Goal: Information Seeking & Learning: Learn about a topic

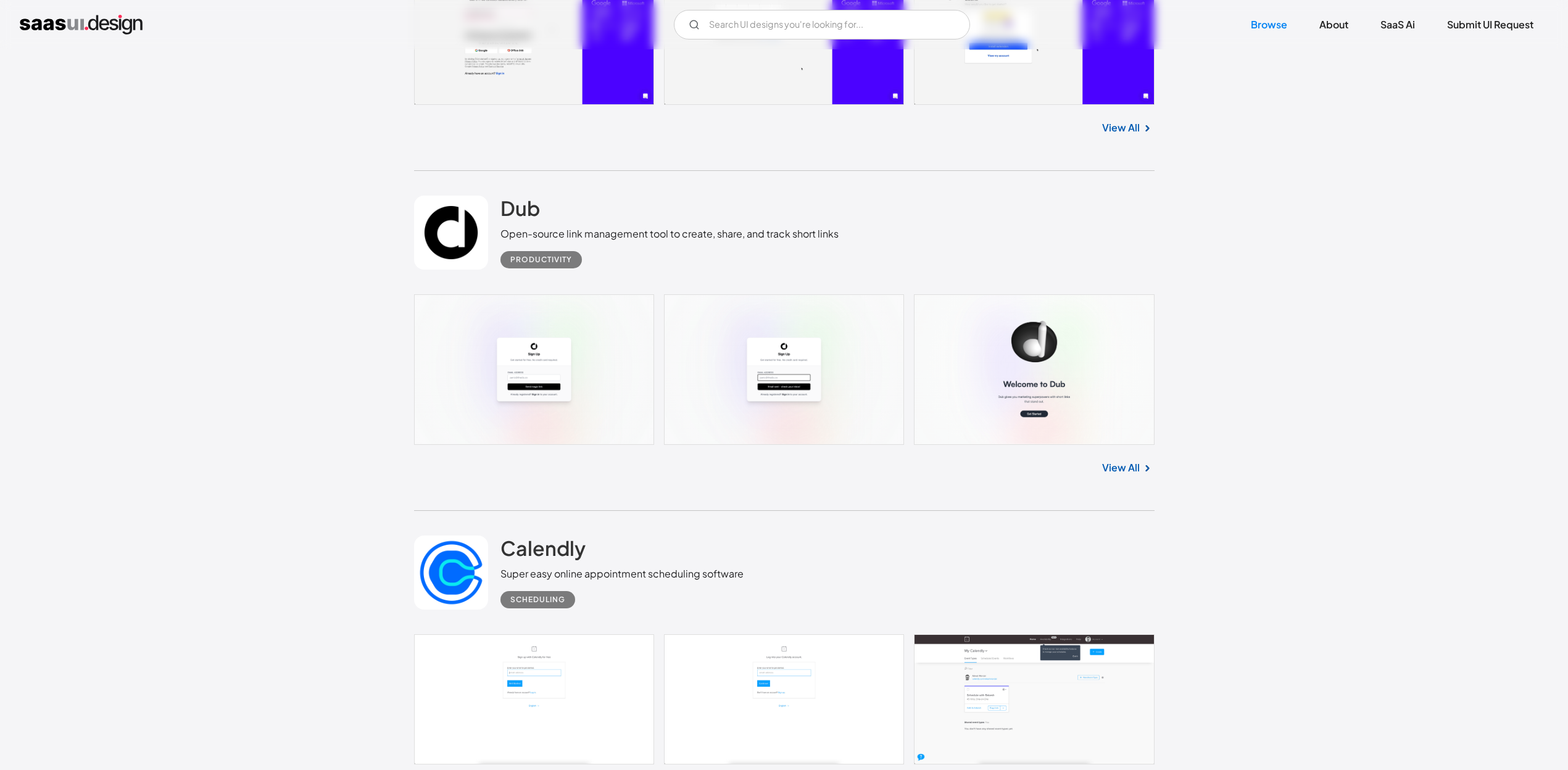
scroll to position [16784, 0]
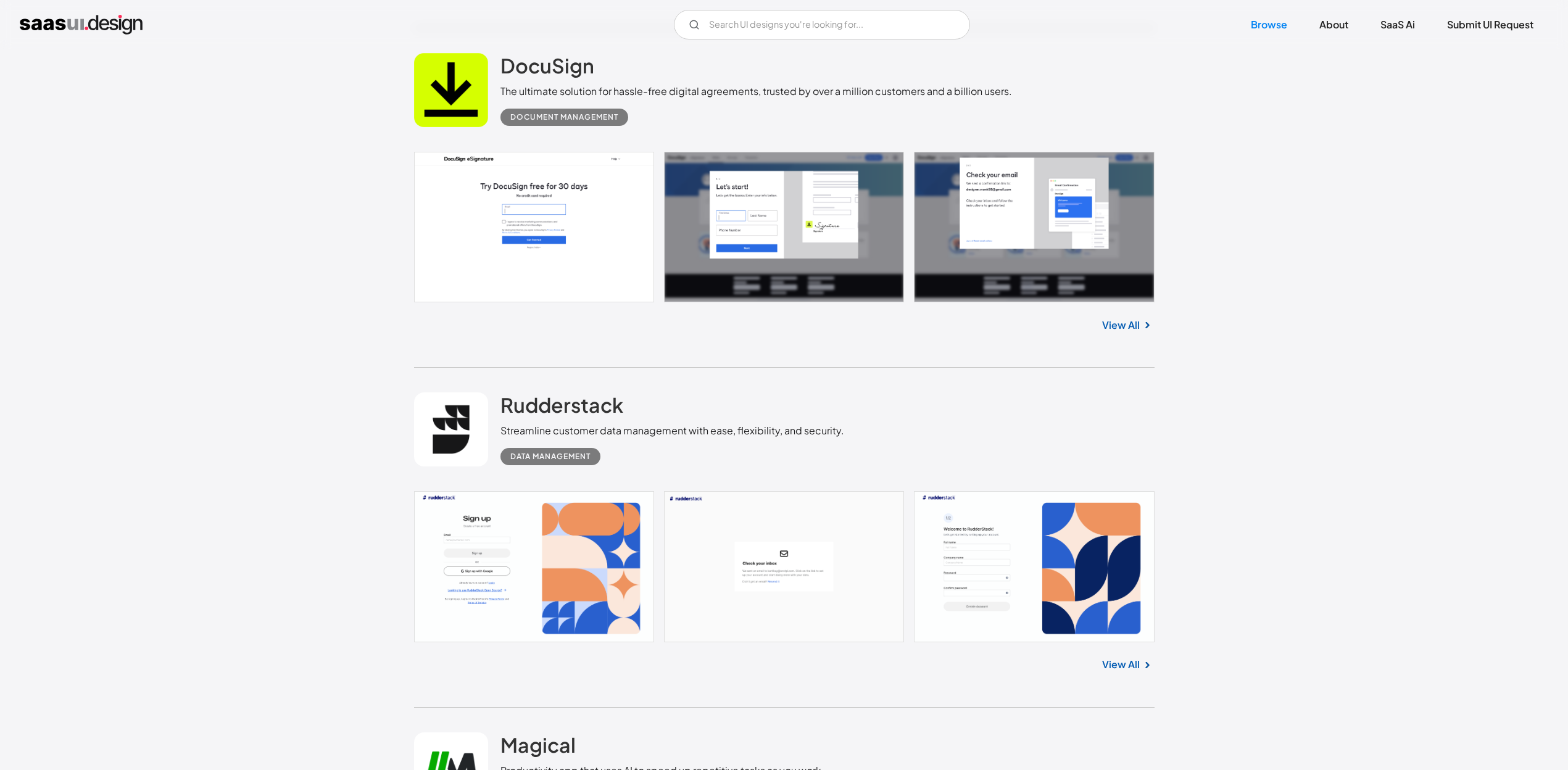
drag, startPoint x: 1142, startPoint y: 547, endPoint x: 1033, endPoint y: 284, distance: 284.7
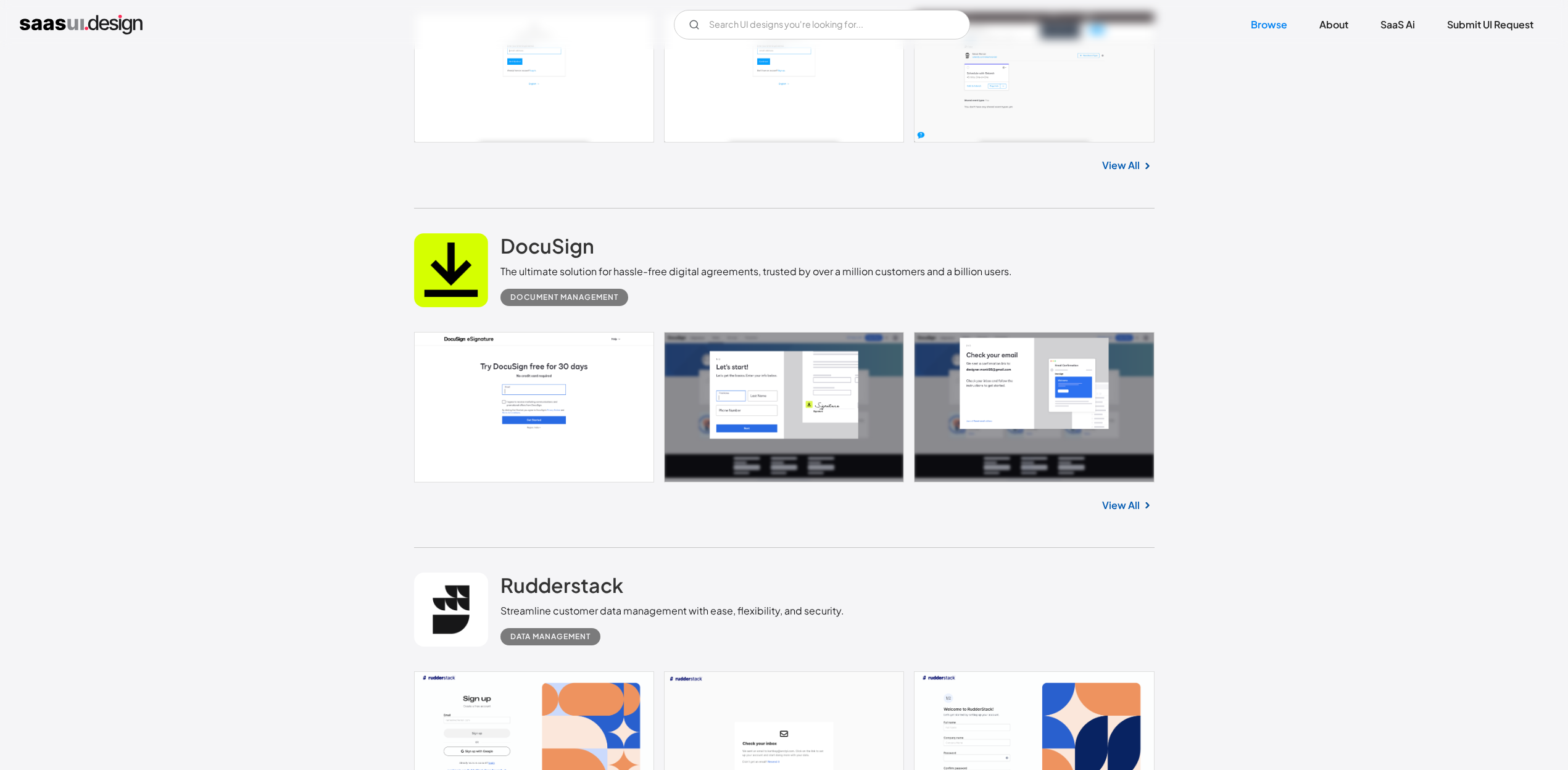
drag, startPoint x: 1057, startPoint y: 279, endPoint x: 1050, endPoint y: 259, distance: 21.2
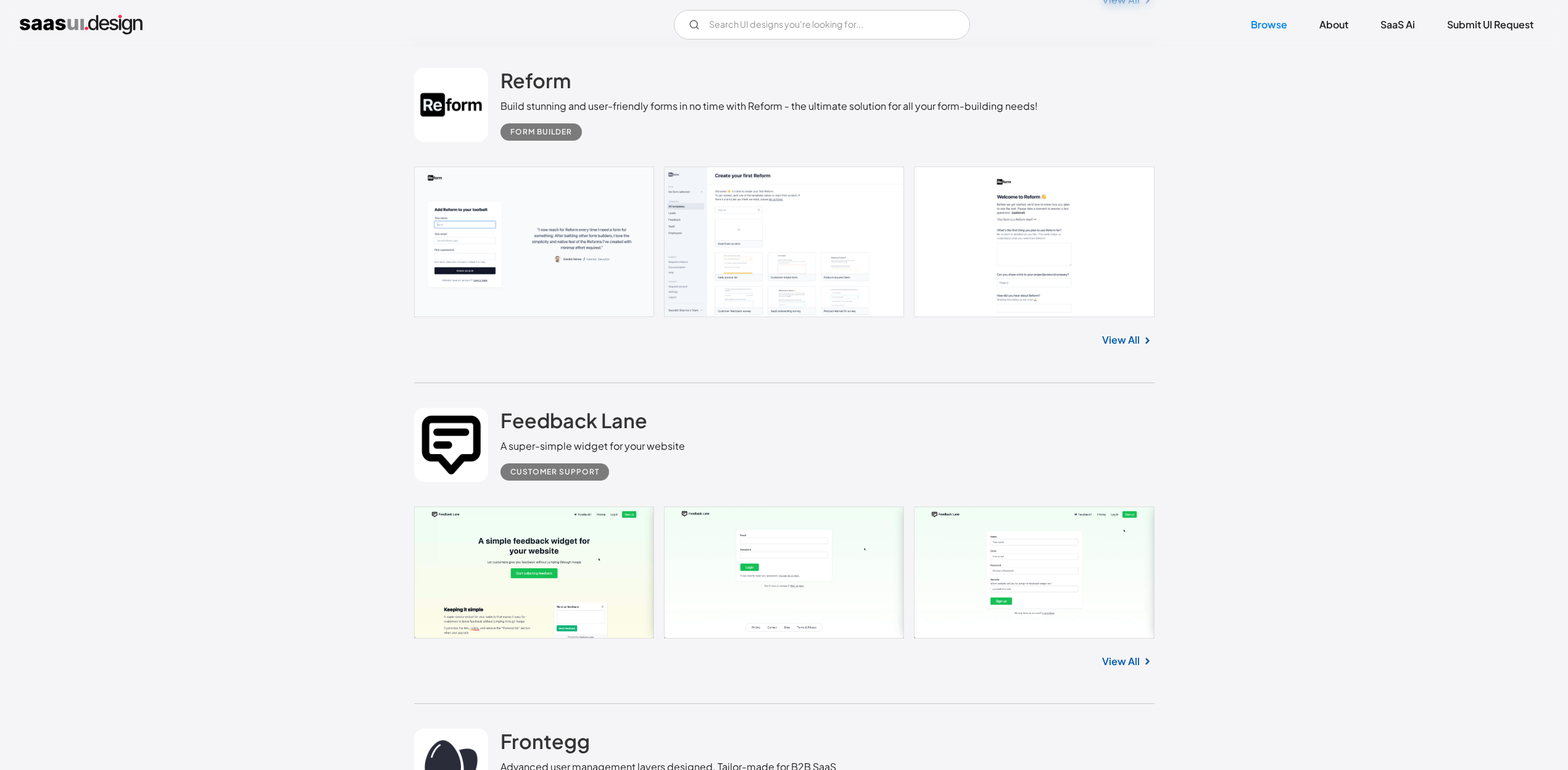
scroll to position [0, 0]
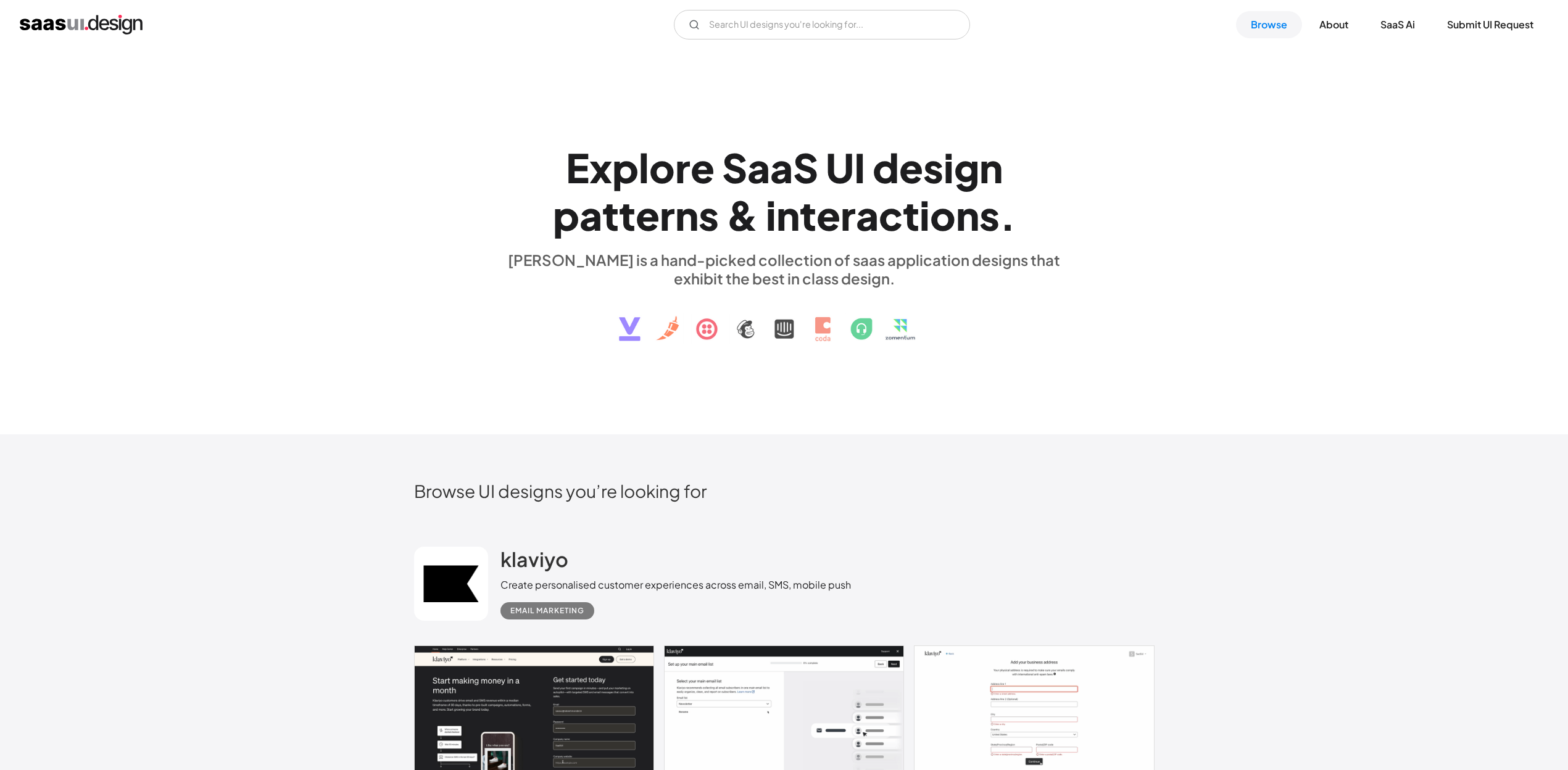
drag, startPoint x: 1190, startPoint y: 603, endPoint x: 1076, endPoint y: 126, distance: 490.4
click at [788, 21] on input "Email Form" at bounding box center [821, 25] width 296 height 30
click at [788, 24] on input "metric" at bounding box center [821, 25] width 296 height 30
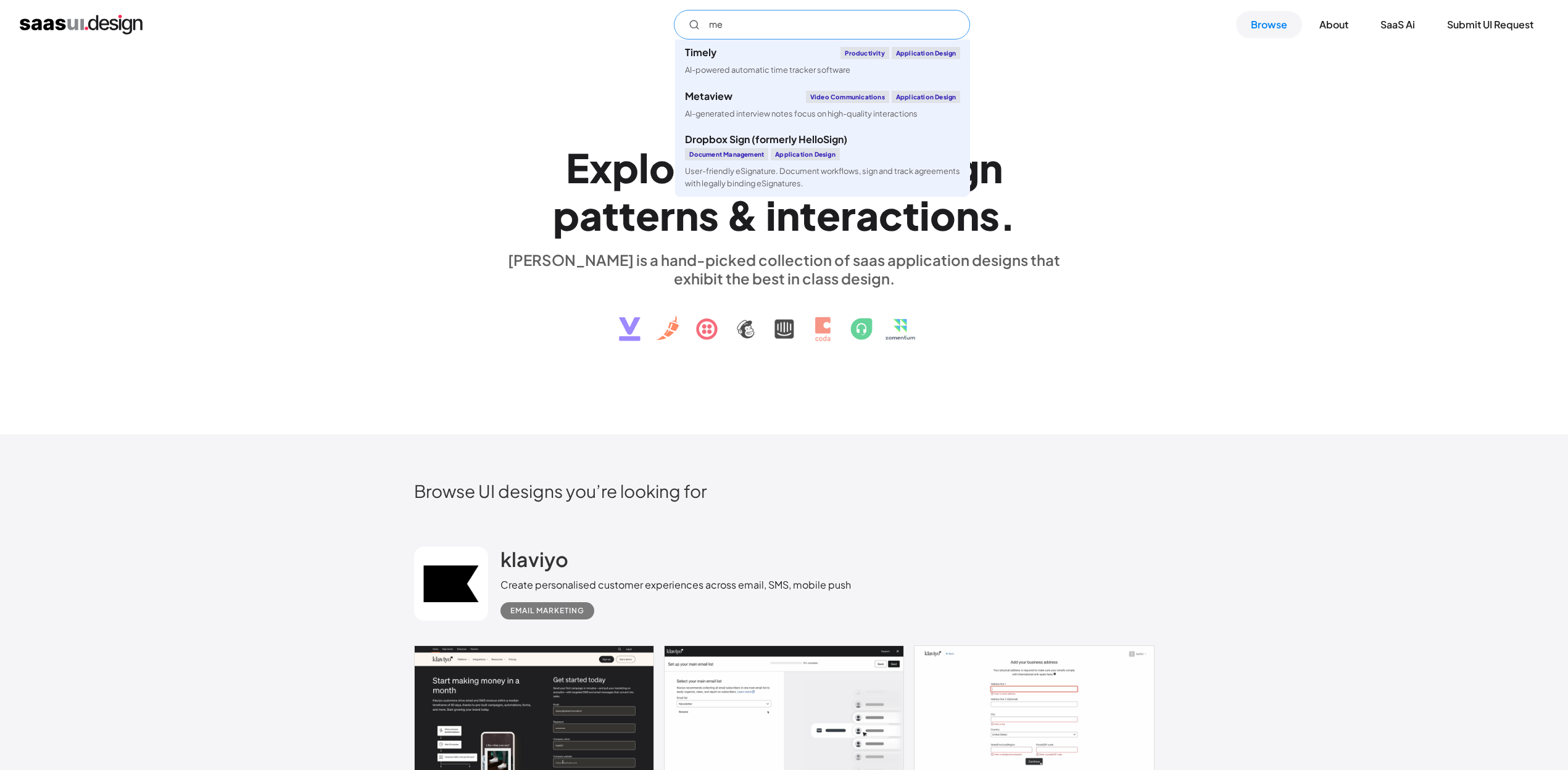
type input "m"
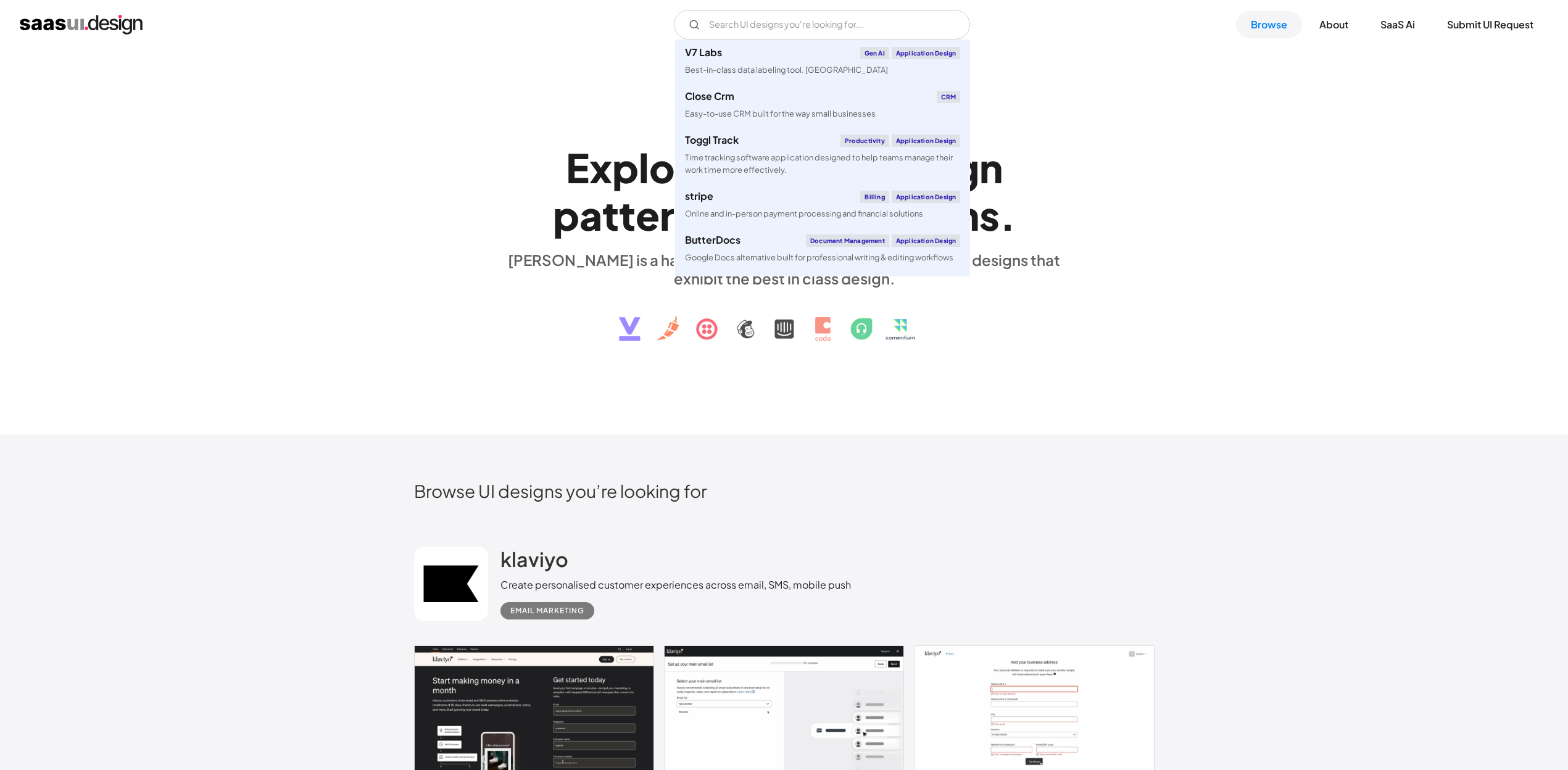
click at [591, 522] on div "klaviyo Create personalised customer experiences across email, SMS, mobile push…" at bounding box center [784, 583] width 740 height 124
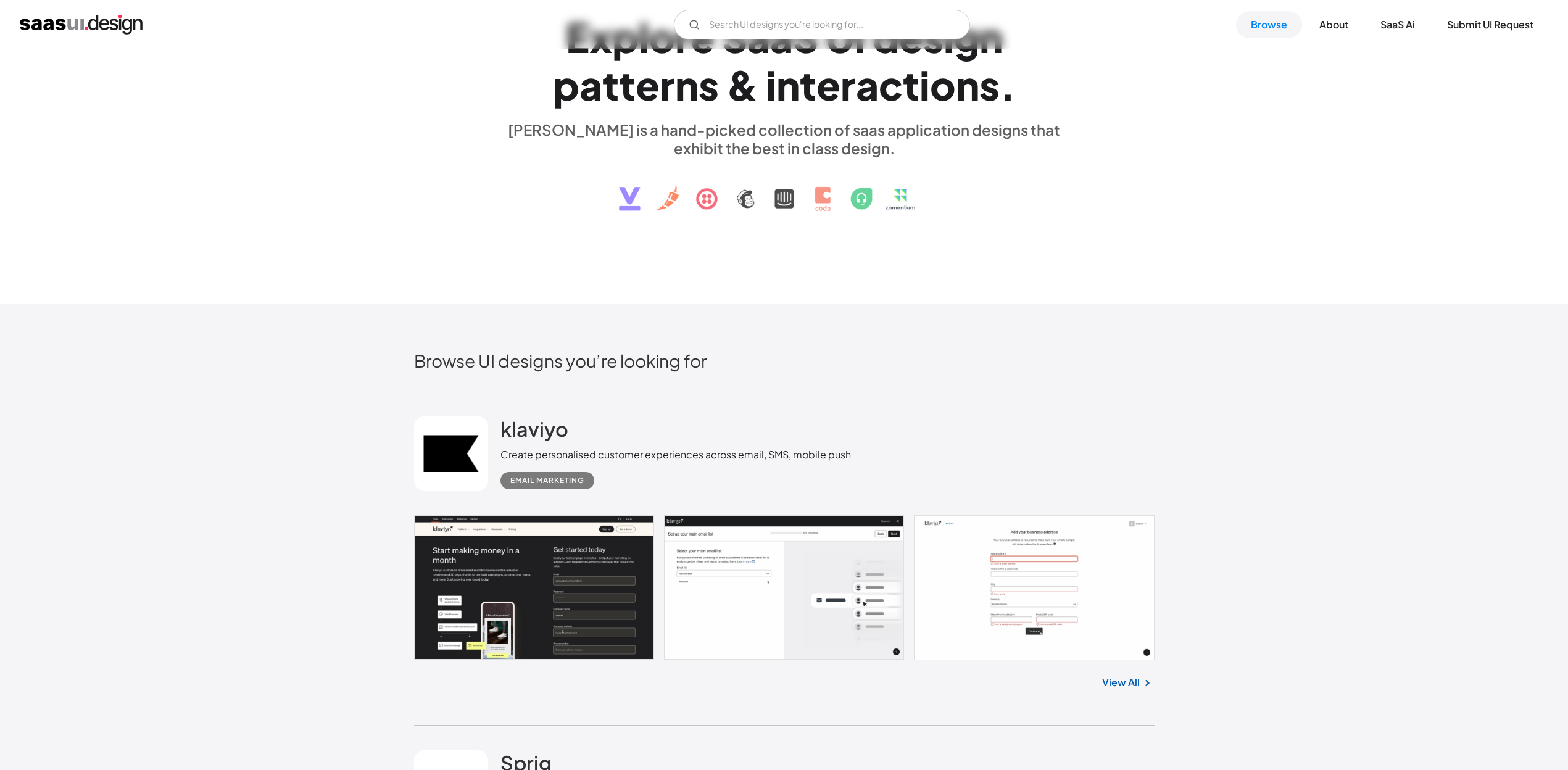
scroll to position [246, 0]
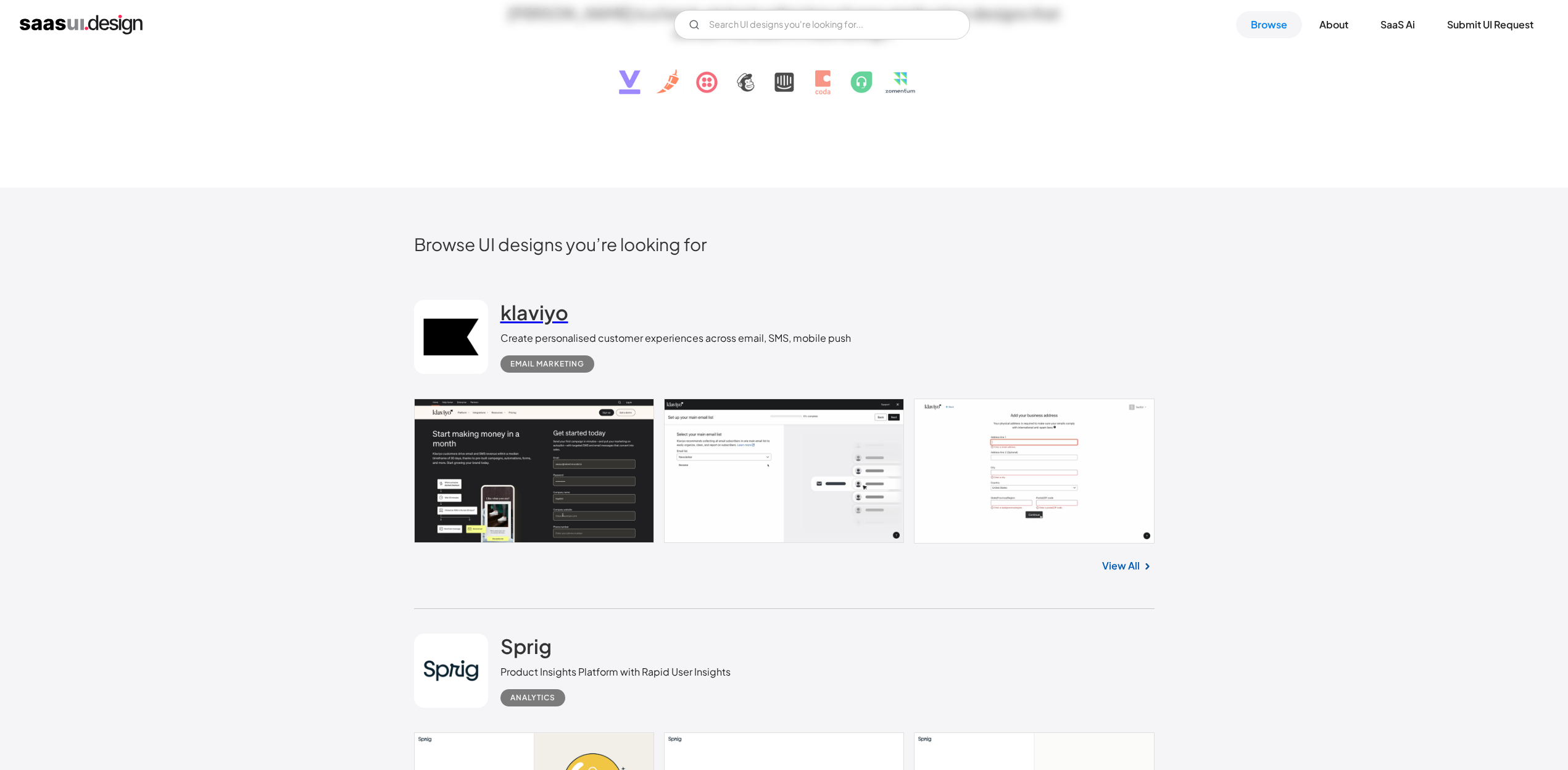
click at [540, 309] on h2 "klaviyo" at bounding box center [534, 312] width 68 height 25
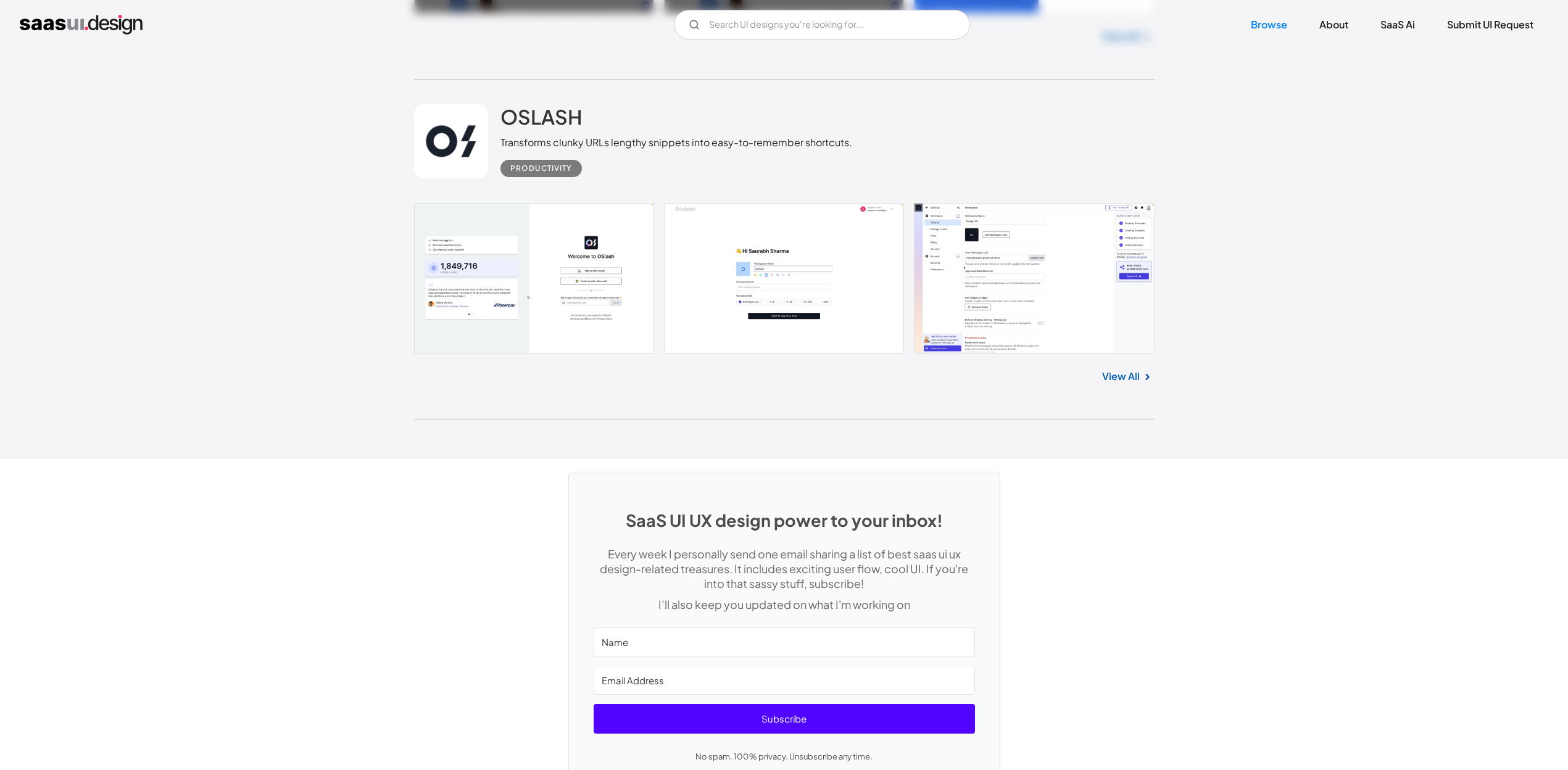
scroll to position [32788, 0]
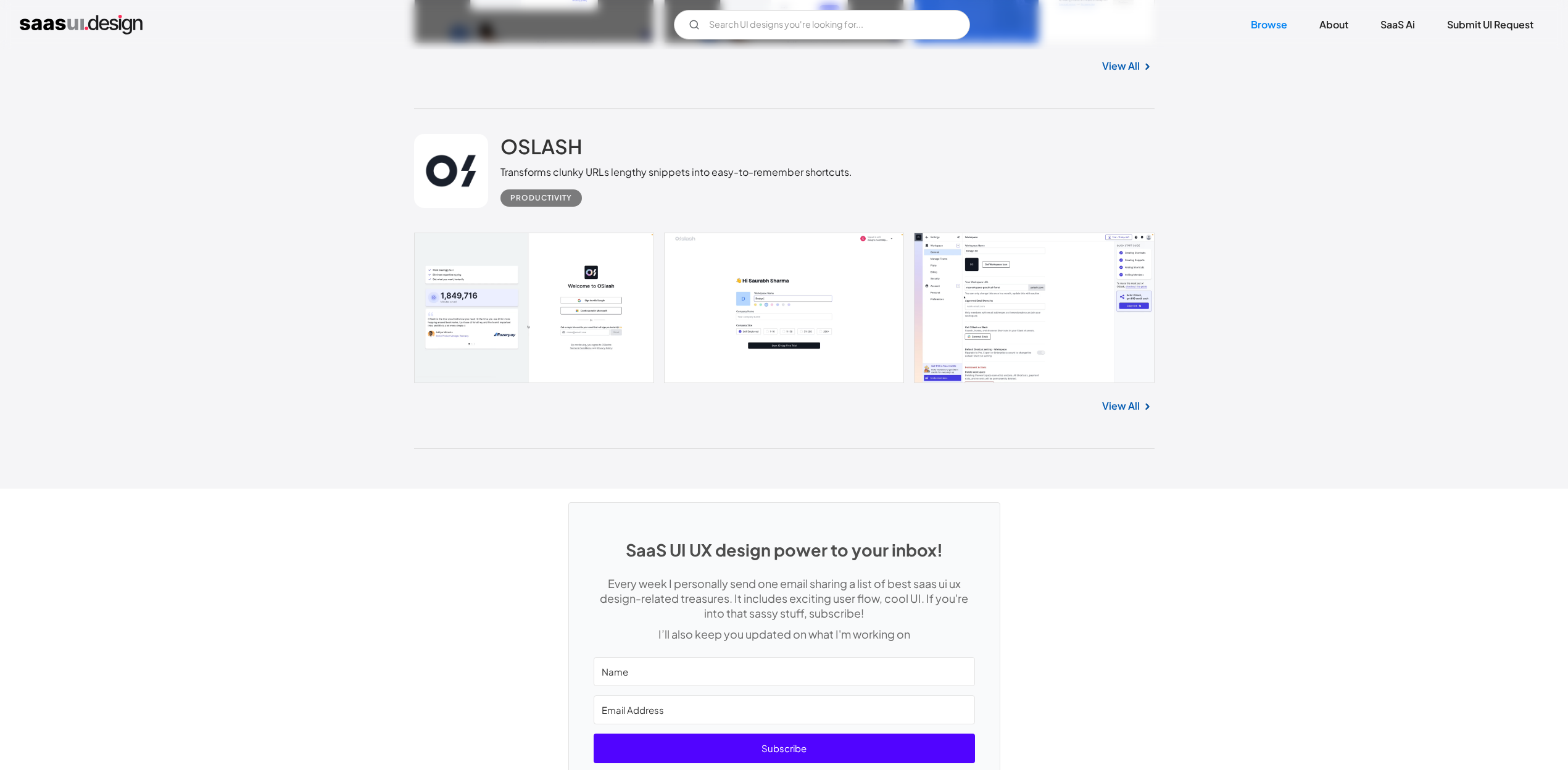
click at [1122, 407] on link "View All" at bounding box center [1120, 406] width 37 height 15
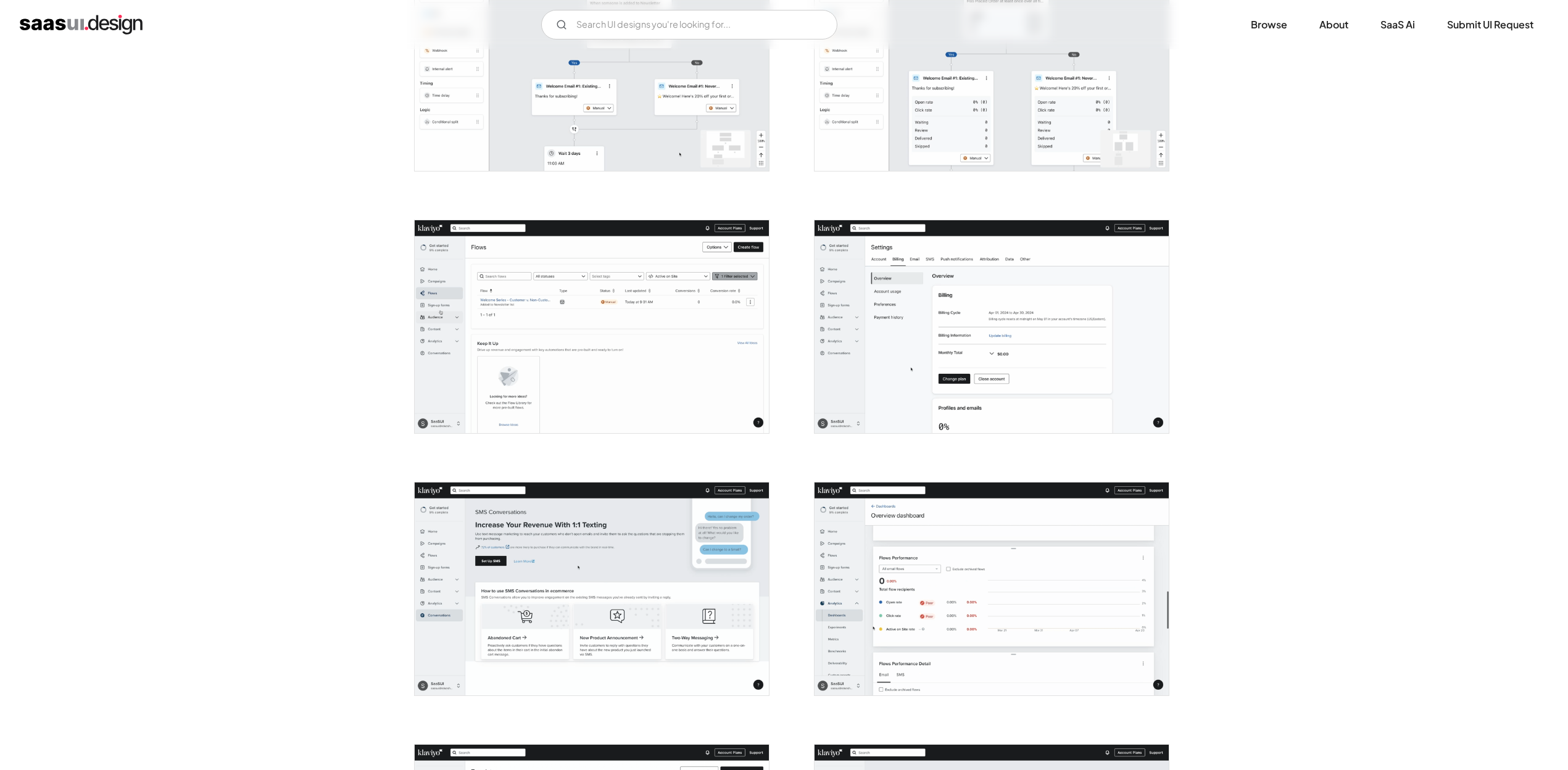
scroll to position [2654, 0]
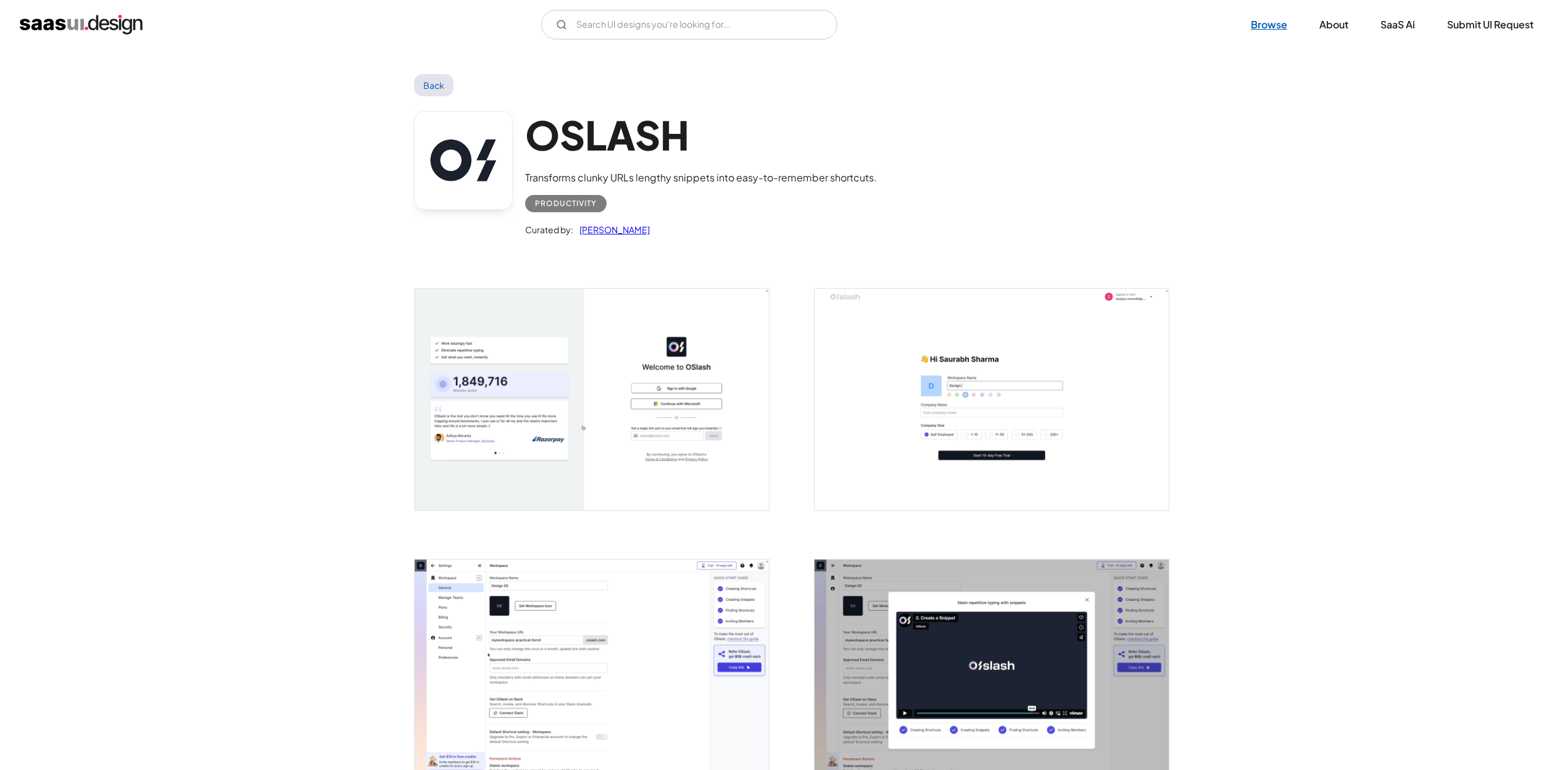
click at [1260, 26] on link "Browse" at bounding box center [1269, 24] width 66 height 27
drag, startPoint x: 625, startPoint y: 451, endPoint x: 633, endPoint y: 418, distance: 34.0
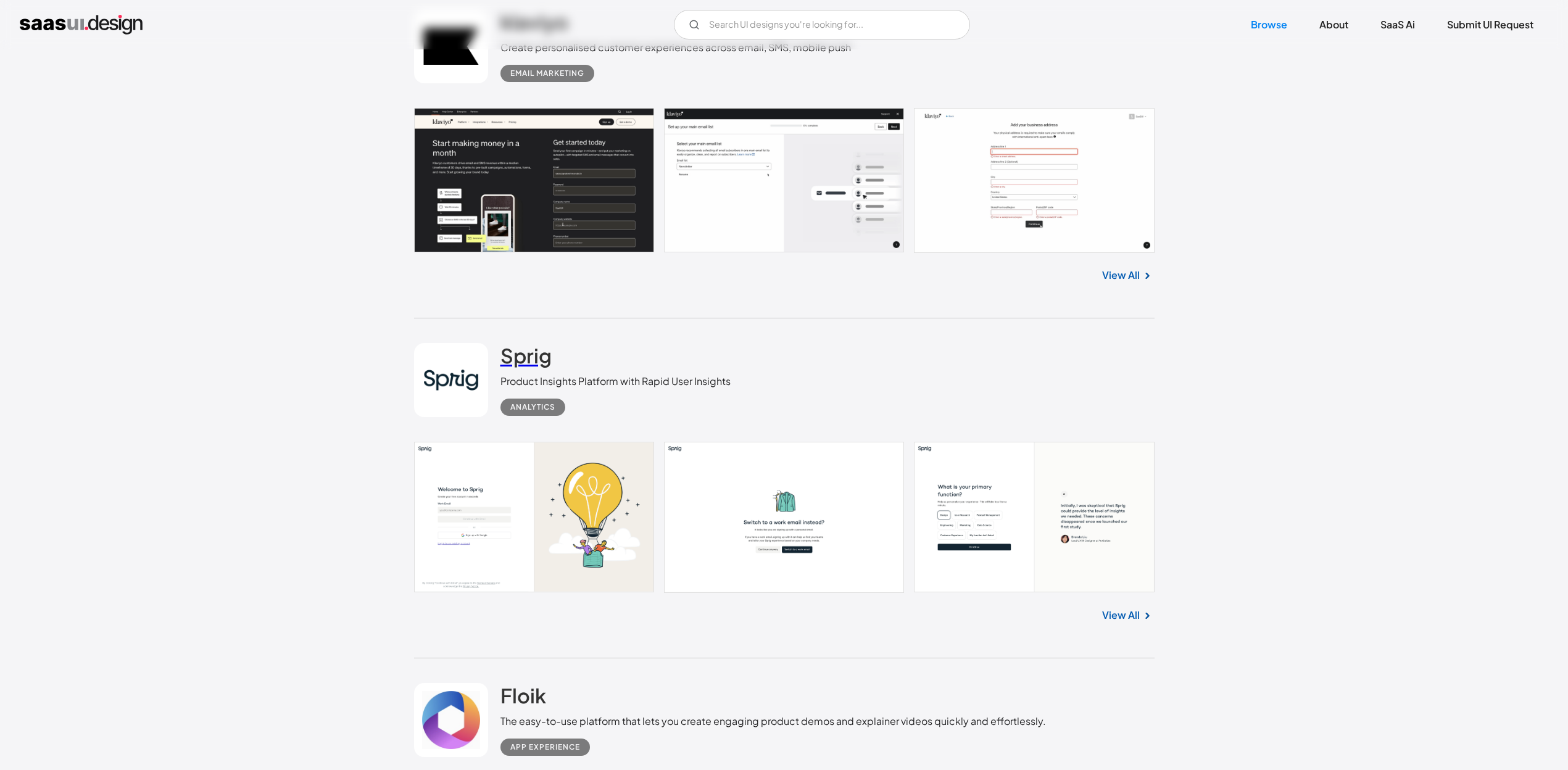
scroll to position [679, 0]
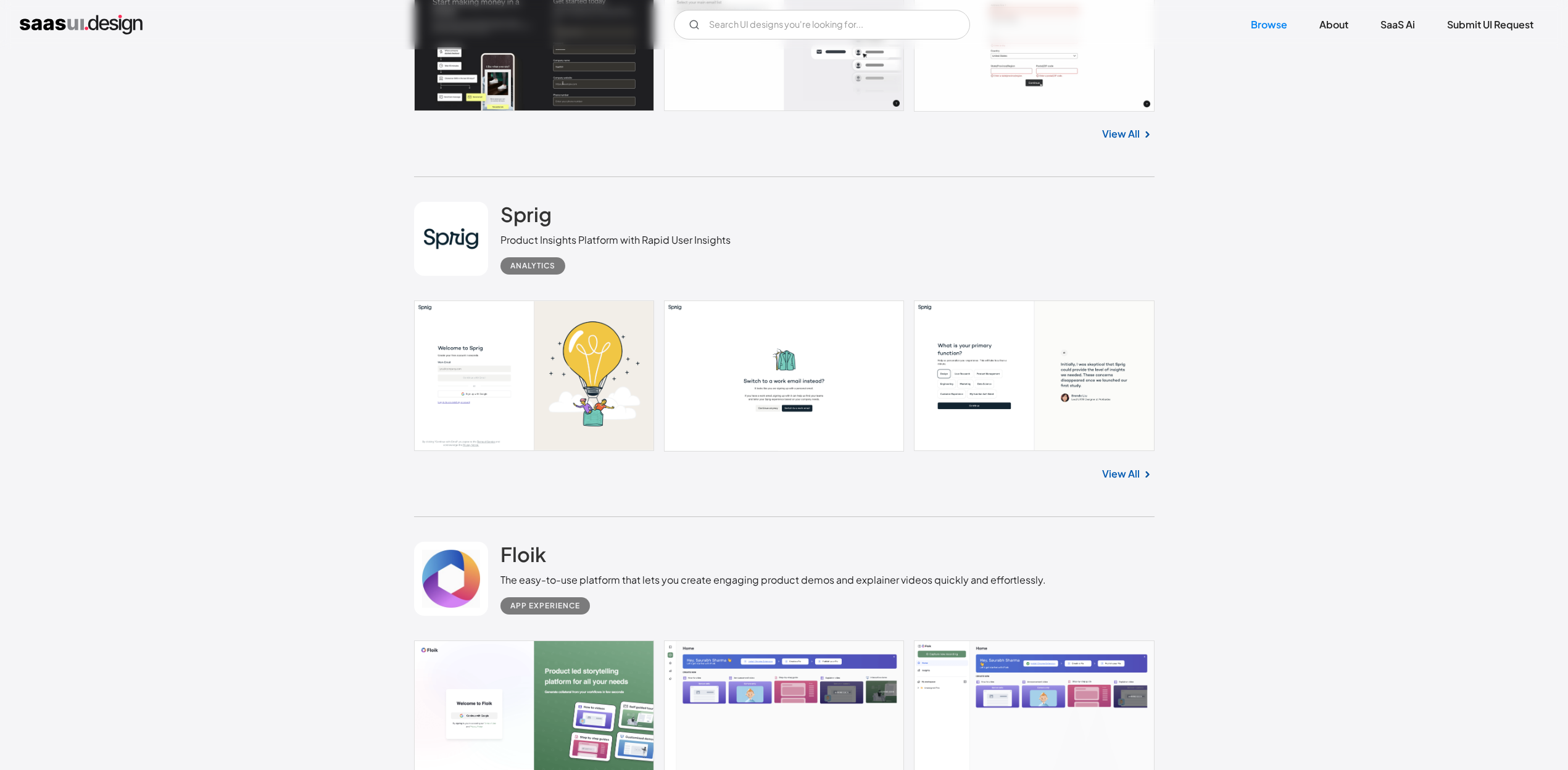
click at [1132, 480] on link "View All" at bounding box center [1120, 474] width 37 height 15
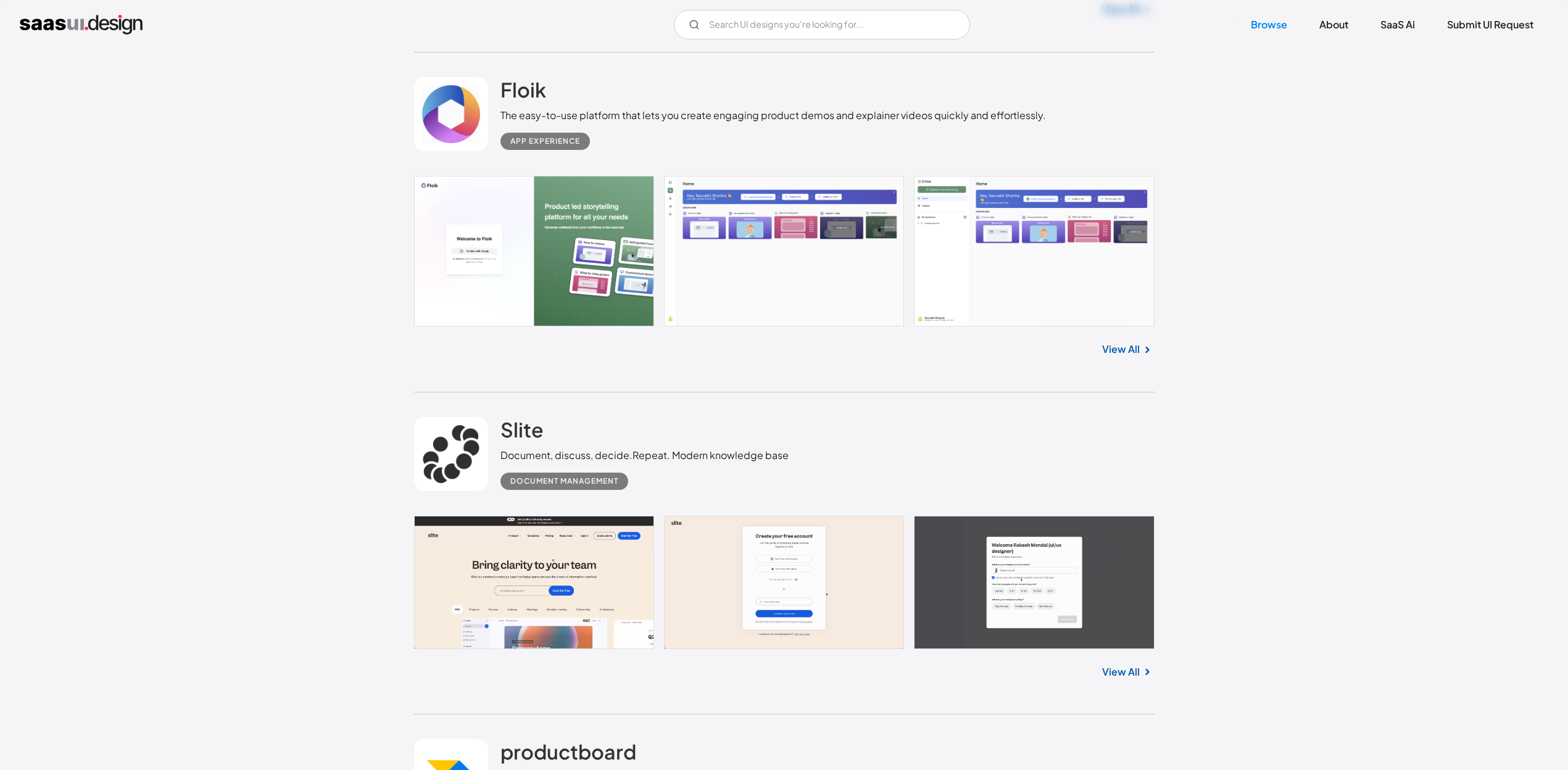
scroll to position [1172, 0]
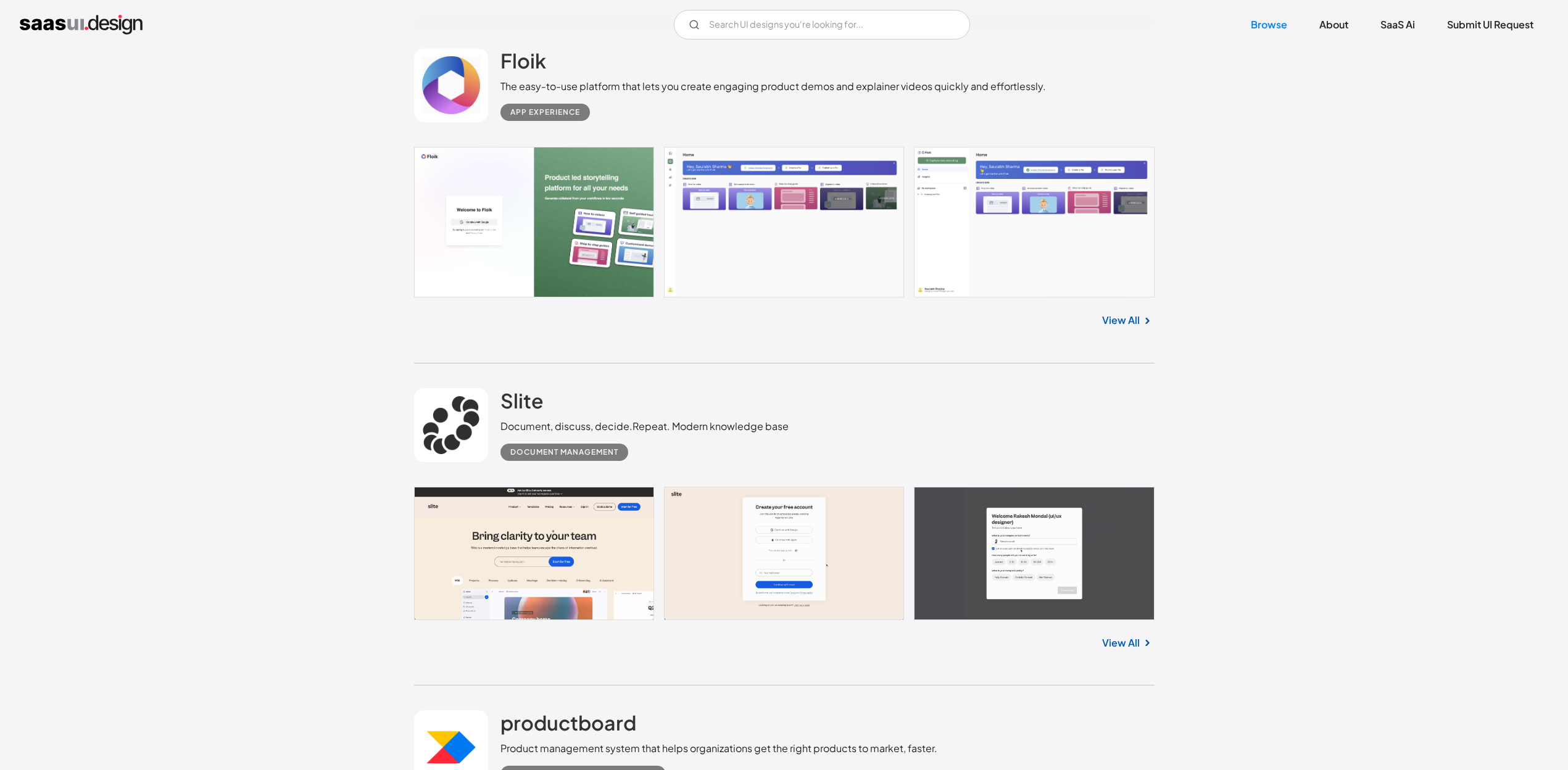
click at [470, 400] on link at bounding box center [450, 425] width 74 height 74
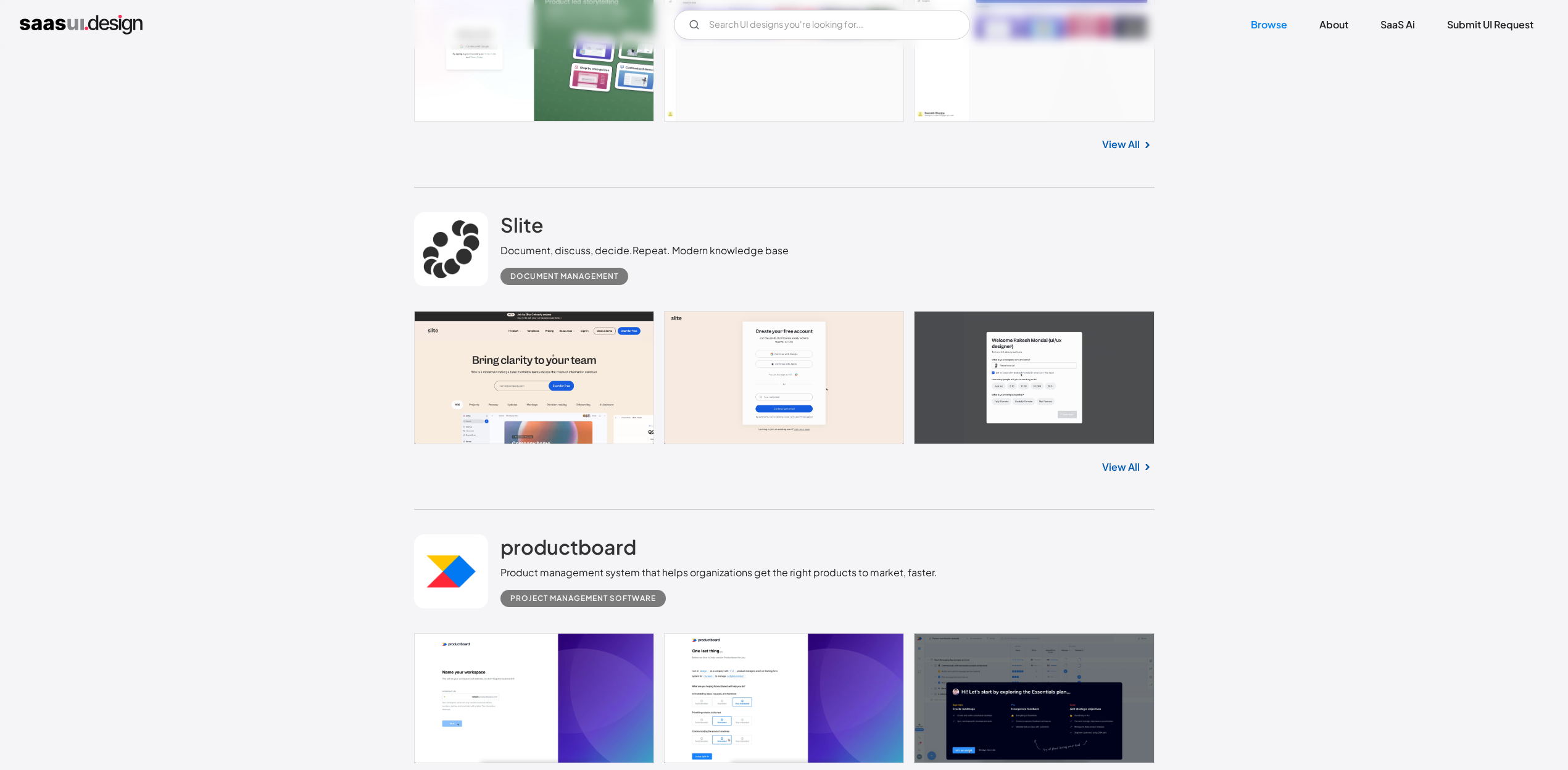
scroll to position [1296, 0]
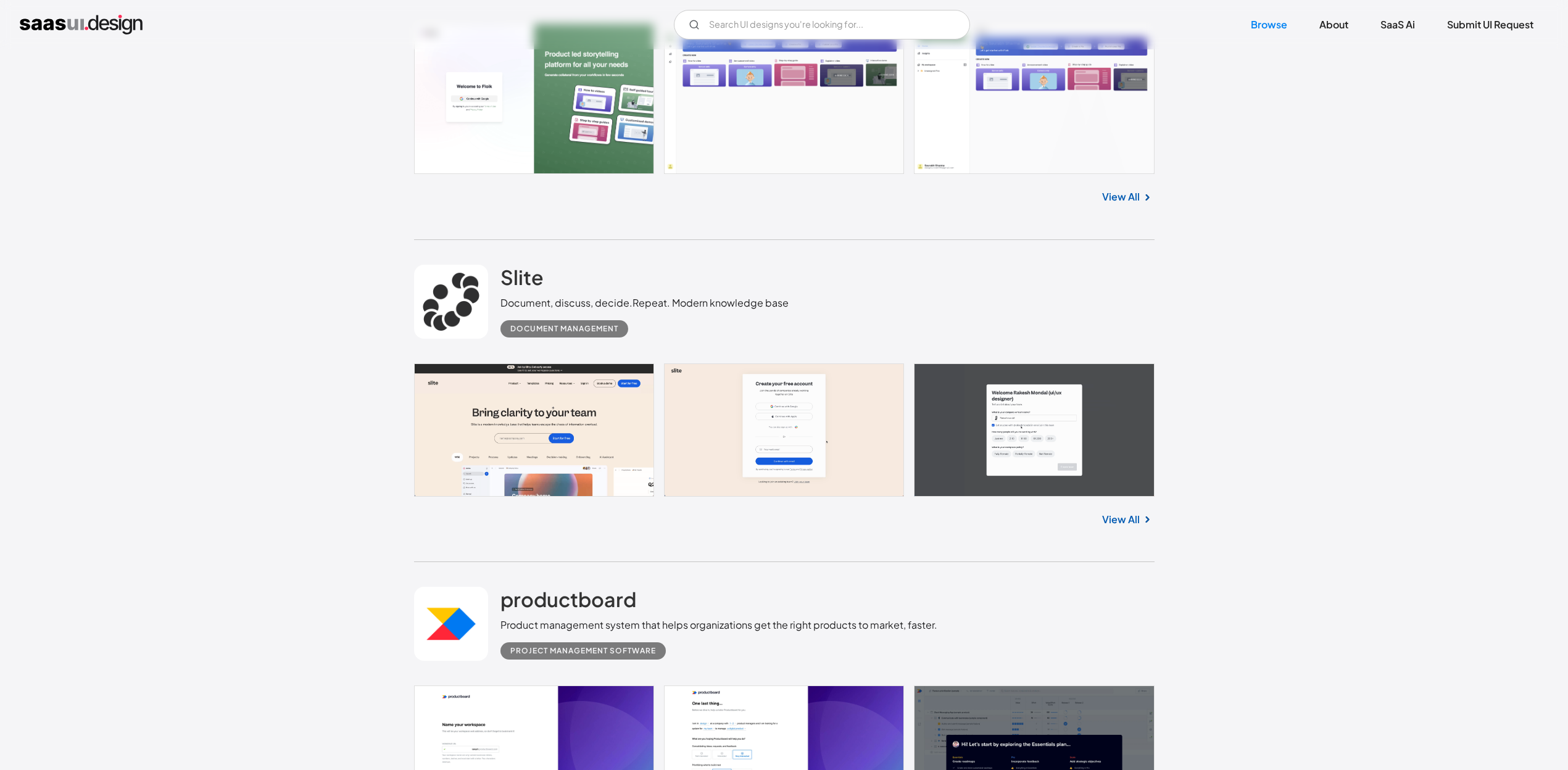
drag, startPoint x: 407, startPoint y: 102, endPoint x: 416, endPoint y: 121, distance: 21.0
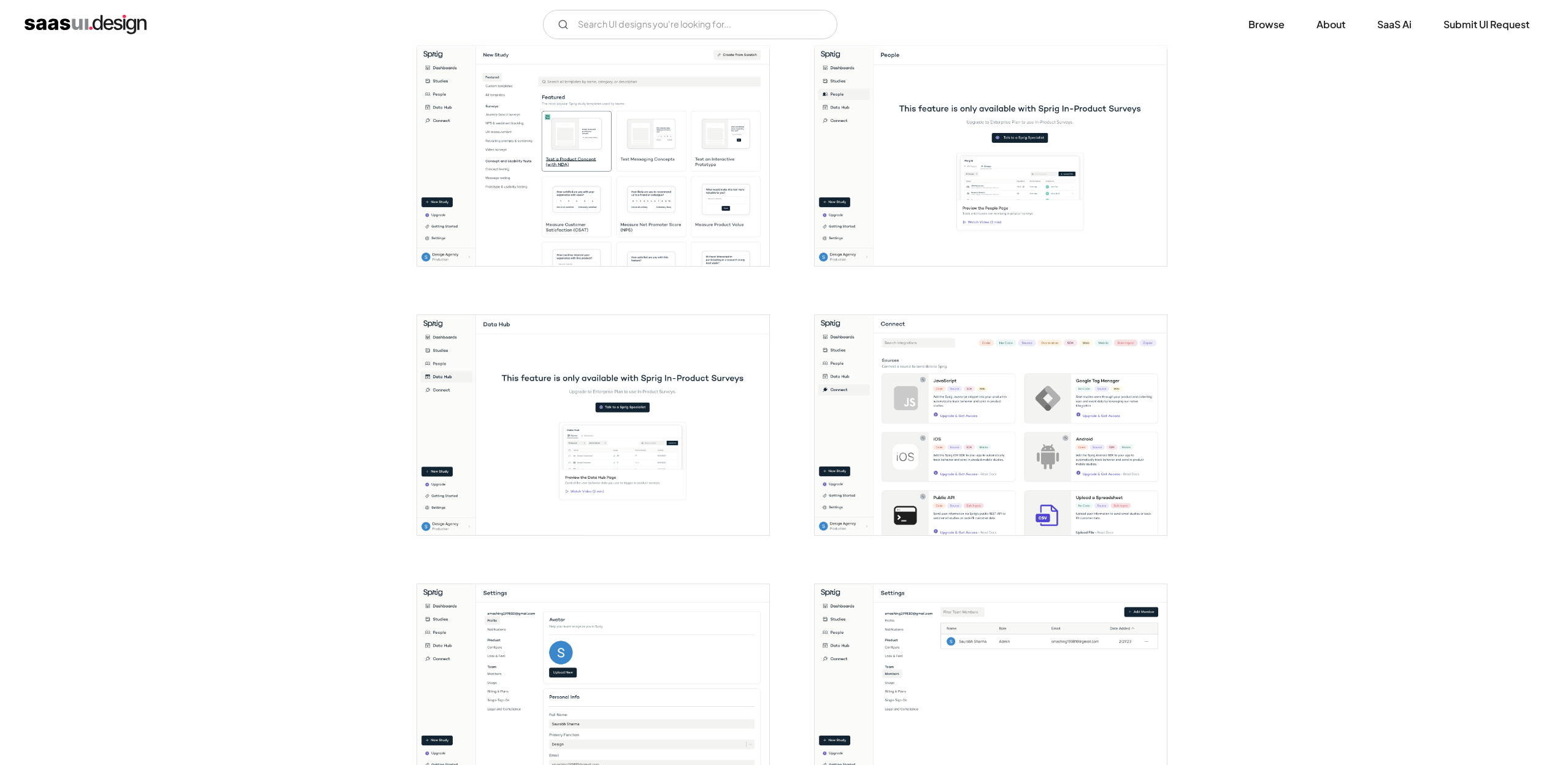
scroll to position [2207, 0]
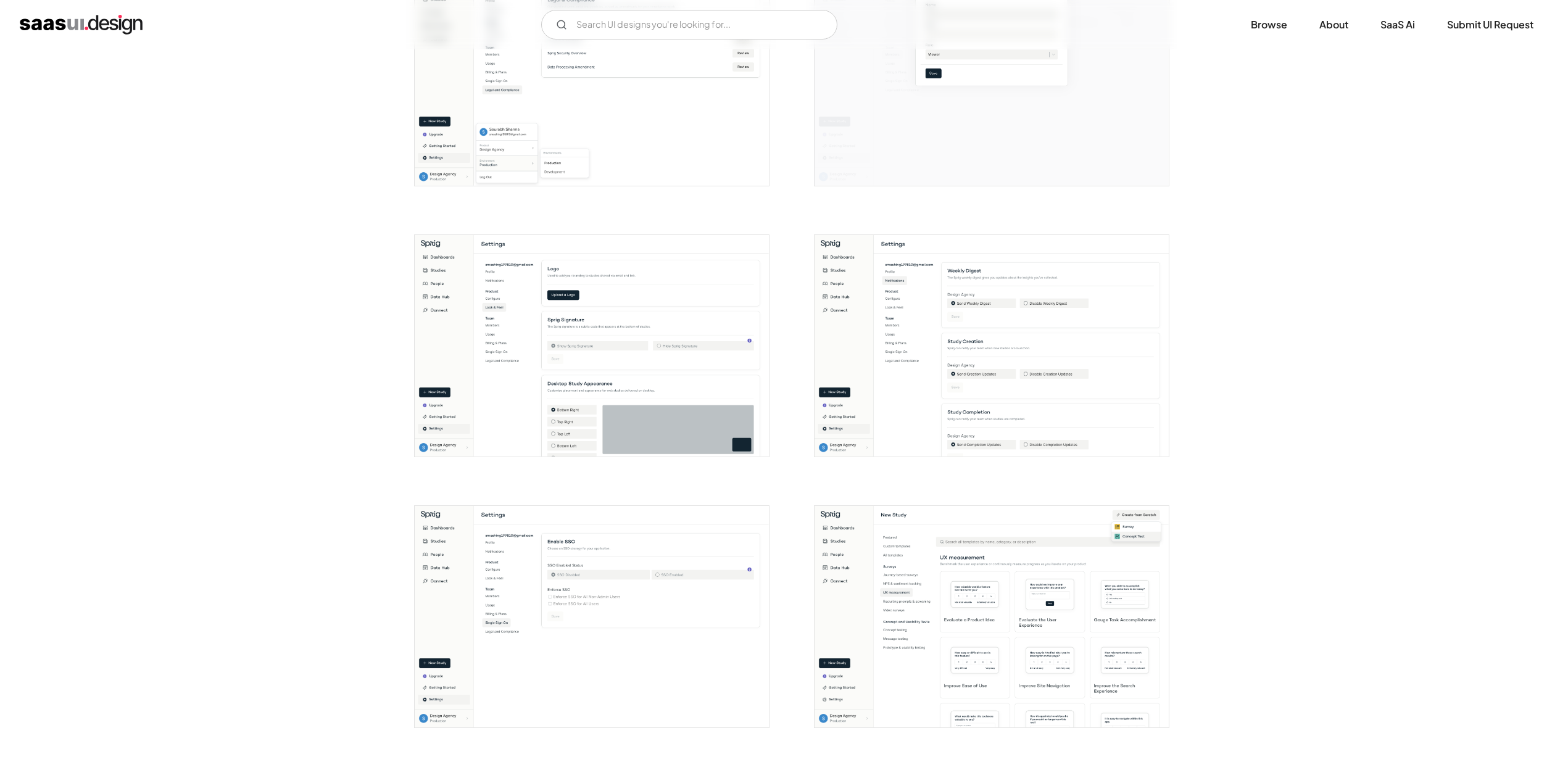
click at [626, 404] on img "open lightbox" at bounding box center [592, 345] width 354 height 222
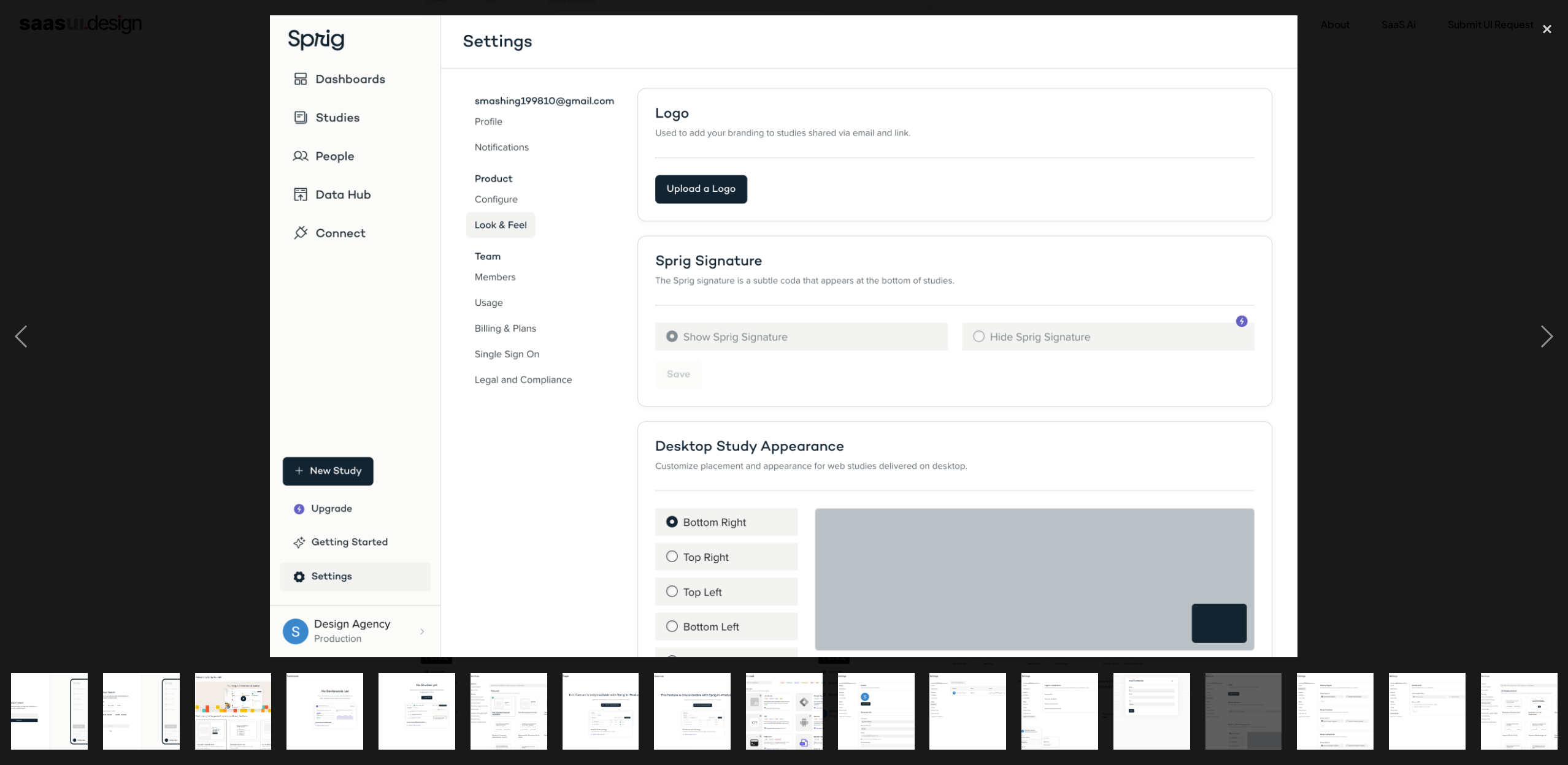
scroll to position [0, 376]
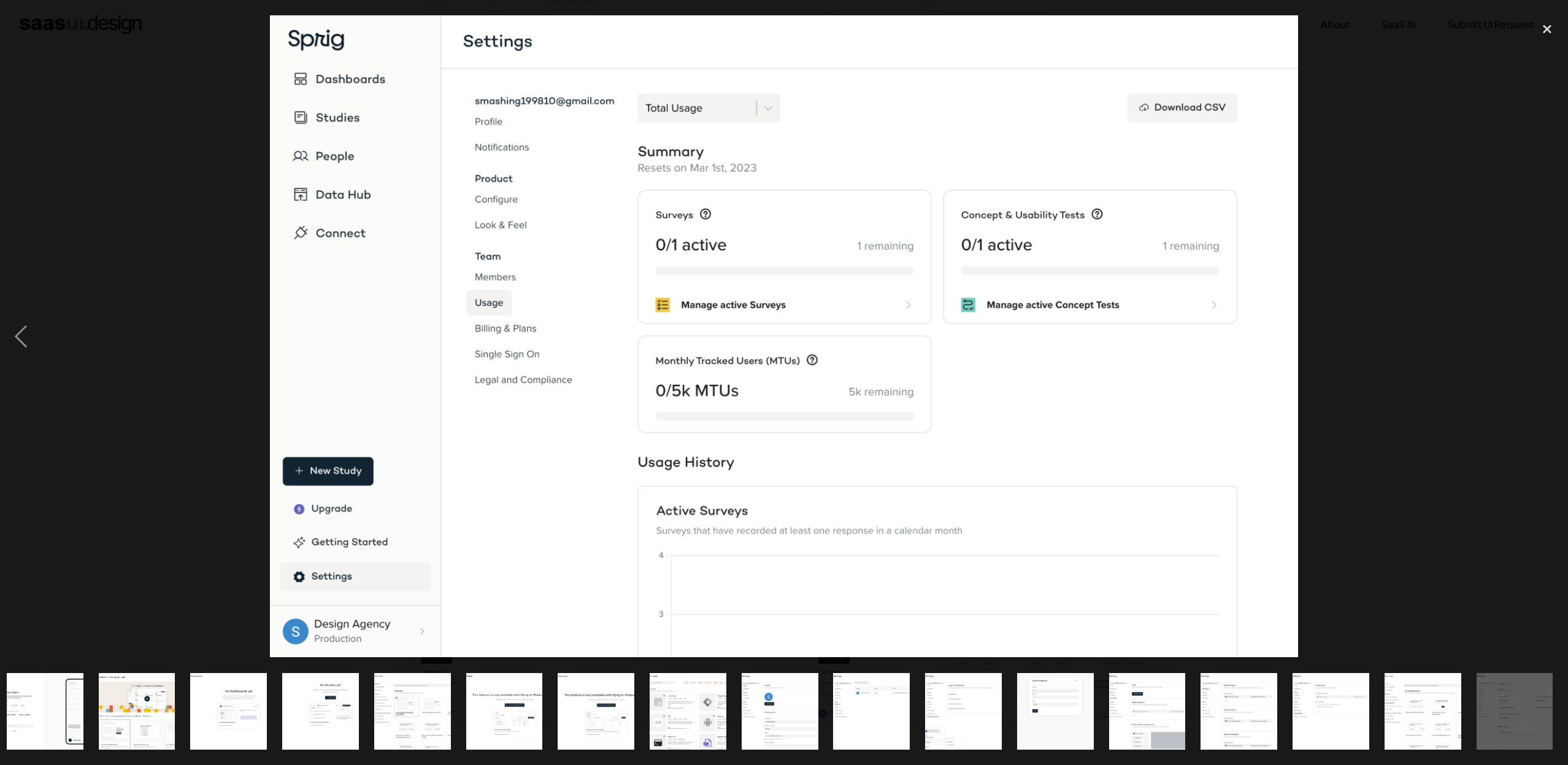
drag, startPoint x: 669, startPoint y: 417, endPoint x: 676, endPoint y: 406, distance: 13.0
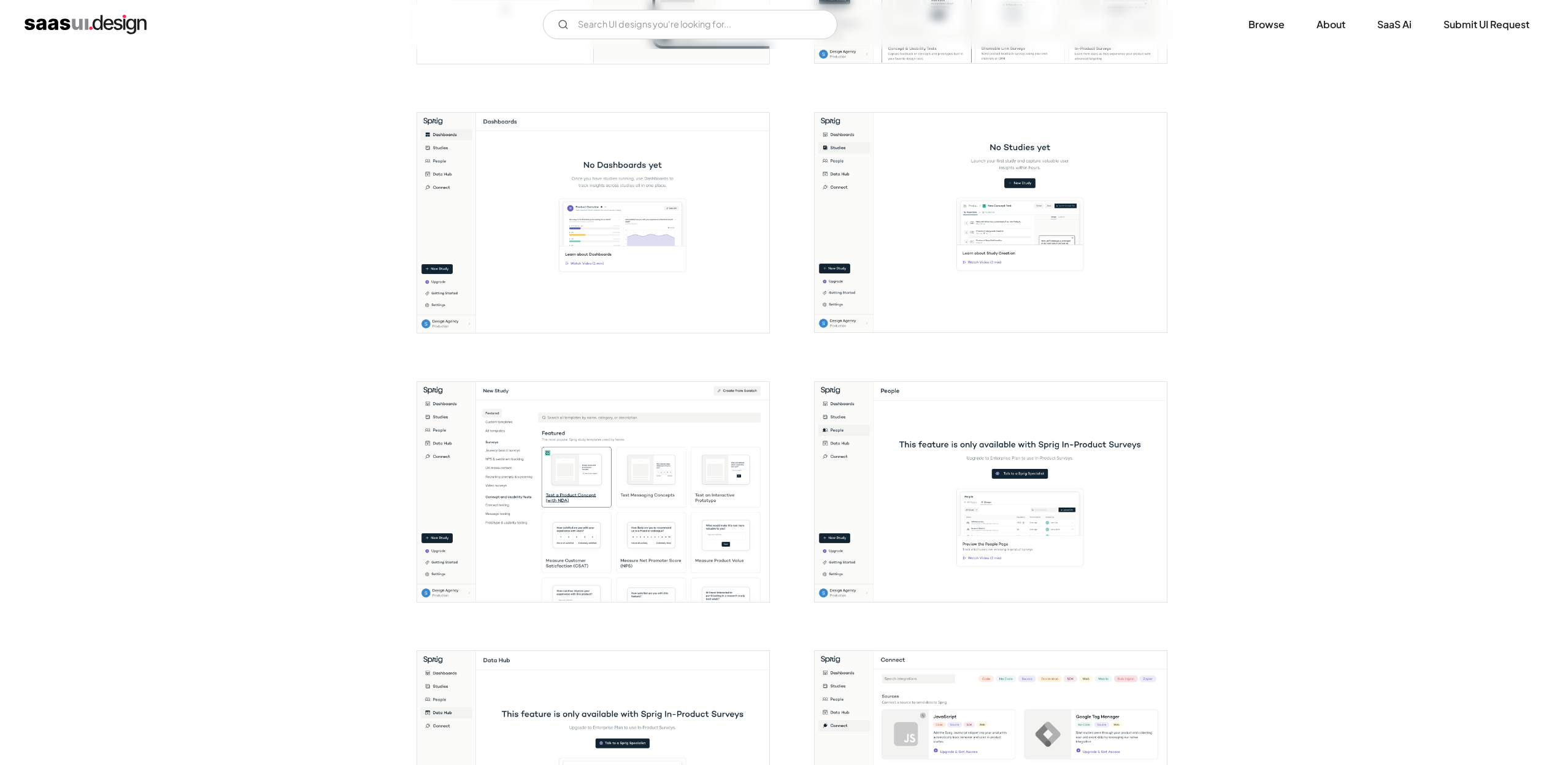
scroll to position [1410, 0]
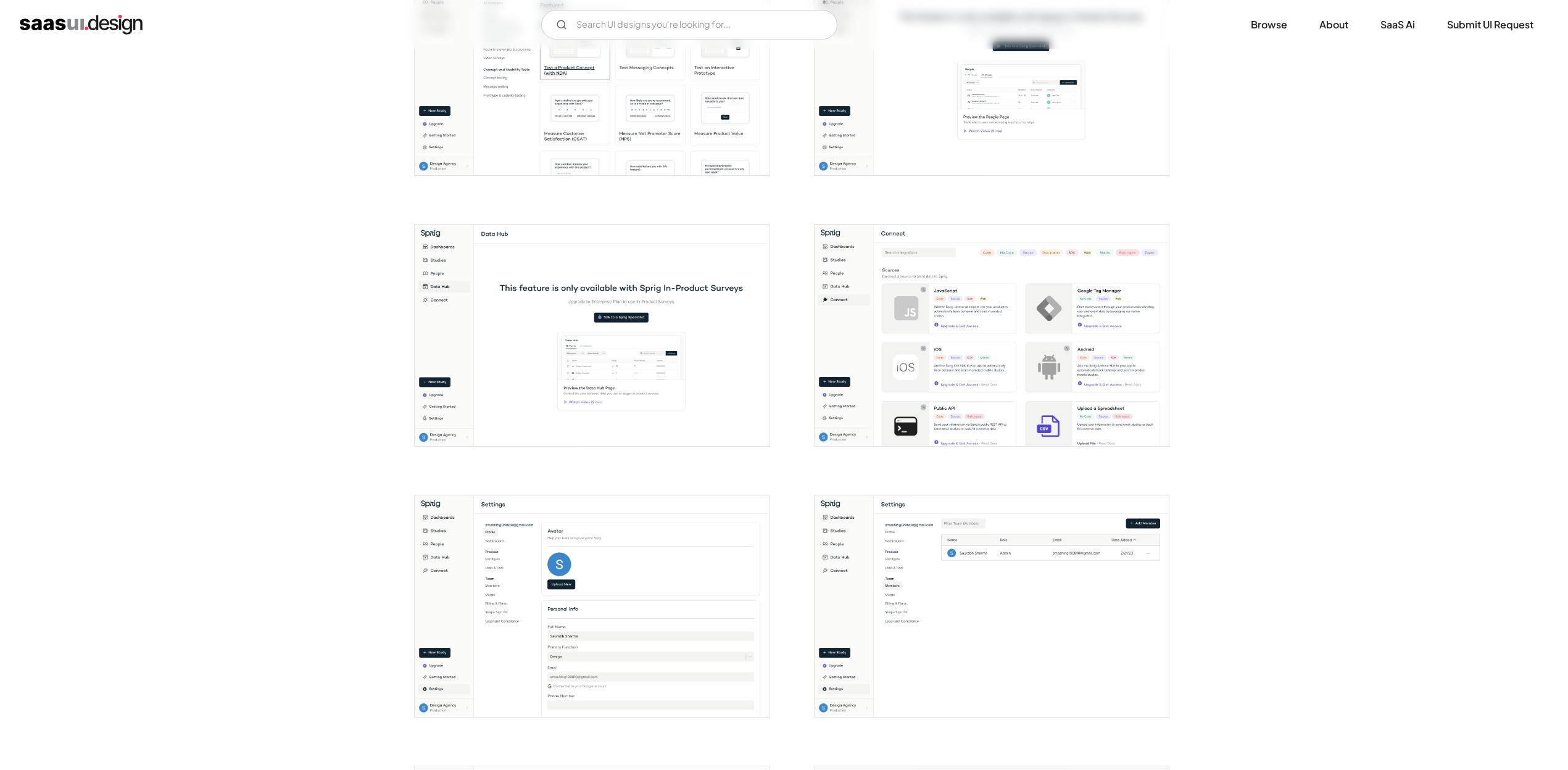
click at [598, 406] on img "open lightbox" at bounding box center [592, 335] width 354 height 222
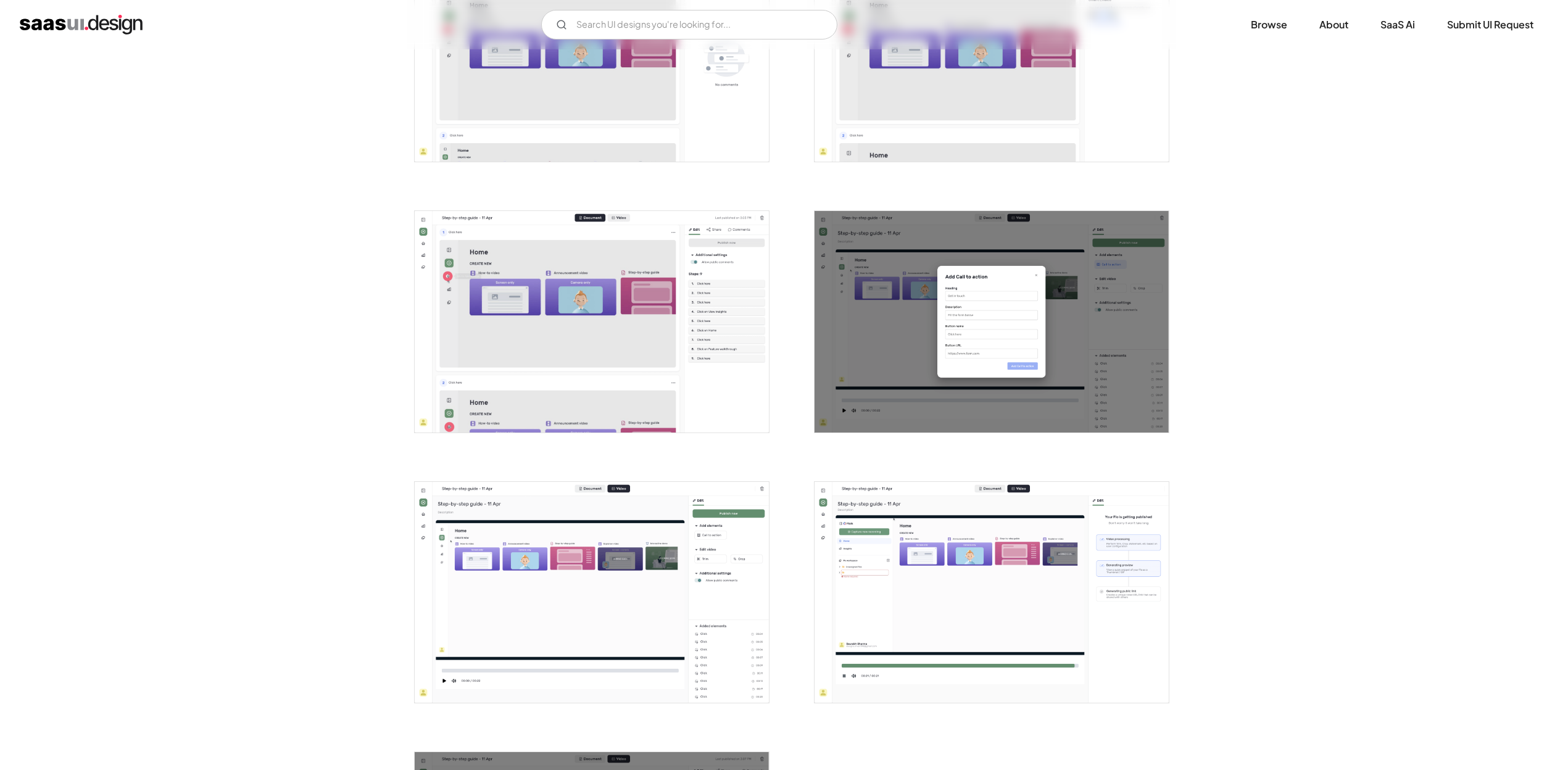
scroll to position [1218, 0]
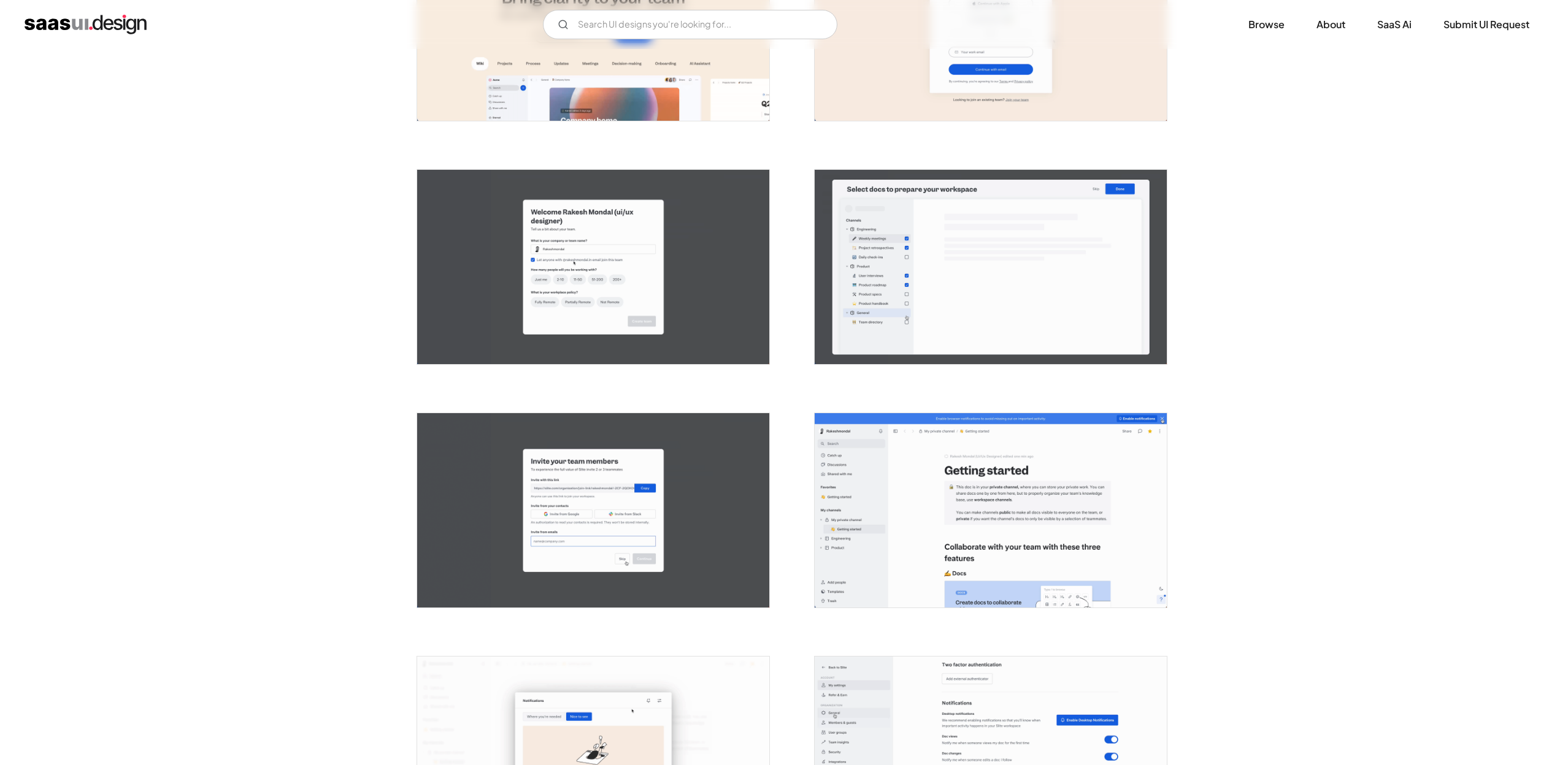
scroll to position [735, 0]
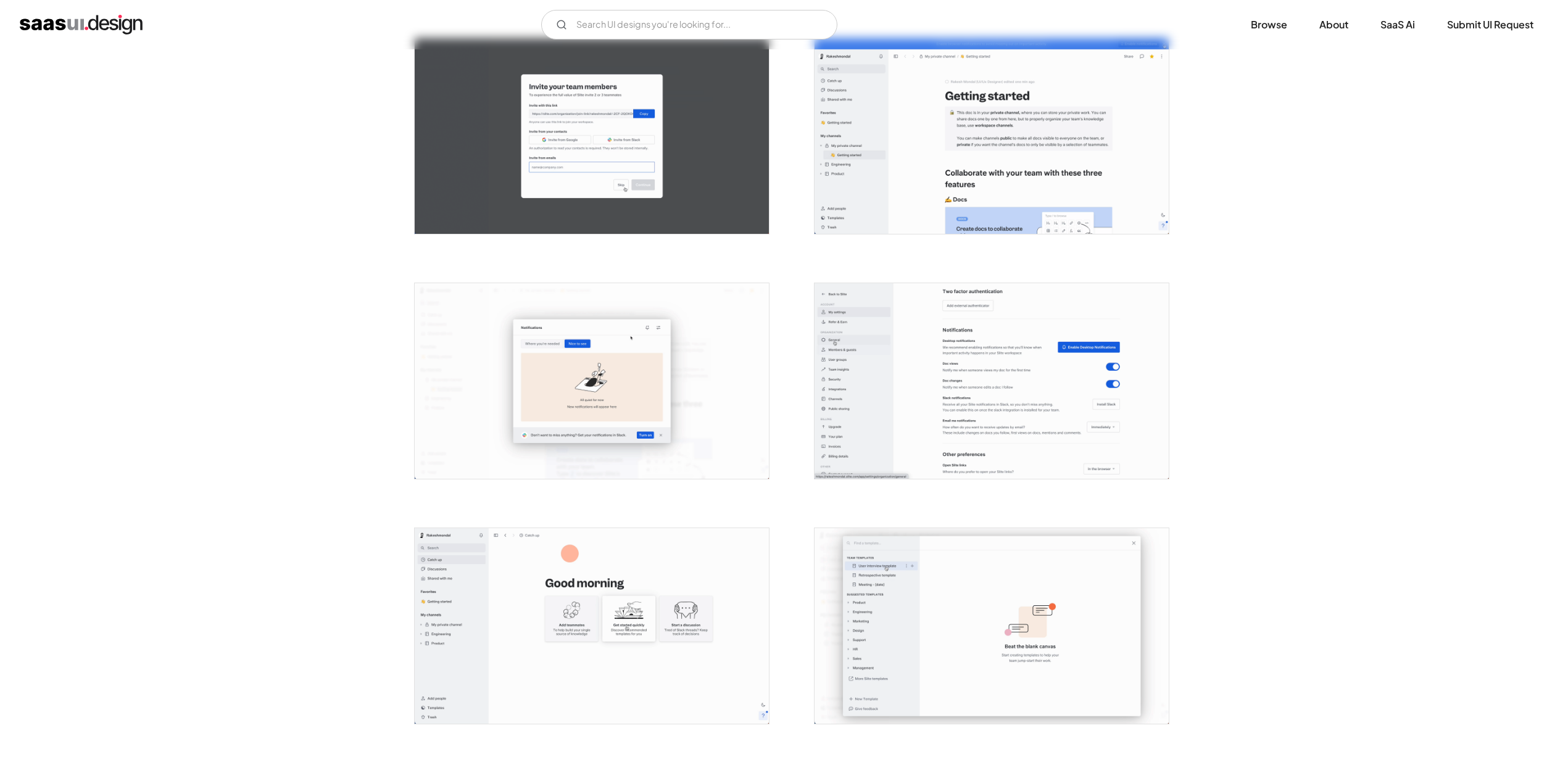
click at [886, 393] on img "open lightbox" at bounding box center [991, 381] width 354 height 196
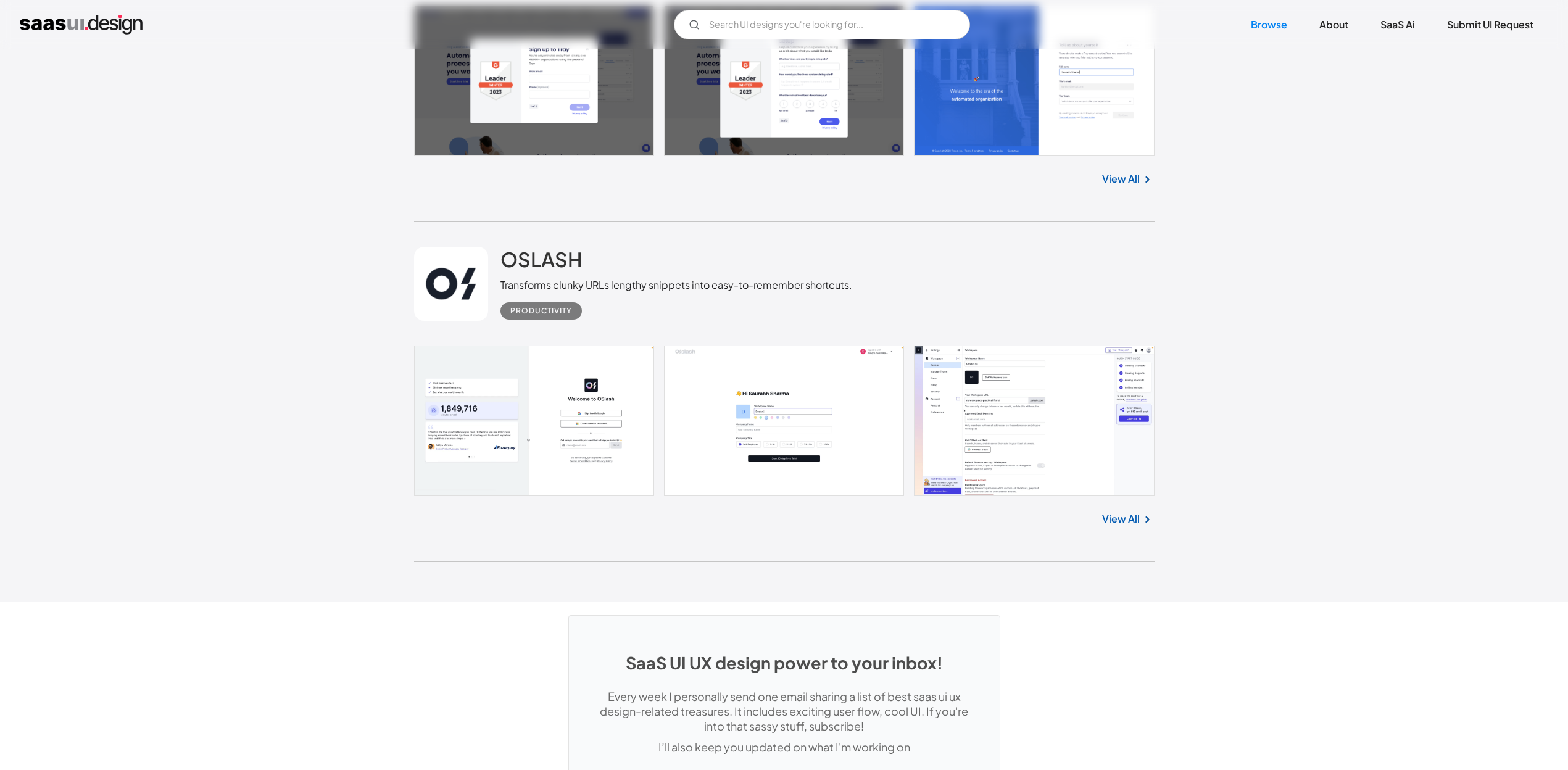
scroll to position [32418, 0]
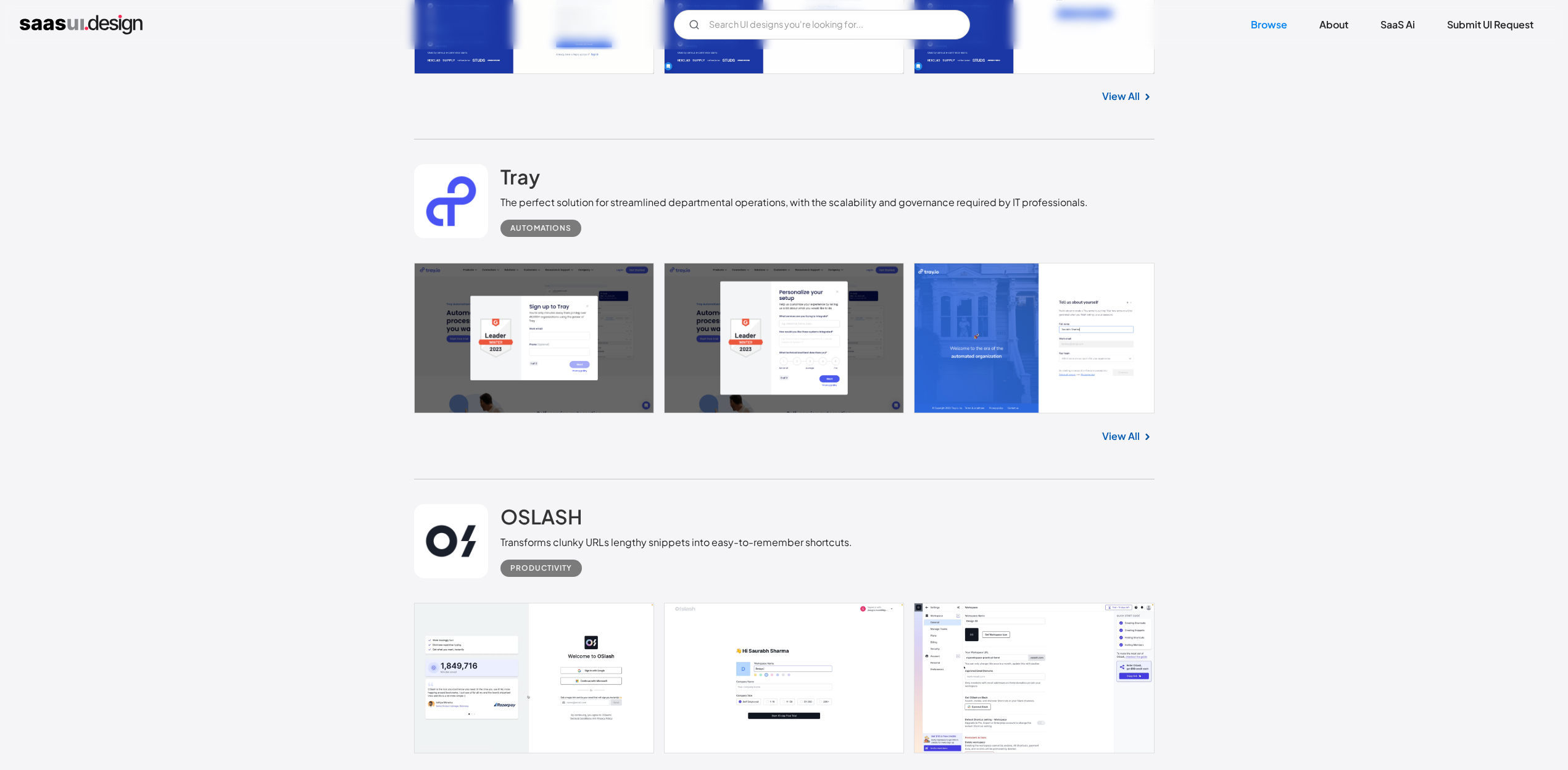
drag, startPoint x: 628, startPoint y: 438, endPoint x: 639, endPoint y: 425, distance: 17.0
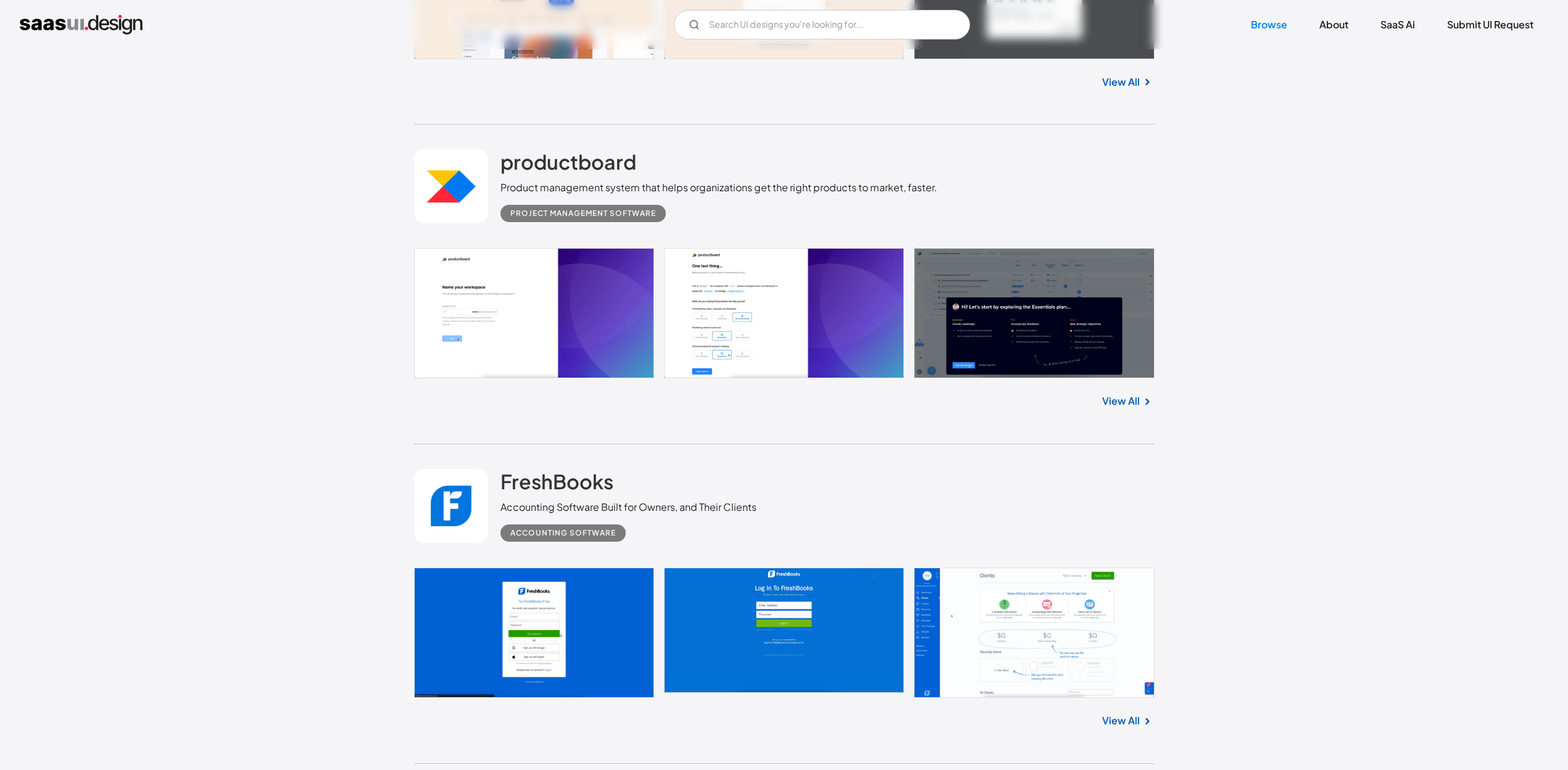
scroll to position [1975, 0]
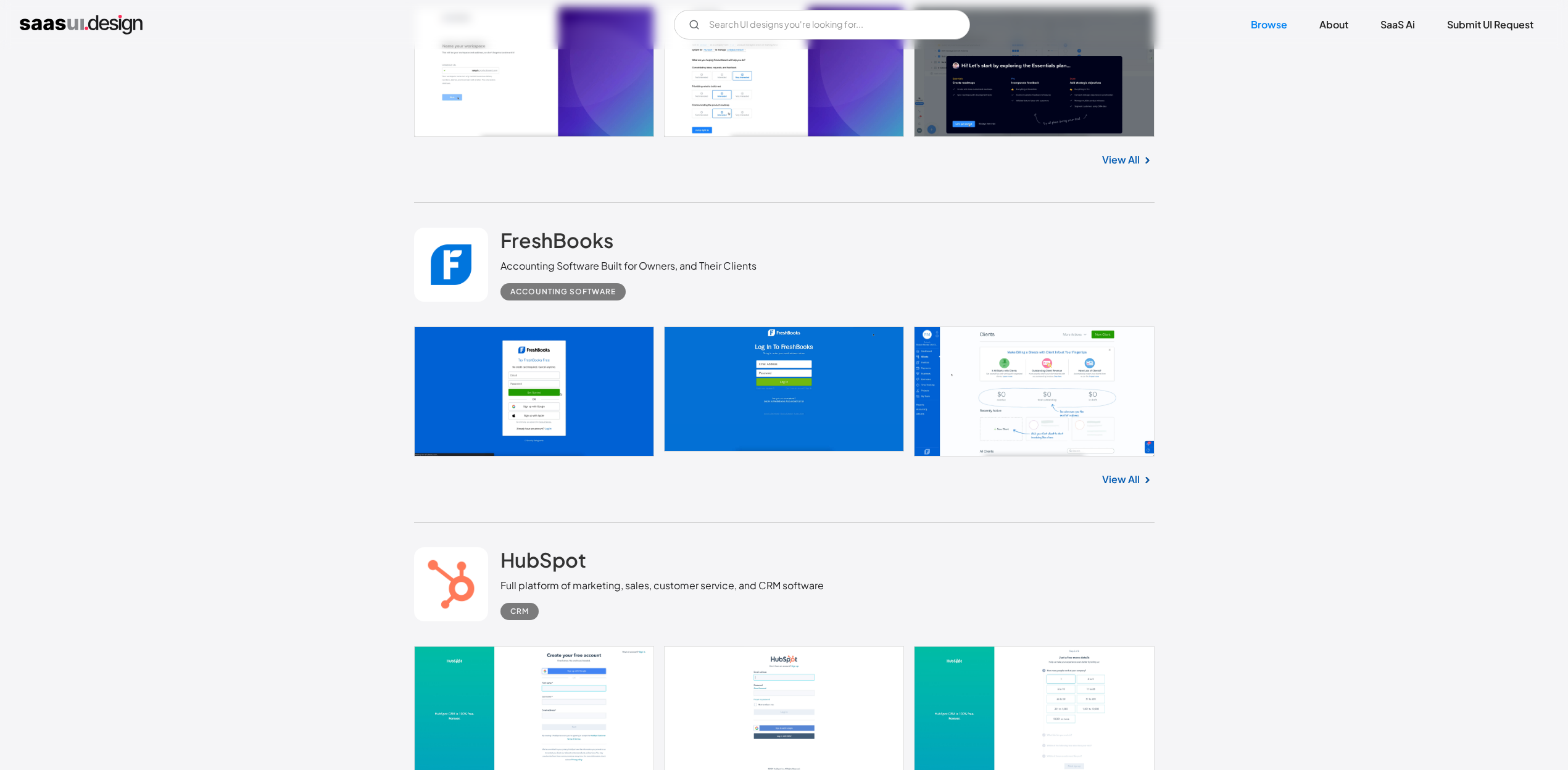
click at [1117, 470] on div "View All" at bounding box center [784, 476] width 740 height 41
click at [1121, 480] on link "View All" at bounding box center [1120, 480] width 37 height 15
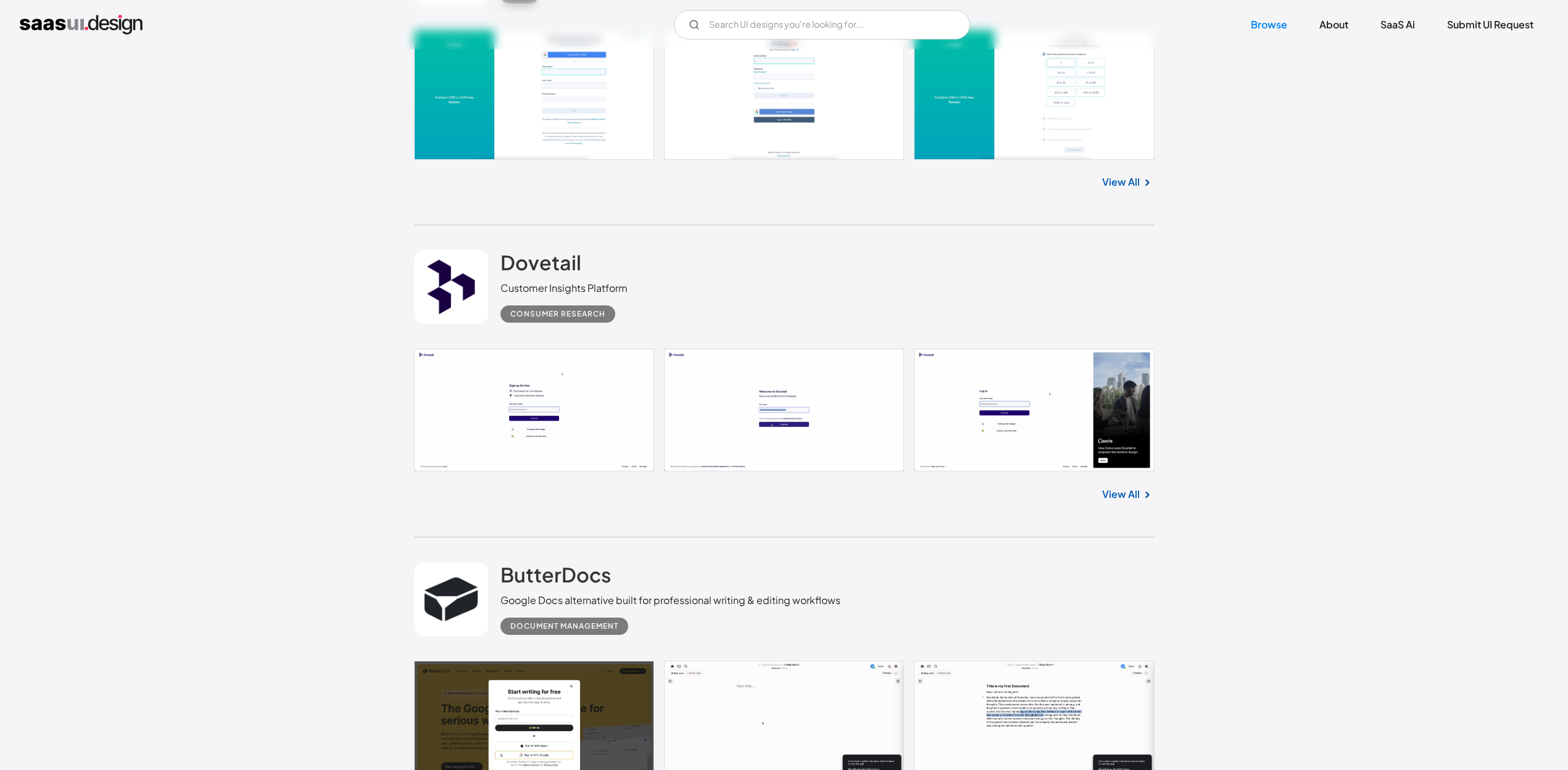
scroll to position [2715, 0]
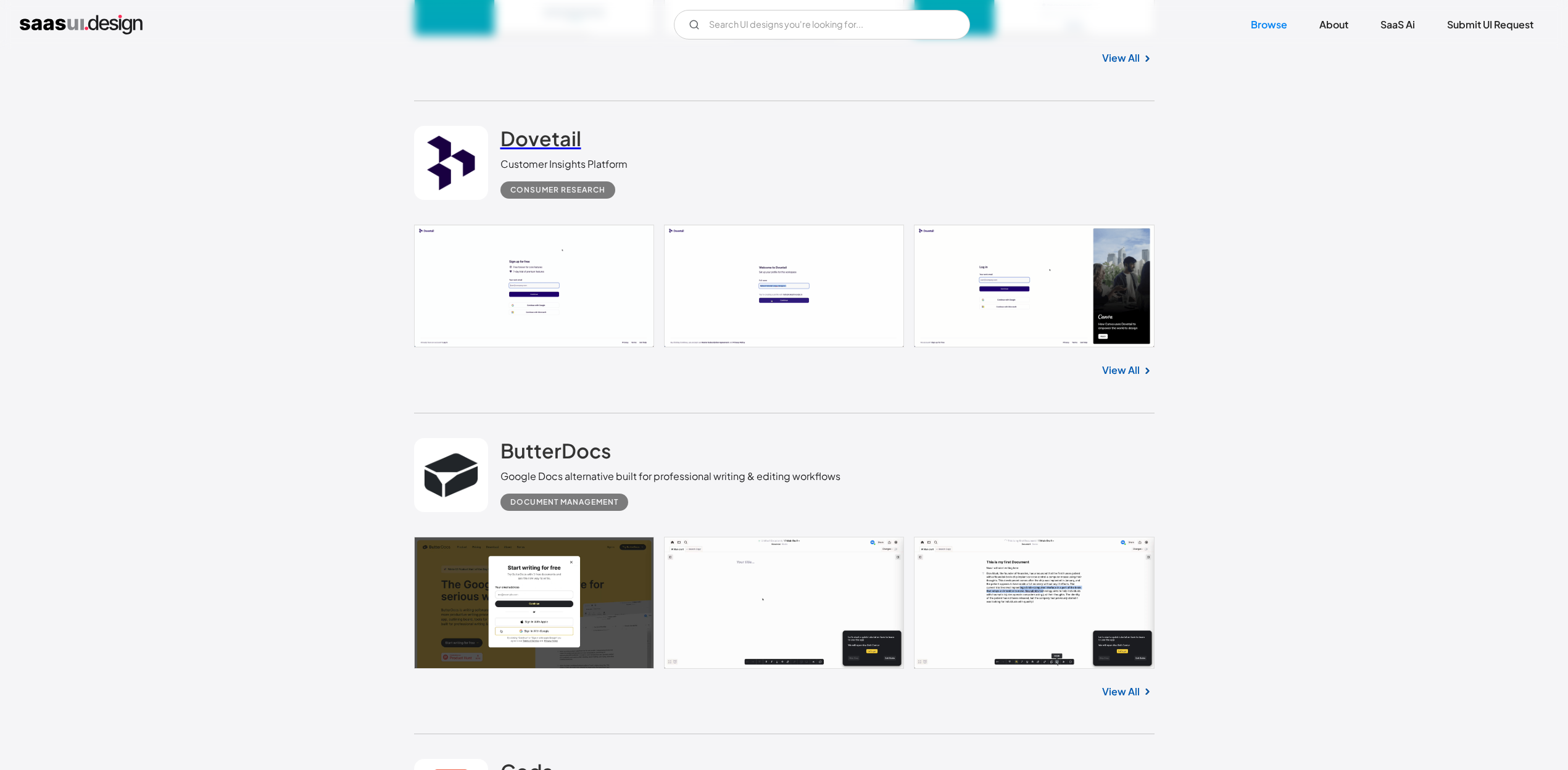
click at [541, 148] on h2 "Dovetail" at bounding box center [540, 139] width 80 height 25
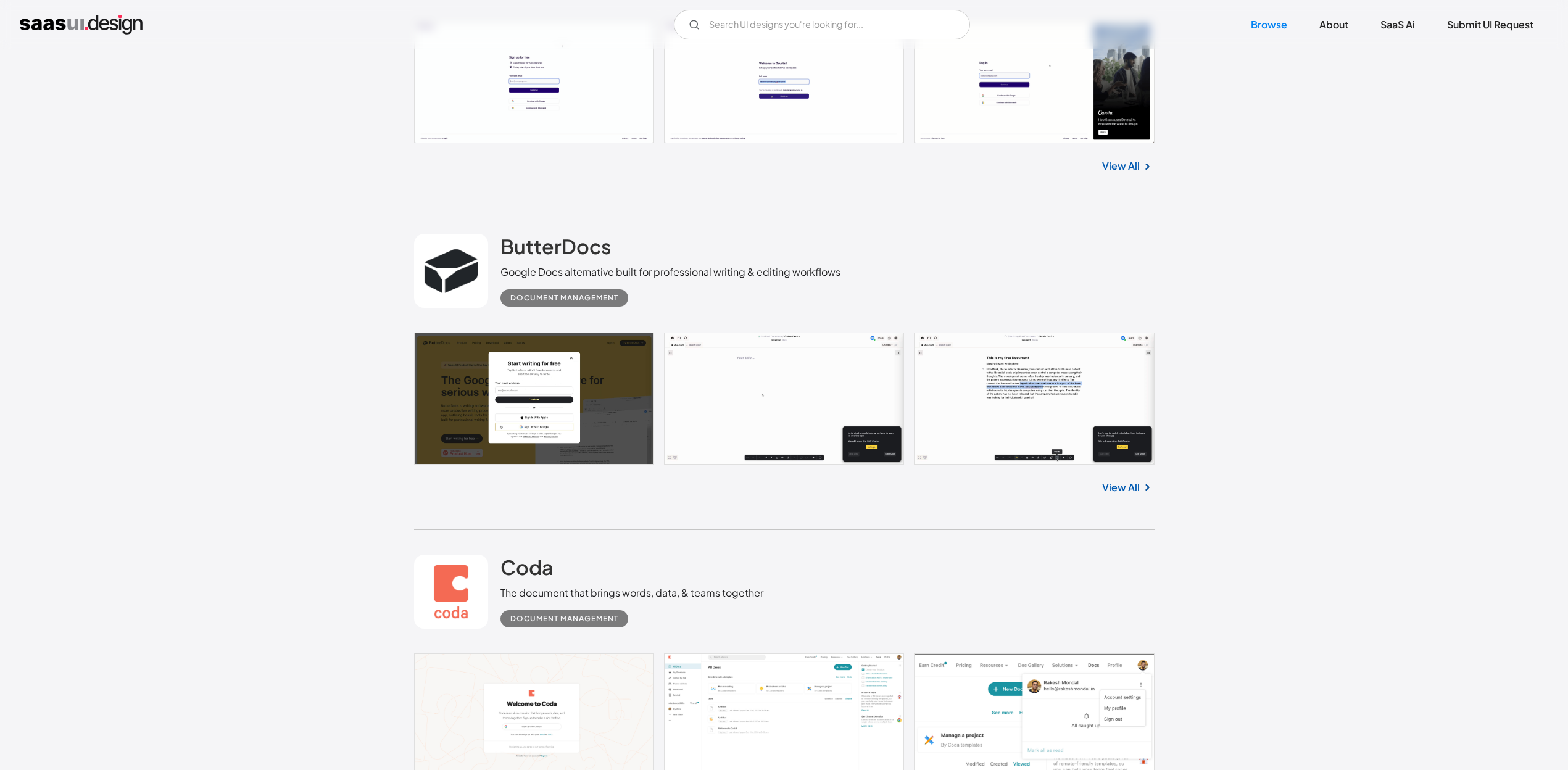
scroll to position [2839, 0]
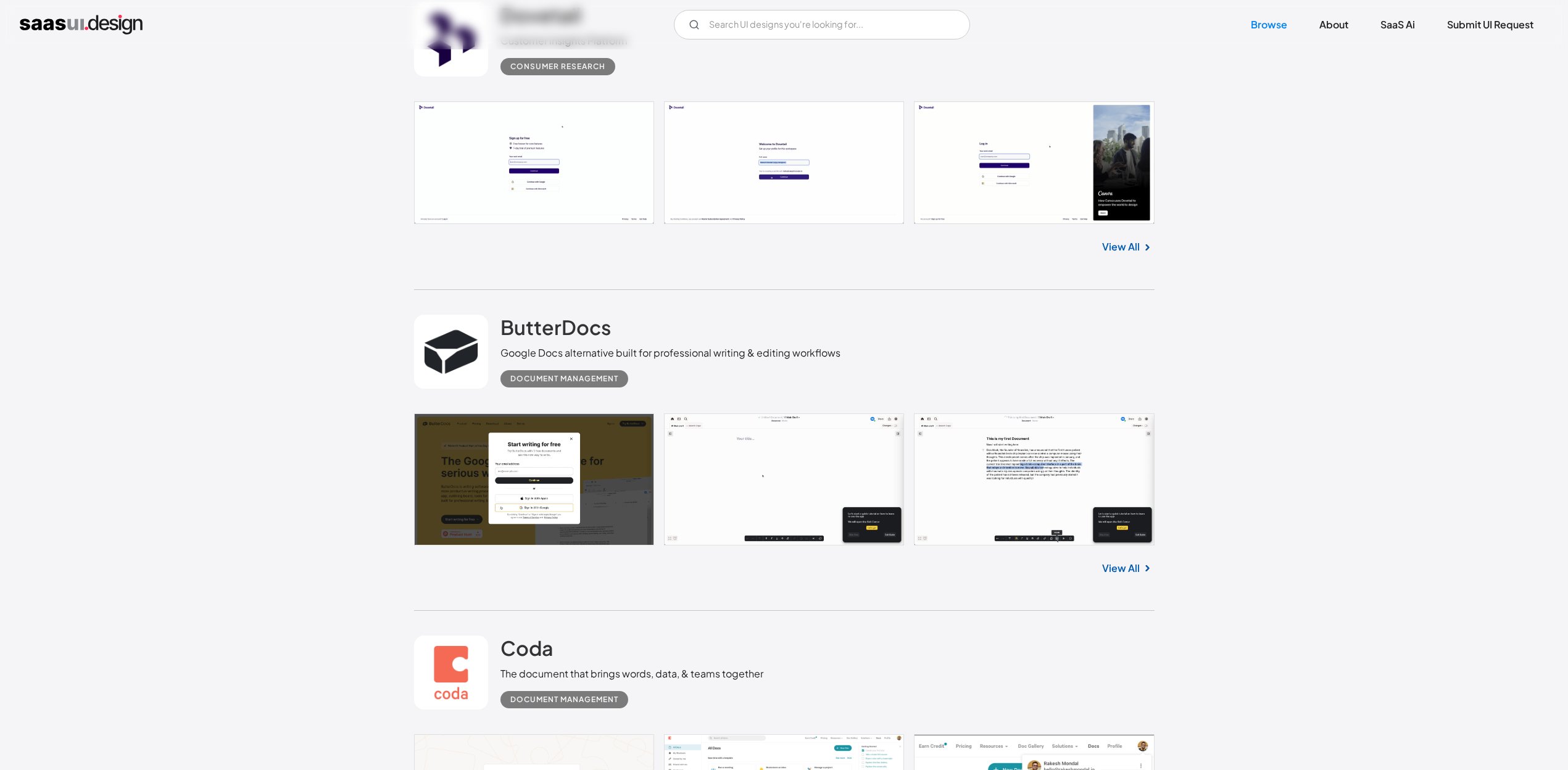
drag, startPoint x: 845, startPoint y: 367, endPoint x: 860, endPoint y: 384, distance: 22.7
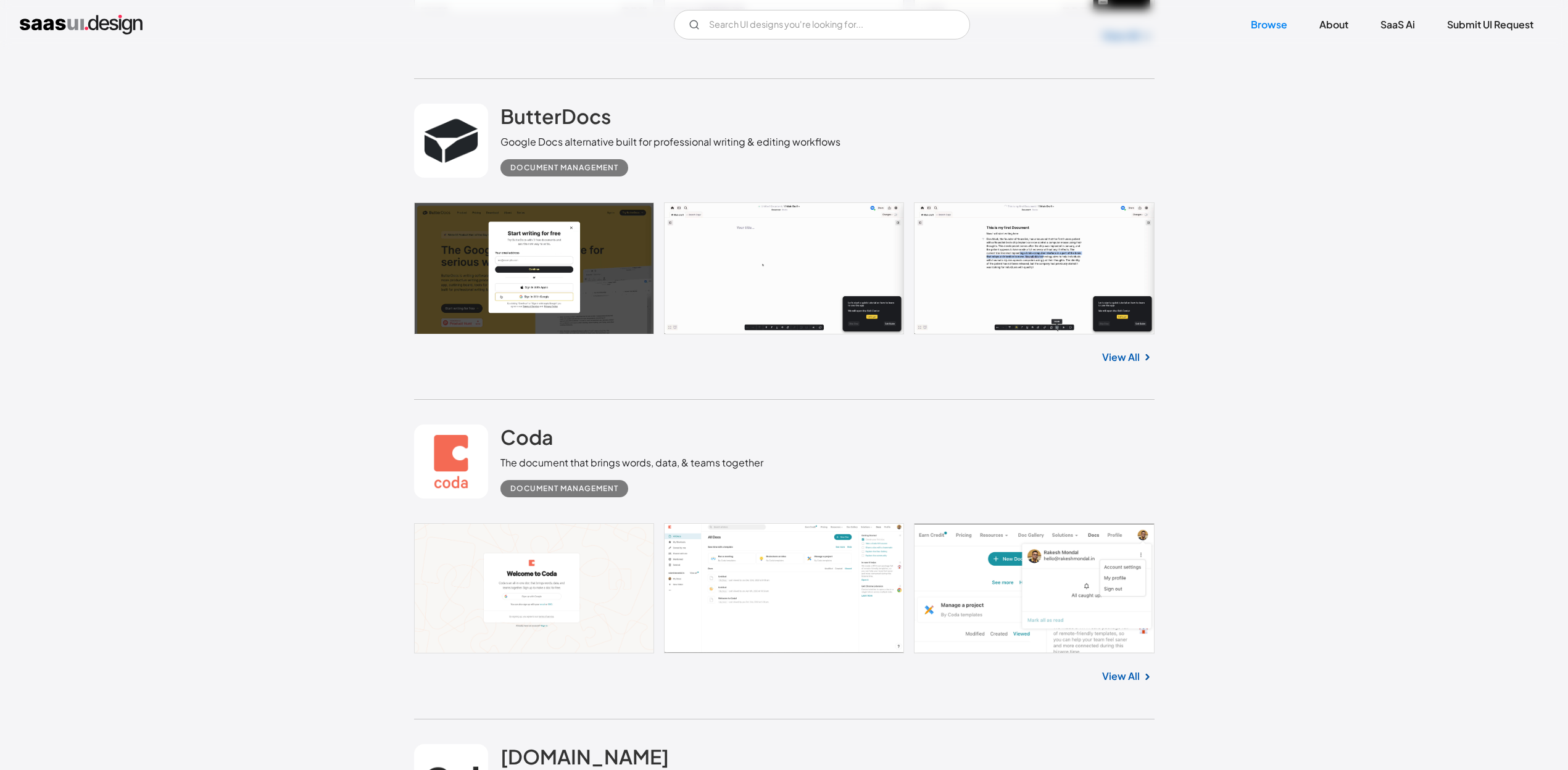
scroll to position [2900, 0]
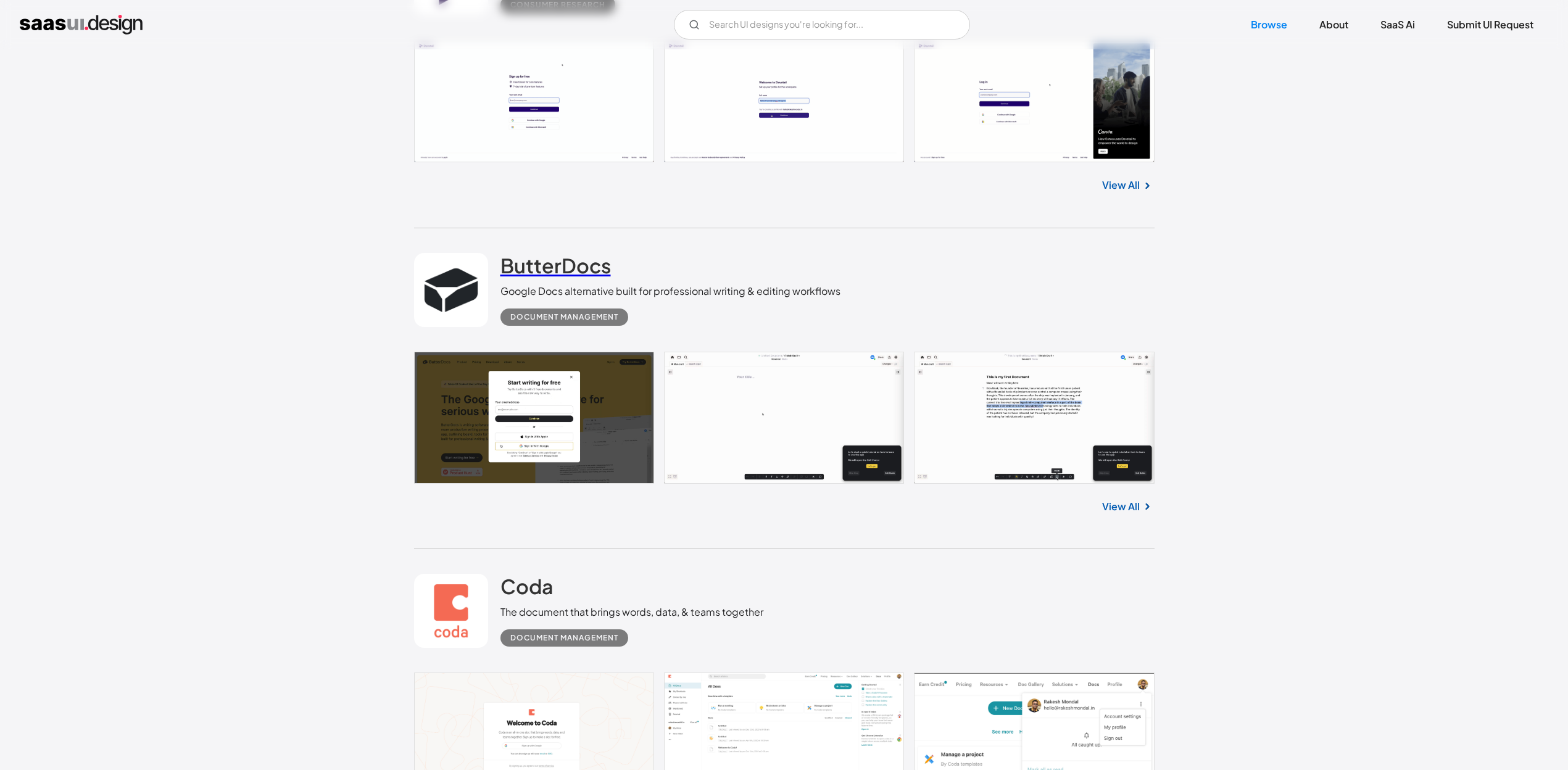
click at [509, 272] on h2 "ButterDocs" at bounding box center [555, 266] width 110 height 25
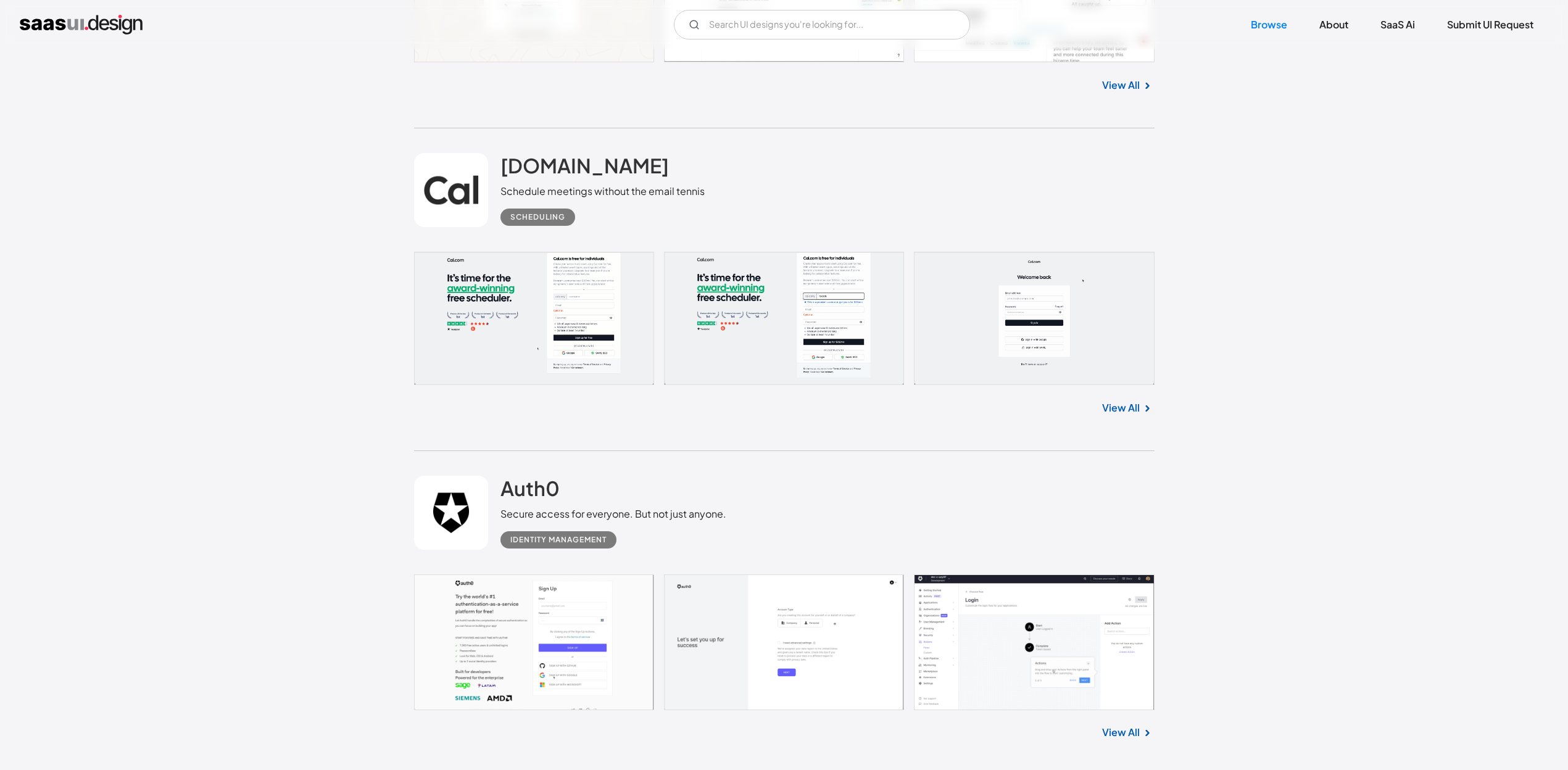
scroll to position [3394, 0]
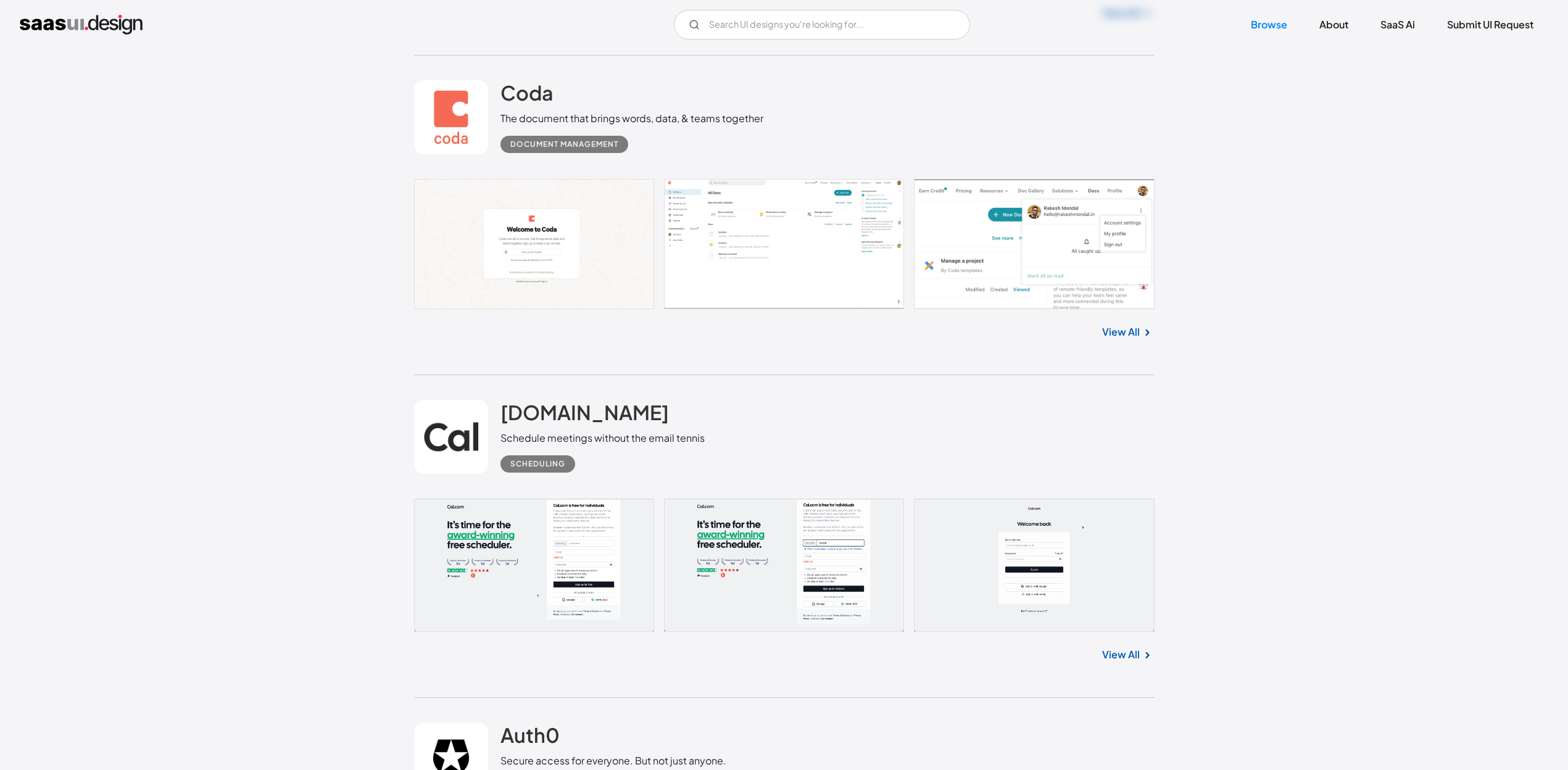
click at [579, 255] on link at bounding box center [784, 244] width 740 height 130
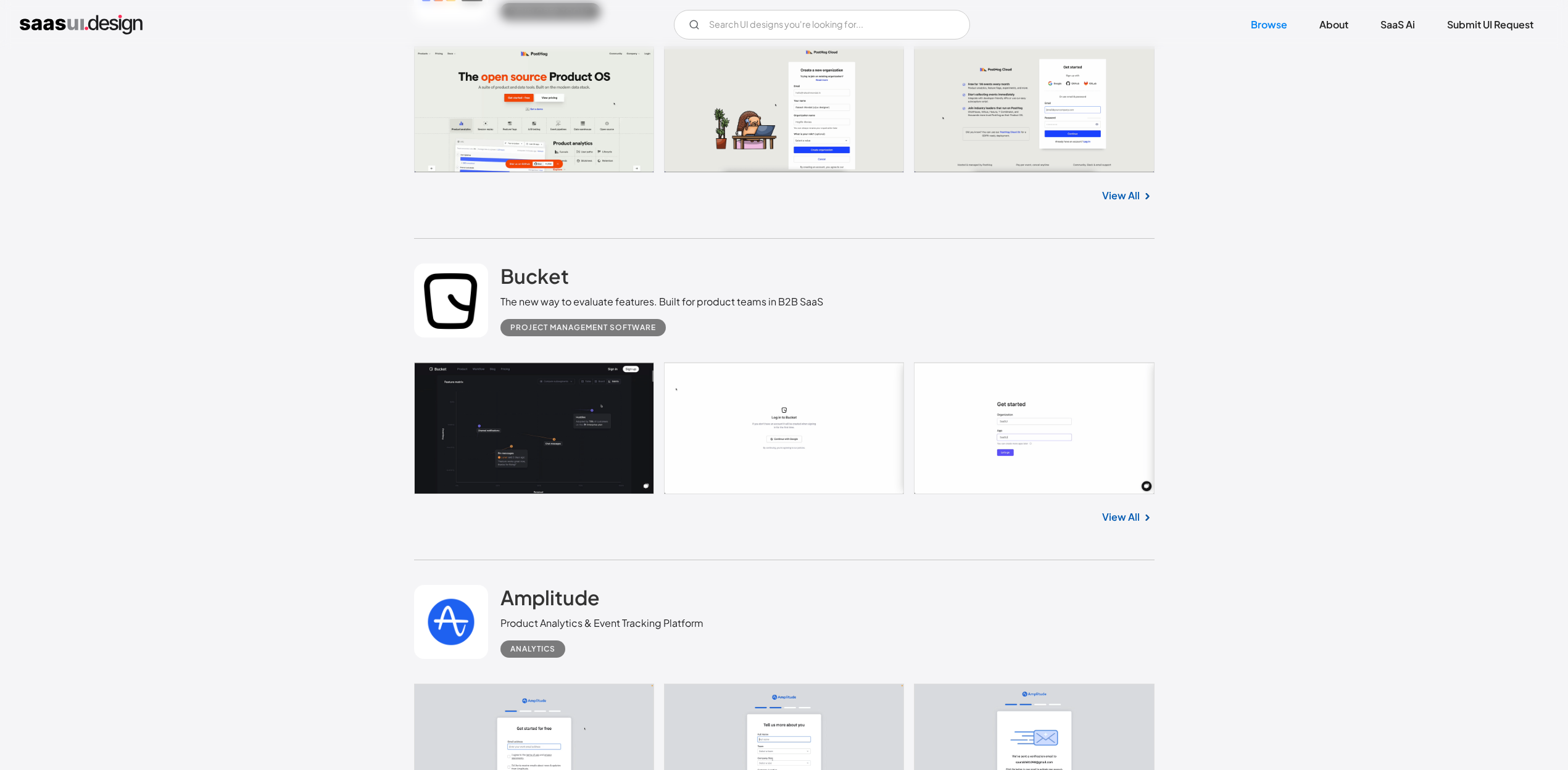
scroll to position [4566, 0]
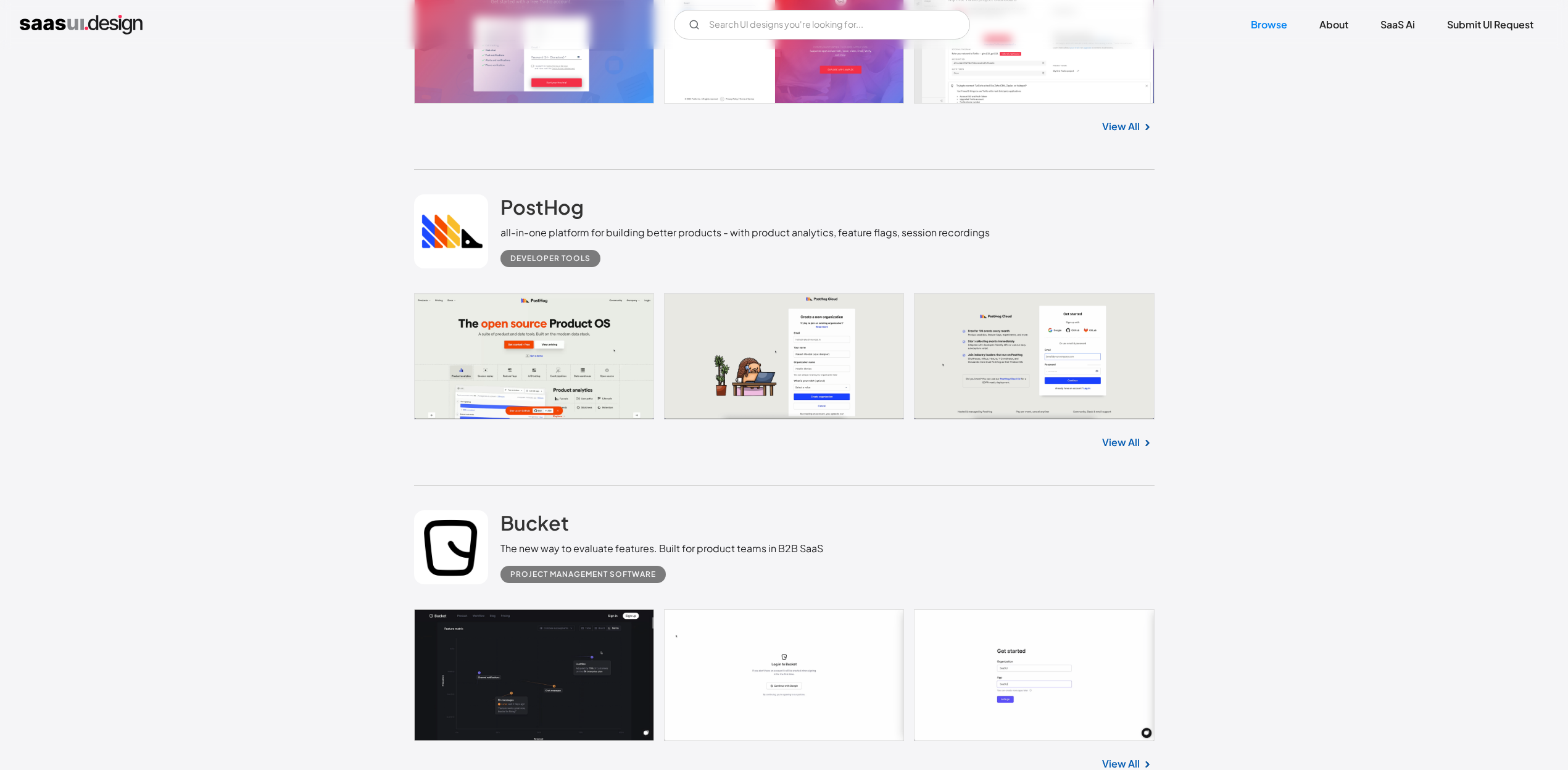
click at [538, 351] on link at bounding box center [784, 356] width 740 height 126
drag, startPoint x: 1410, startPoint y: 353, endPoint x: 1364, endPoint y: 353, distance: 46.0
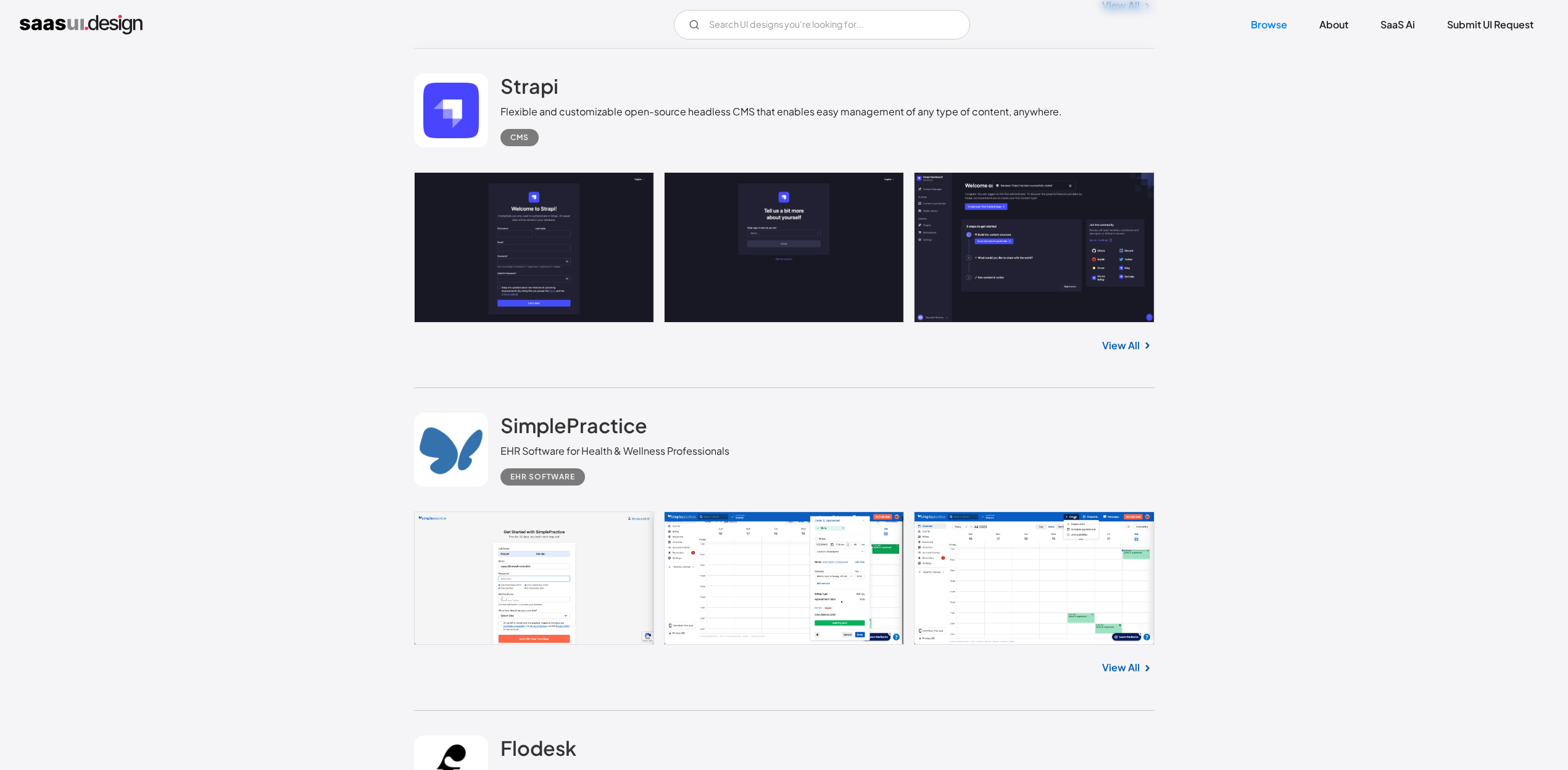
scroll to position [14499, 0]
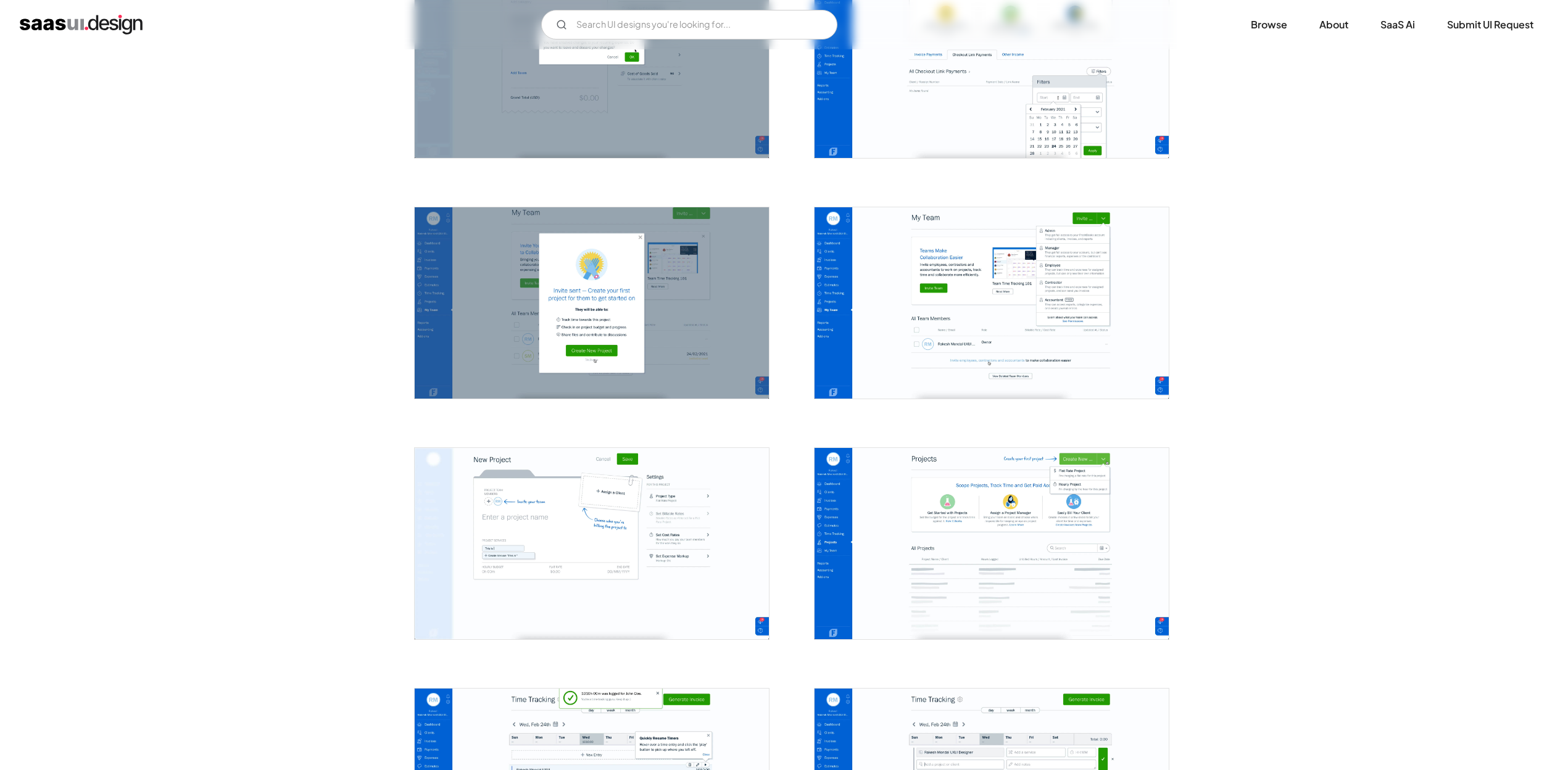
scroll to position [2564, 0]
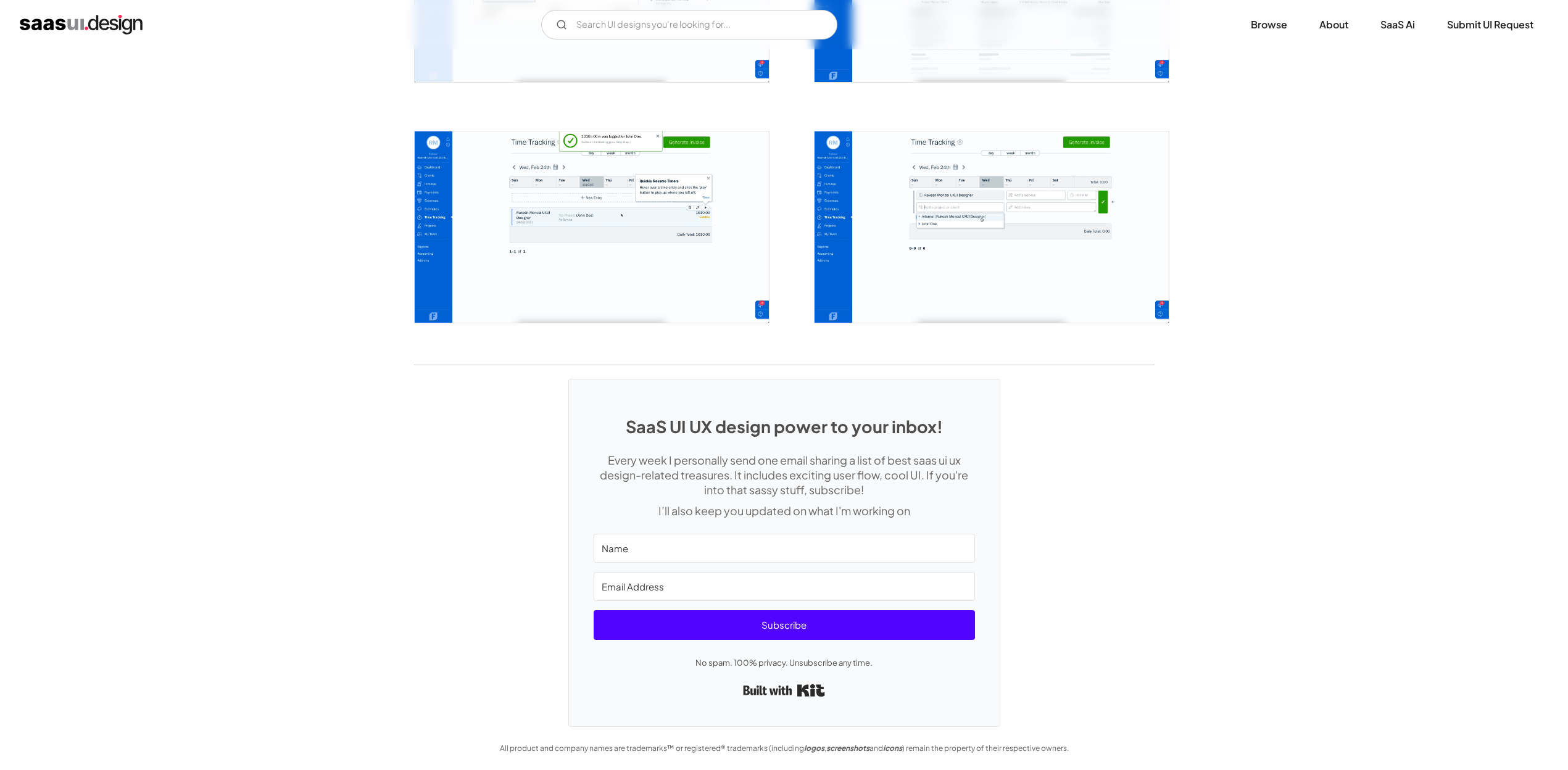
drag, startPoint x: 694, startPoint y: 422, endPoint x: 702, endPoint y: 421, distance: 8.1
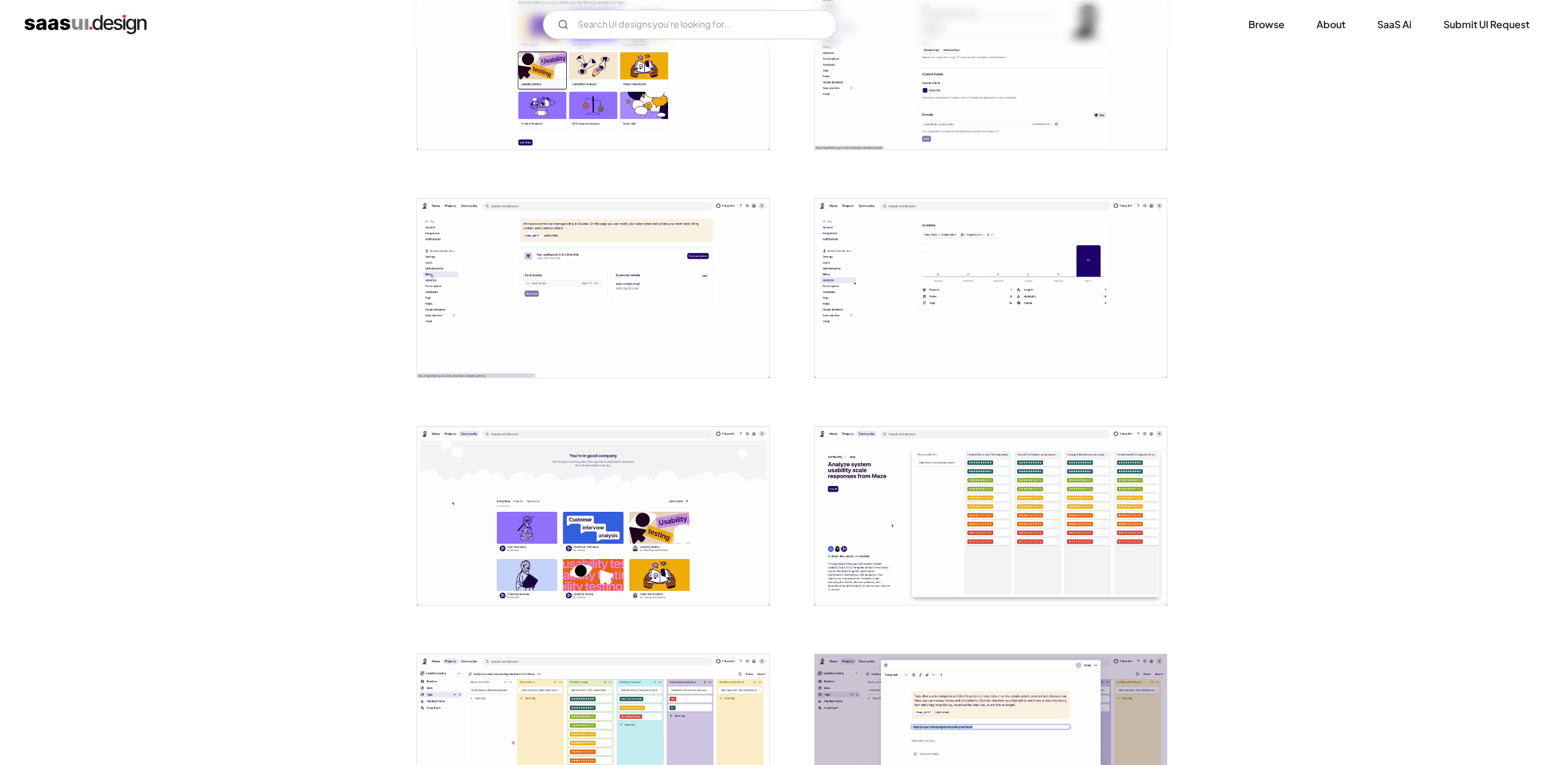
scroll to position [981, 0]
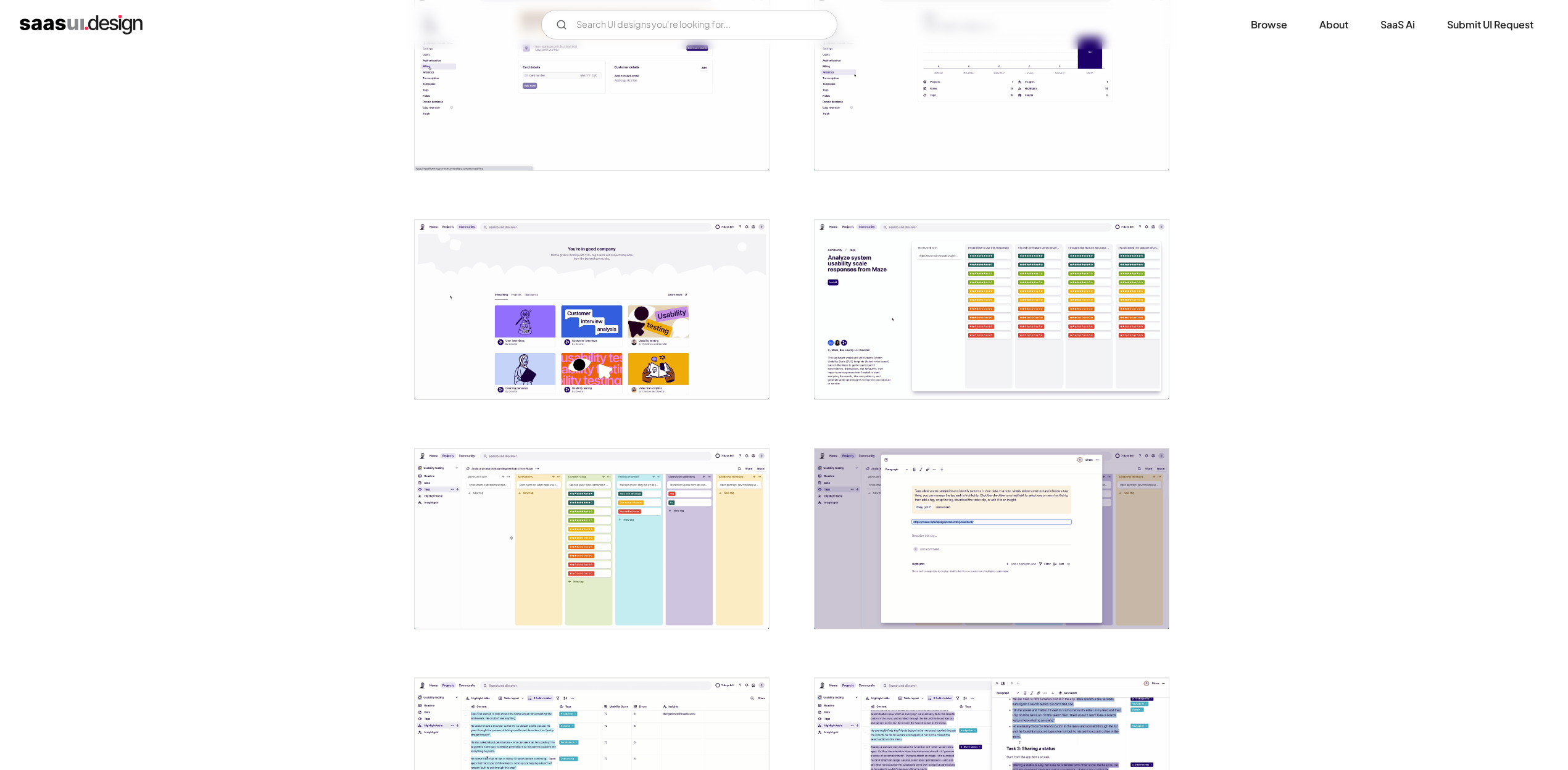
click at [831, 347] on img "open lightbox" at bounding box center [991, 309] width 354 height 180
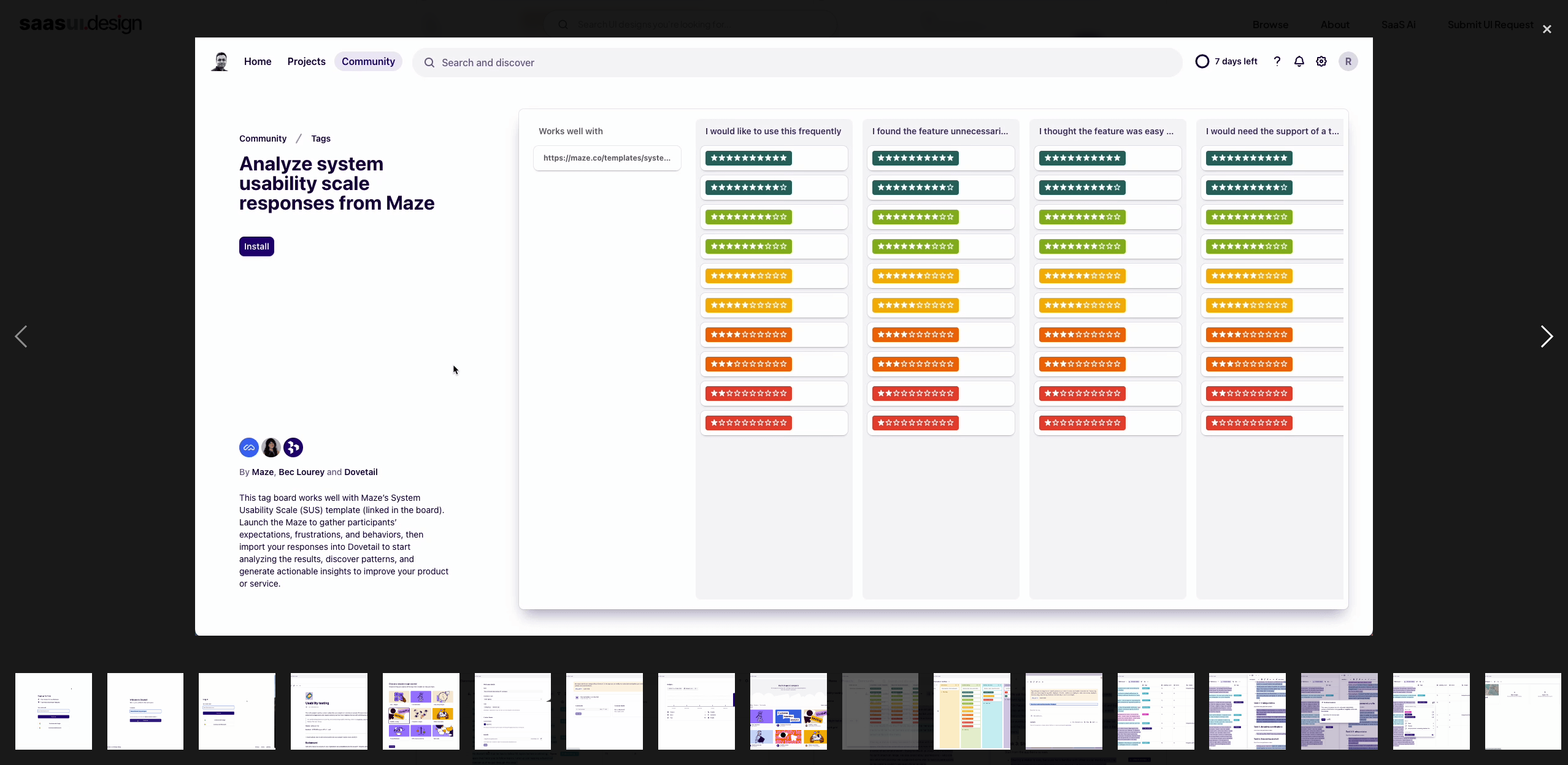
click at [1558, 395] on div "next image" at bounding box center [1547, 336] width 42 height 642
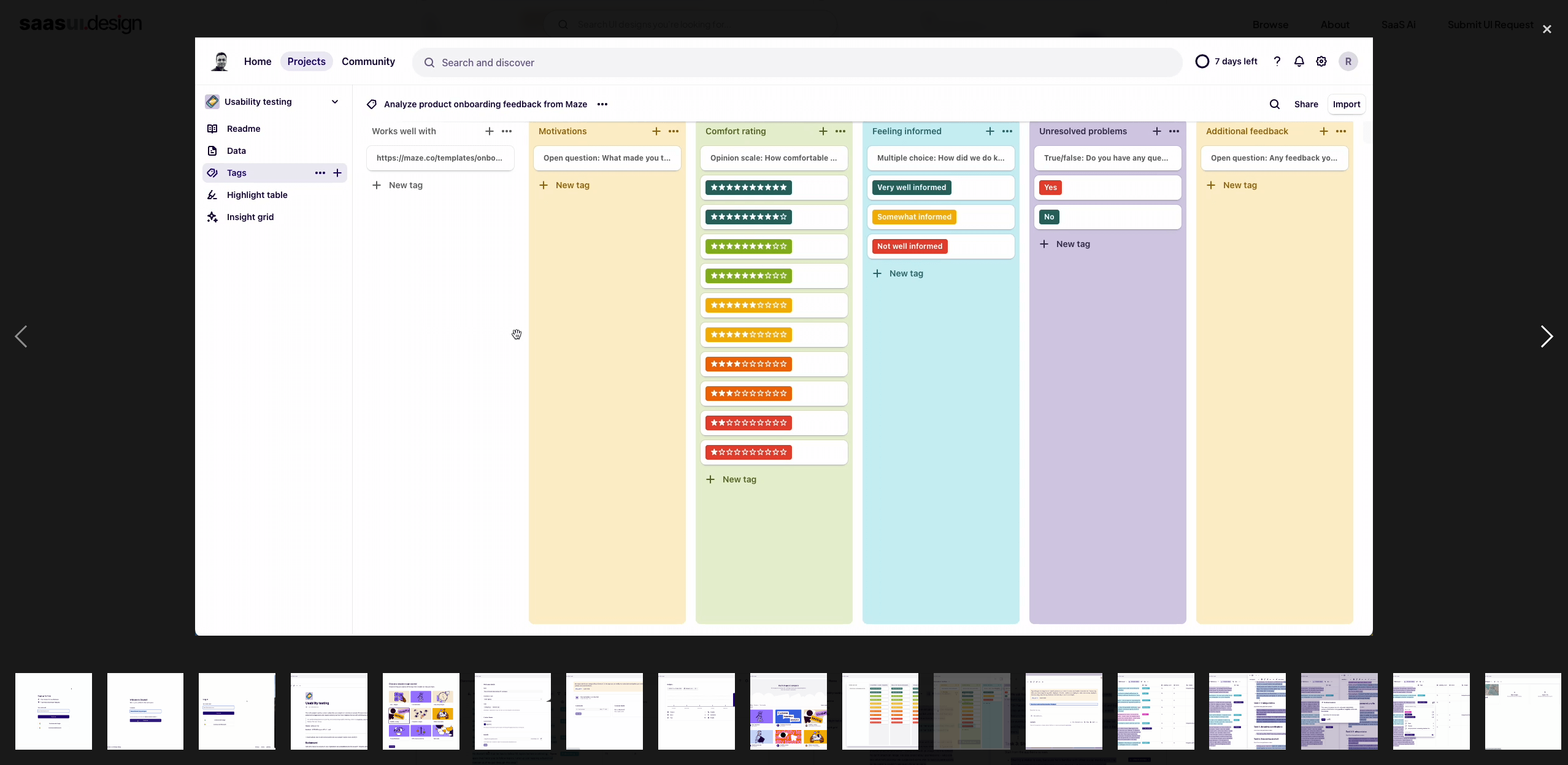
click at [1558, 375] on div "next image" at bounding box center [1547, 336] width 42 height 642
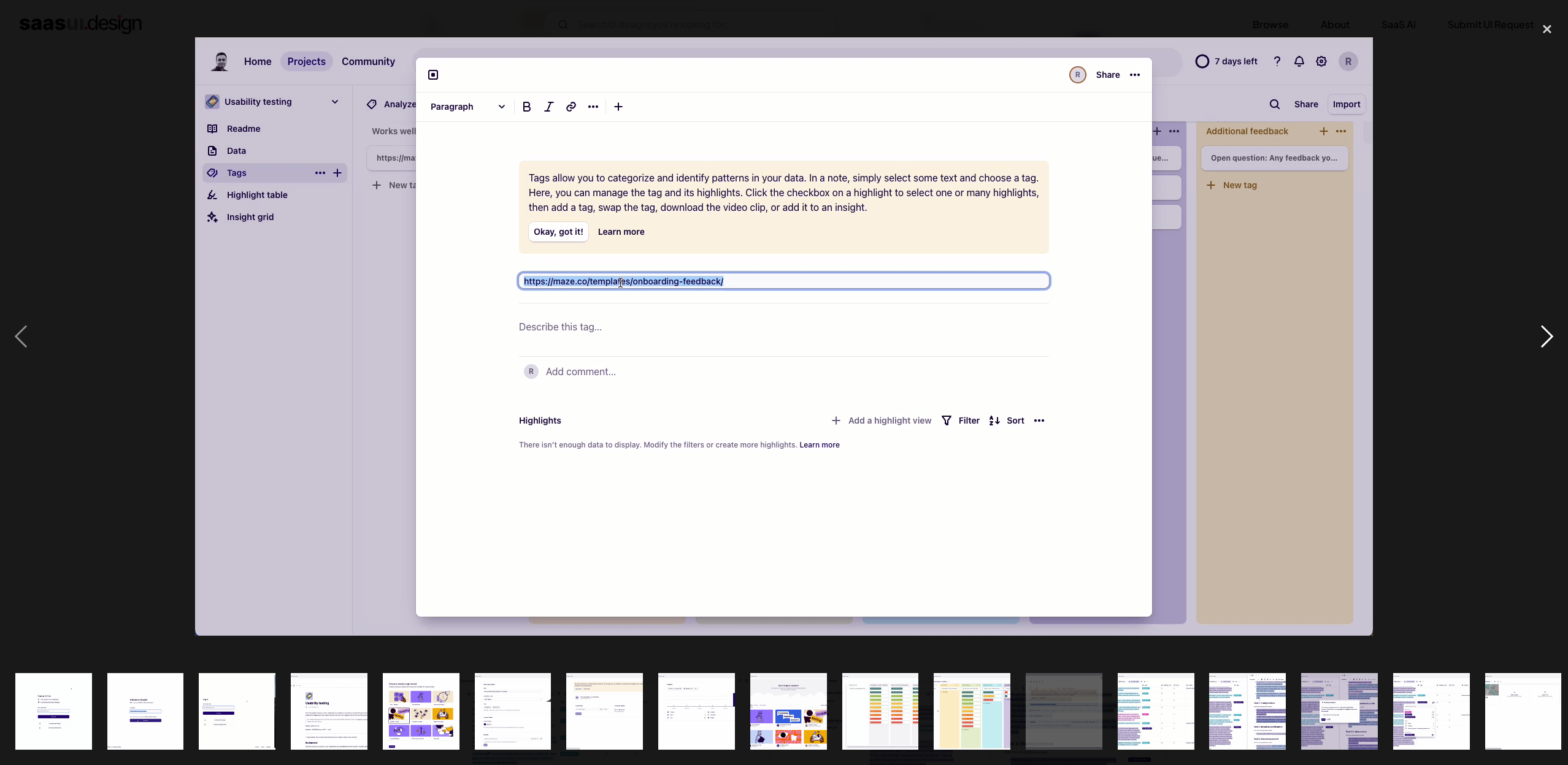
click at [1558, 375] on div "next image" at bounding box center [1547, 336] width 42 height 642
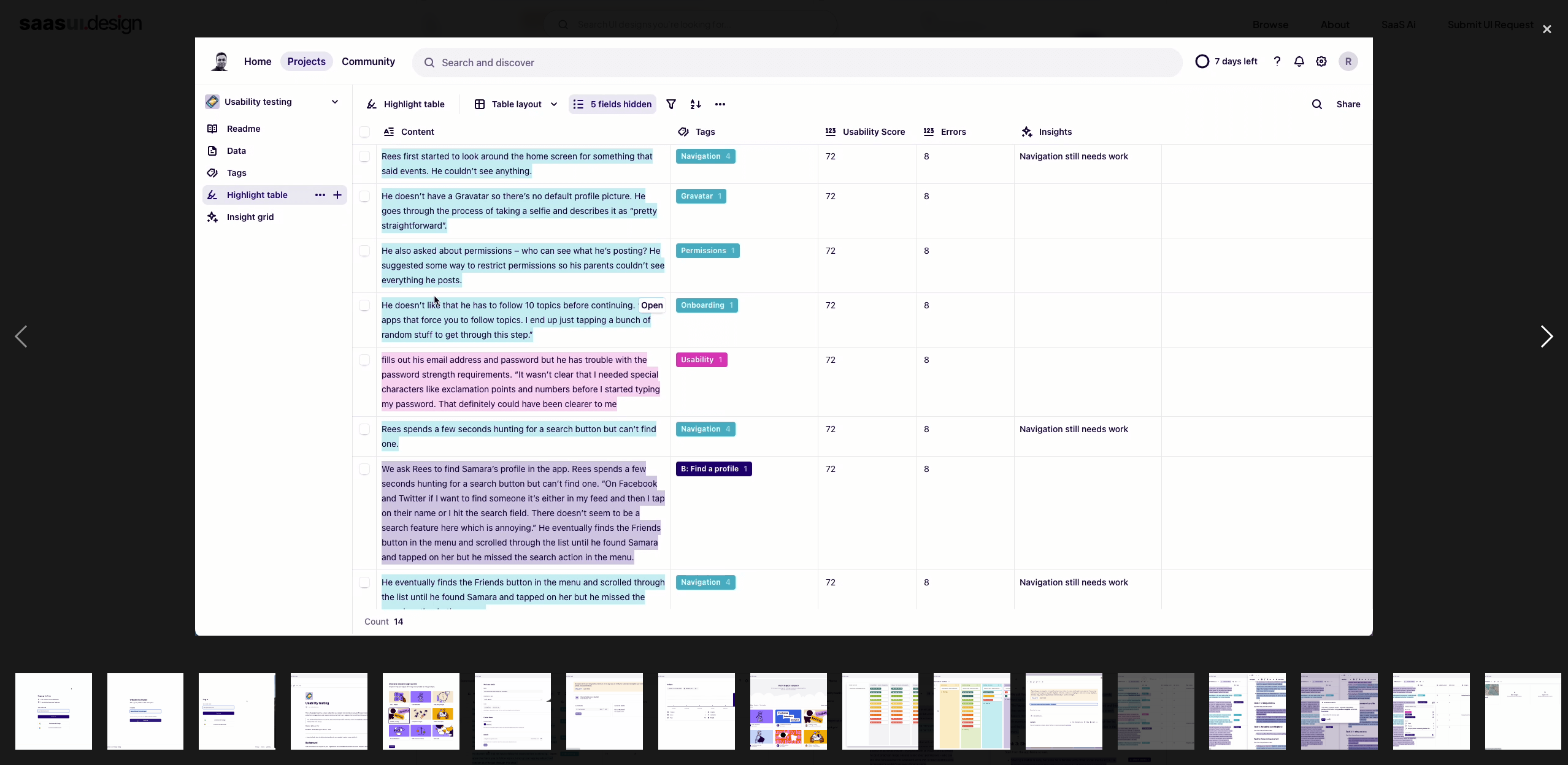
click at [1558, 375] on div "next image" at bounding box center [1547, 336] width 42 height 642
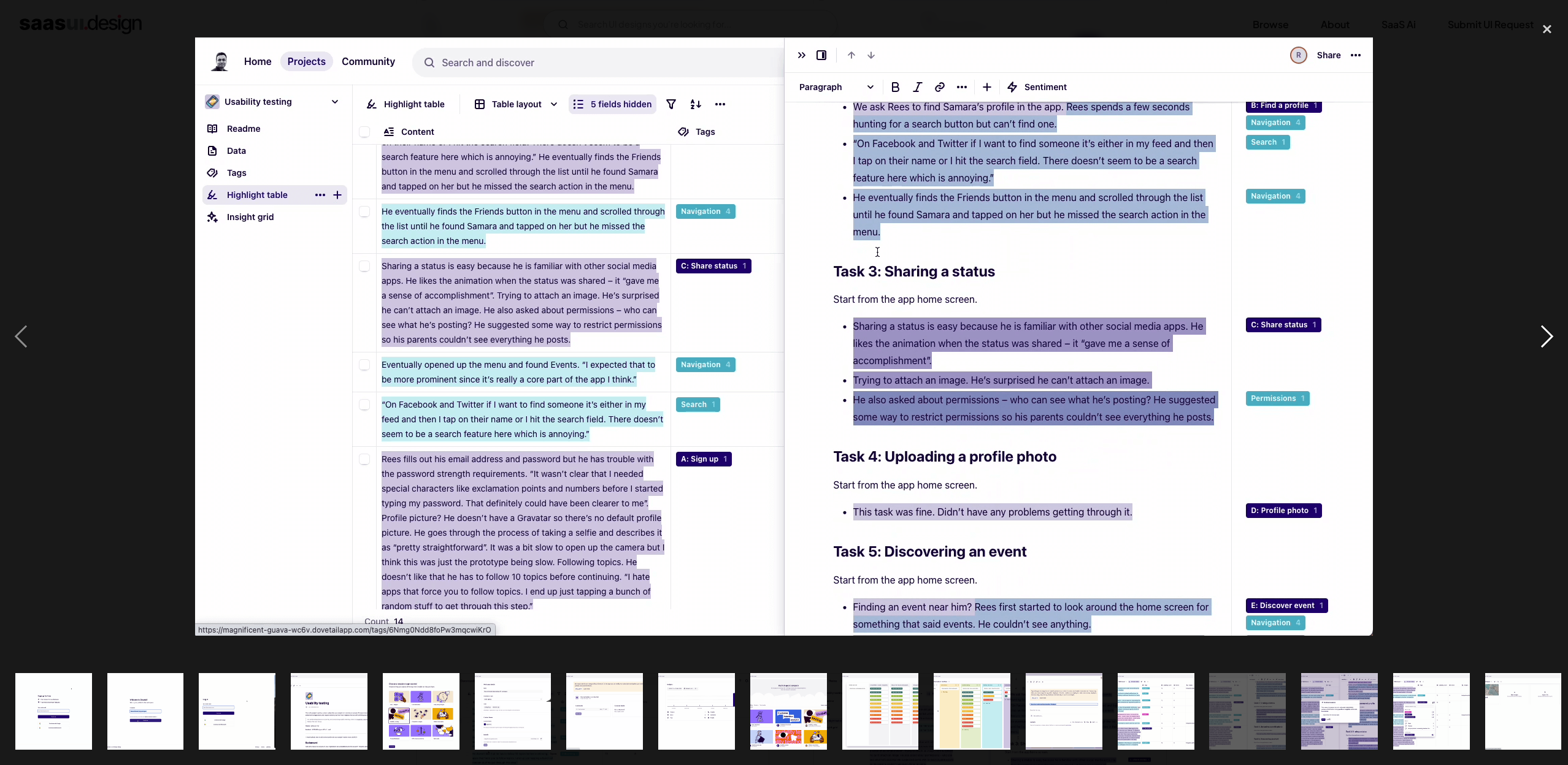
click at [1558, 375] on div "next image" at bounding box center [1547, 336] width 42 height 642
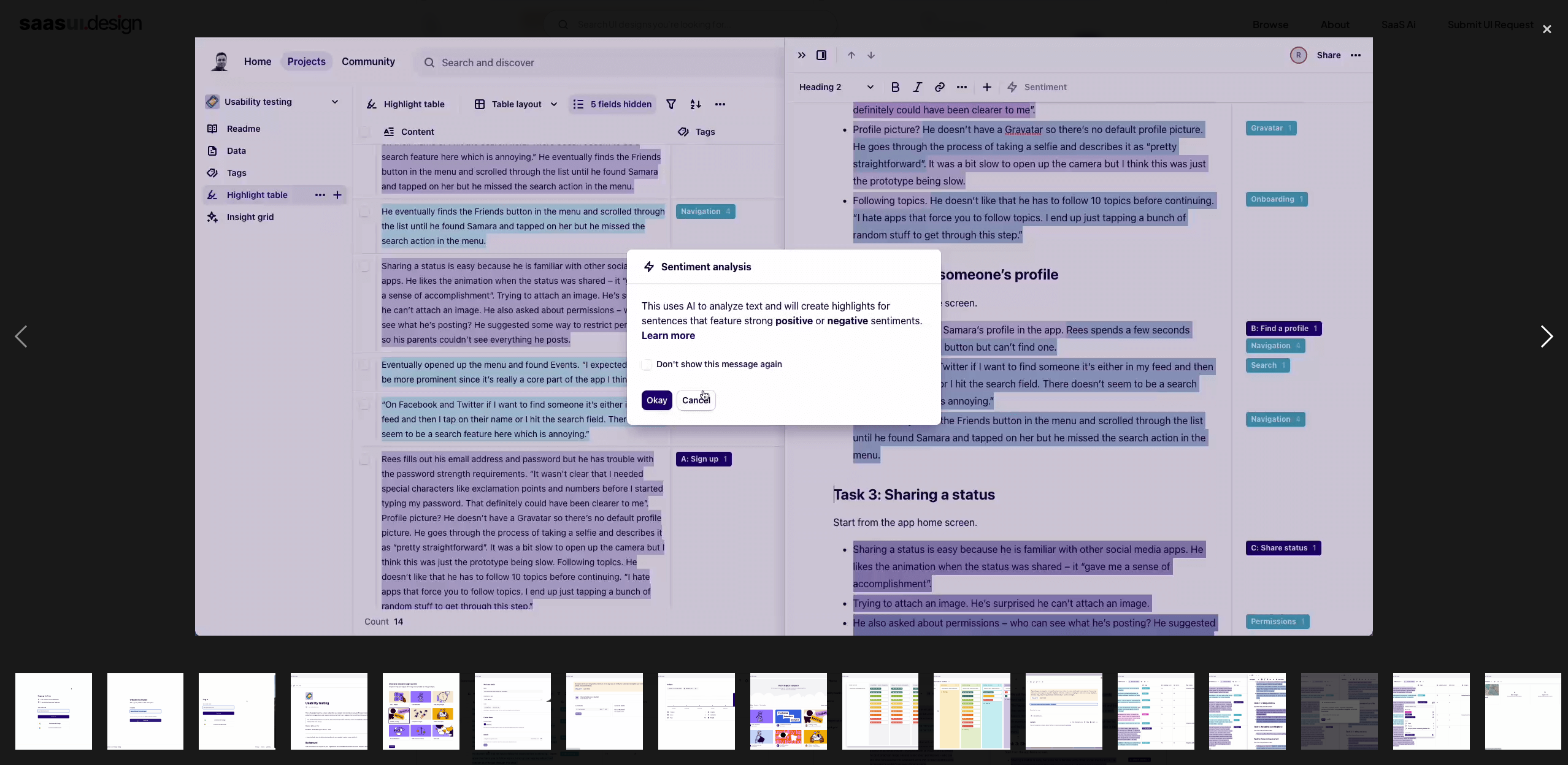
click at [1558, 375] on div "next image" at bounding box center [1547, 336] width 42 height 642
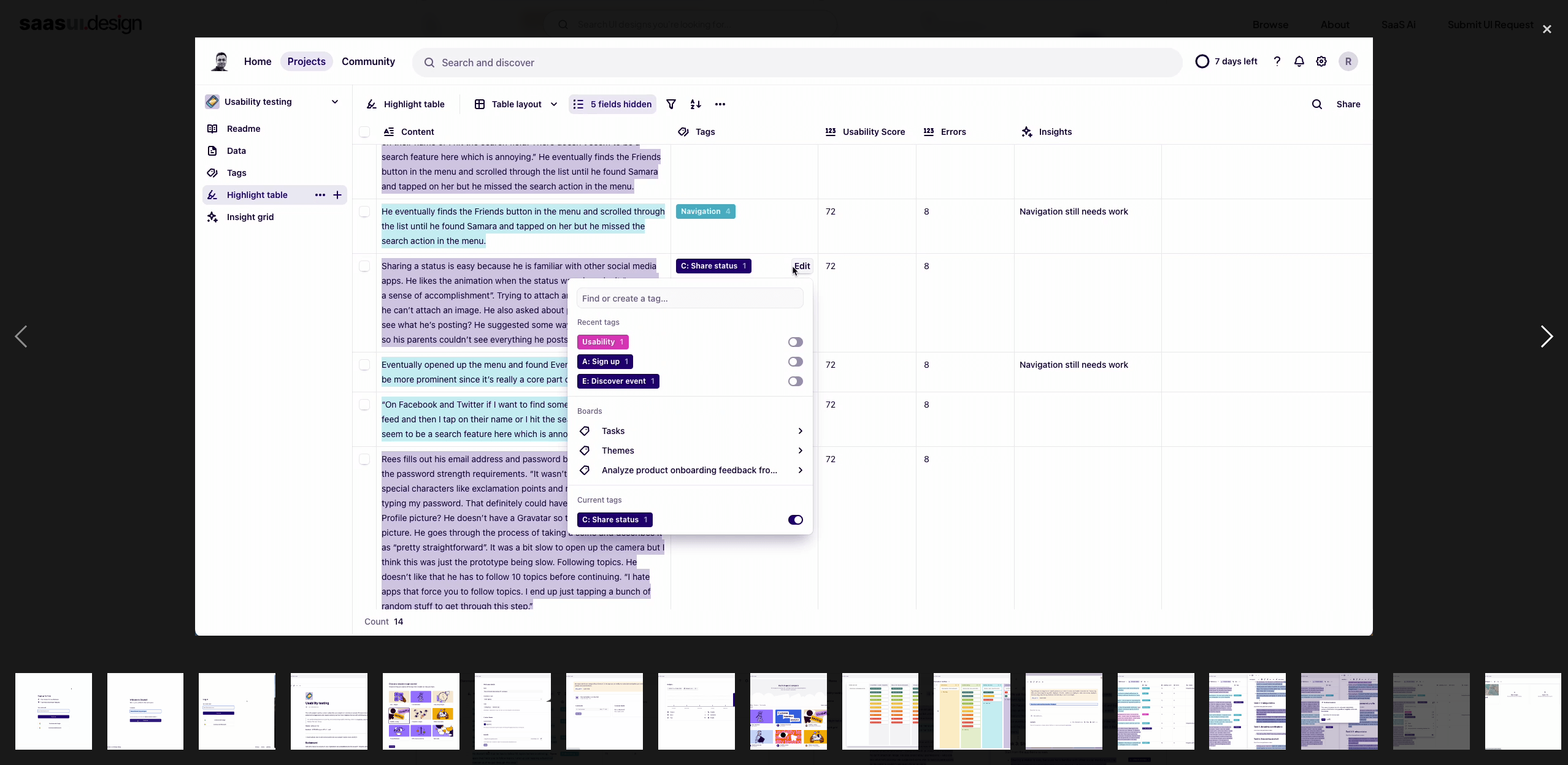
click at [1558, 375] on div "next image" at bounding box center [1547, 336] width 42 height 642
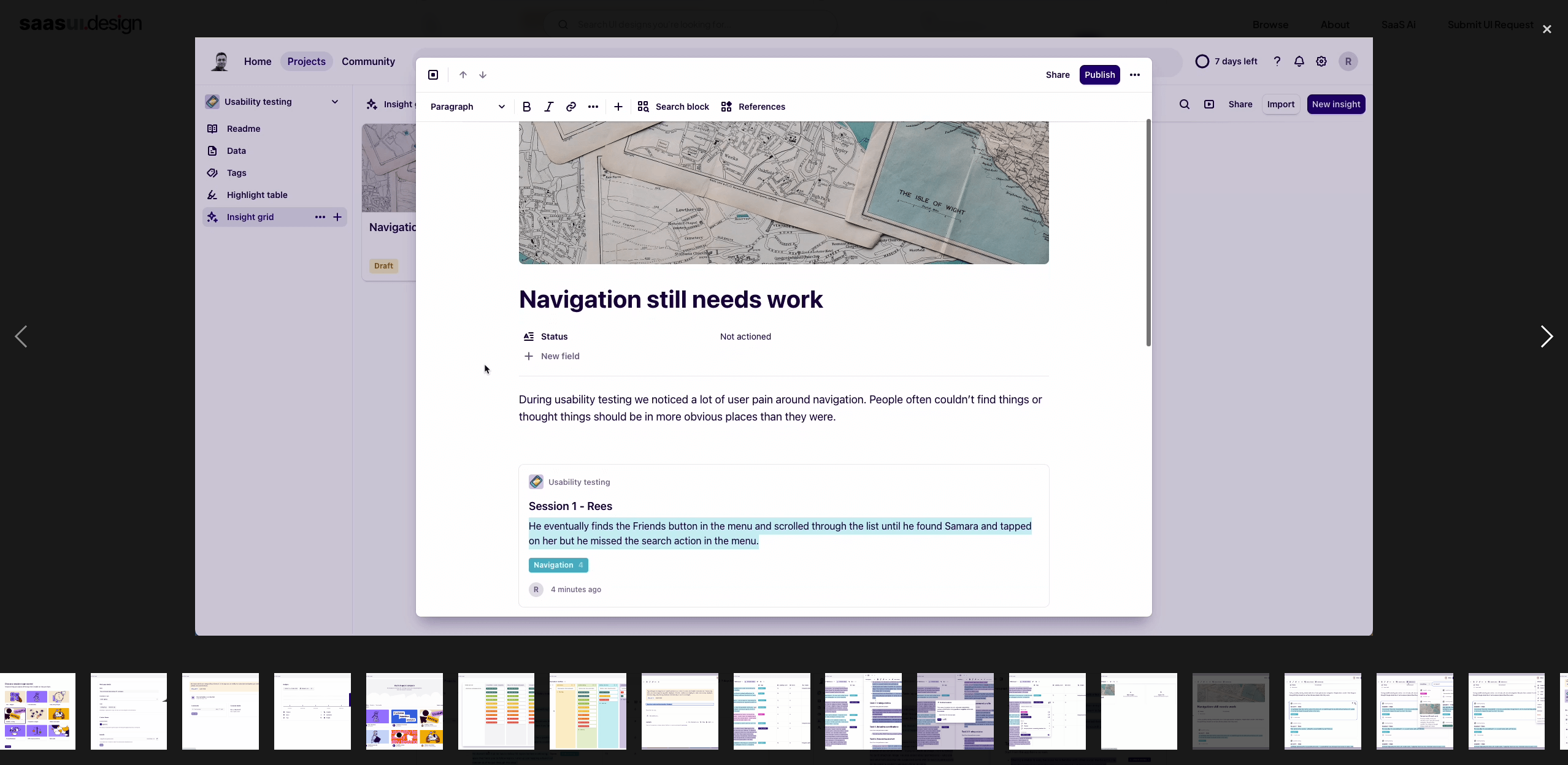
click at [1558, 375] on div "next image" at bounding box center [1547, 336] width 42 height 642
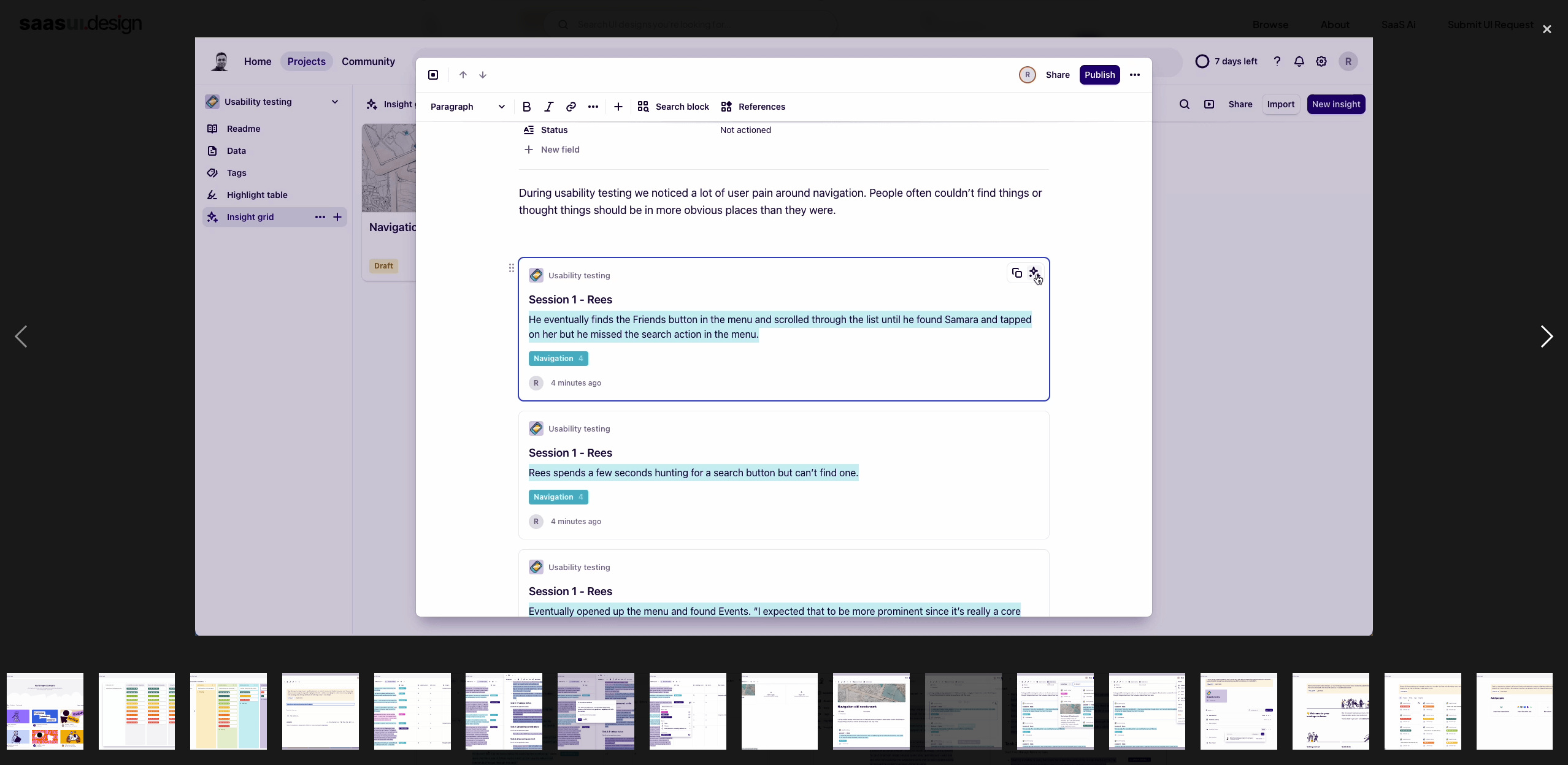
click at [1558, 375] on div "next image" at bounding box center [1547, 336] width 42 height 642
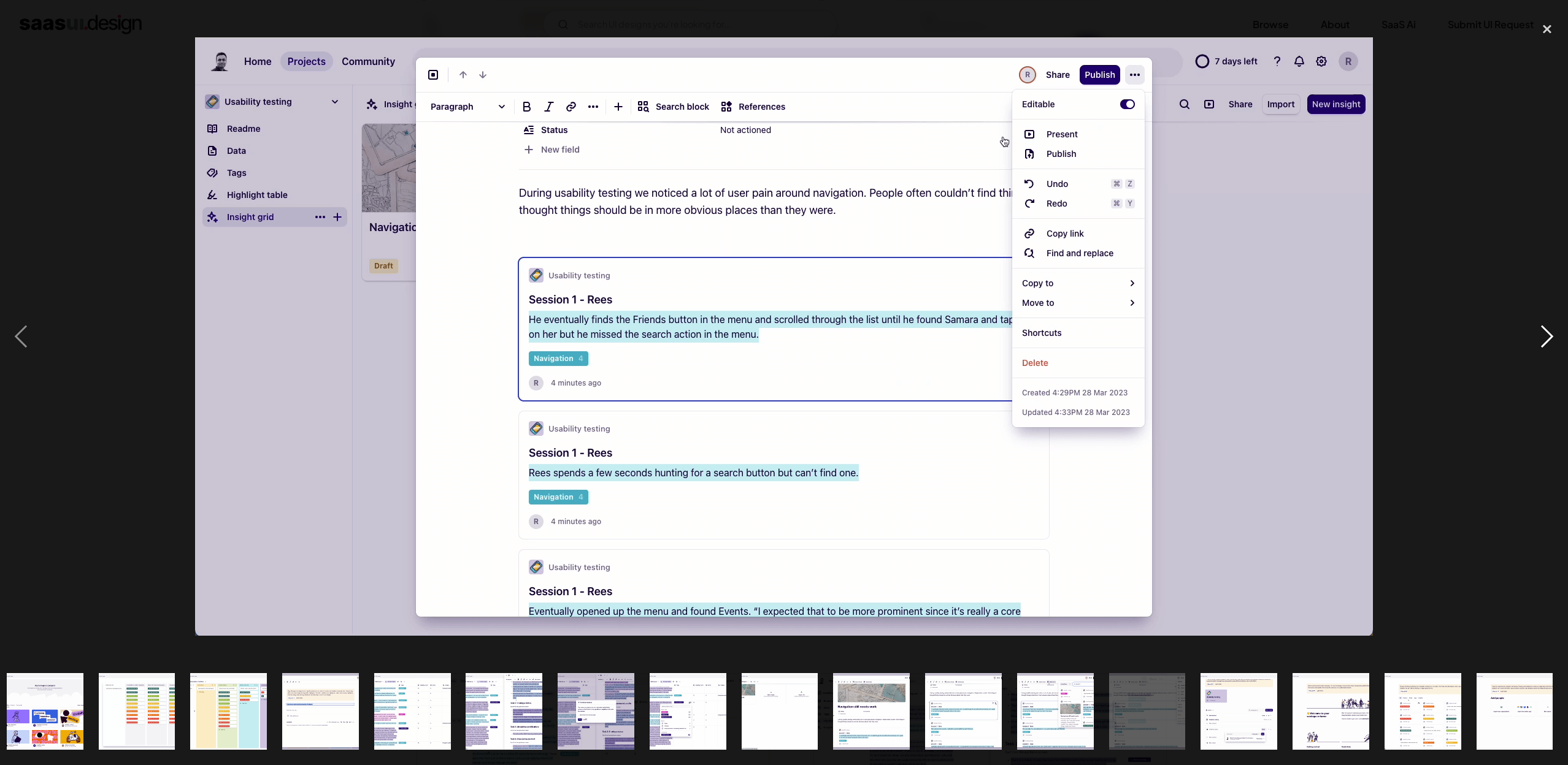
click at [1558, 375] on div "next image" at bounding box center [1547, 336] width 42 height 642
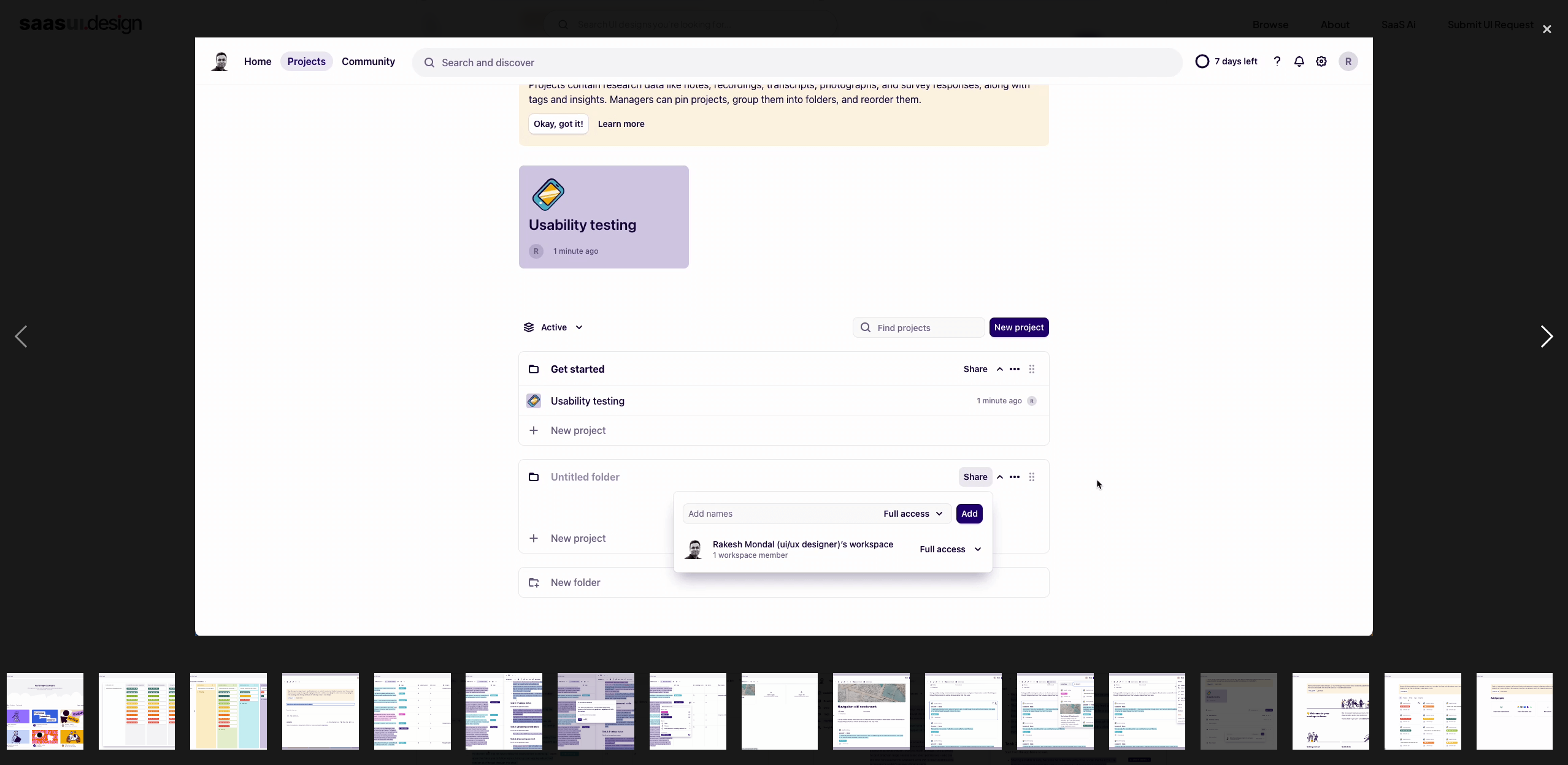
click at [1558, 375] on div "next image" at bounding box center [1547, 336] width 42 height 642
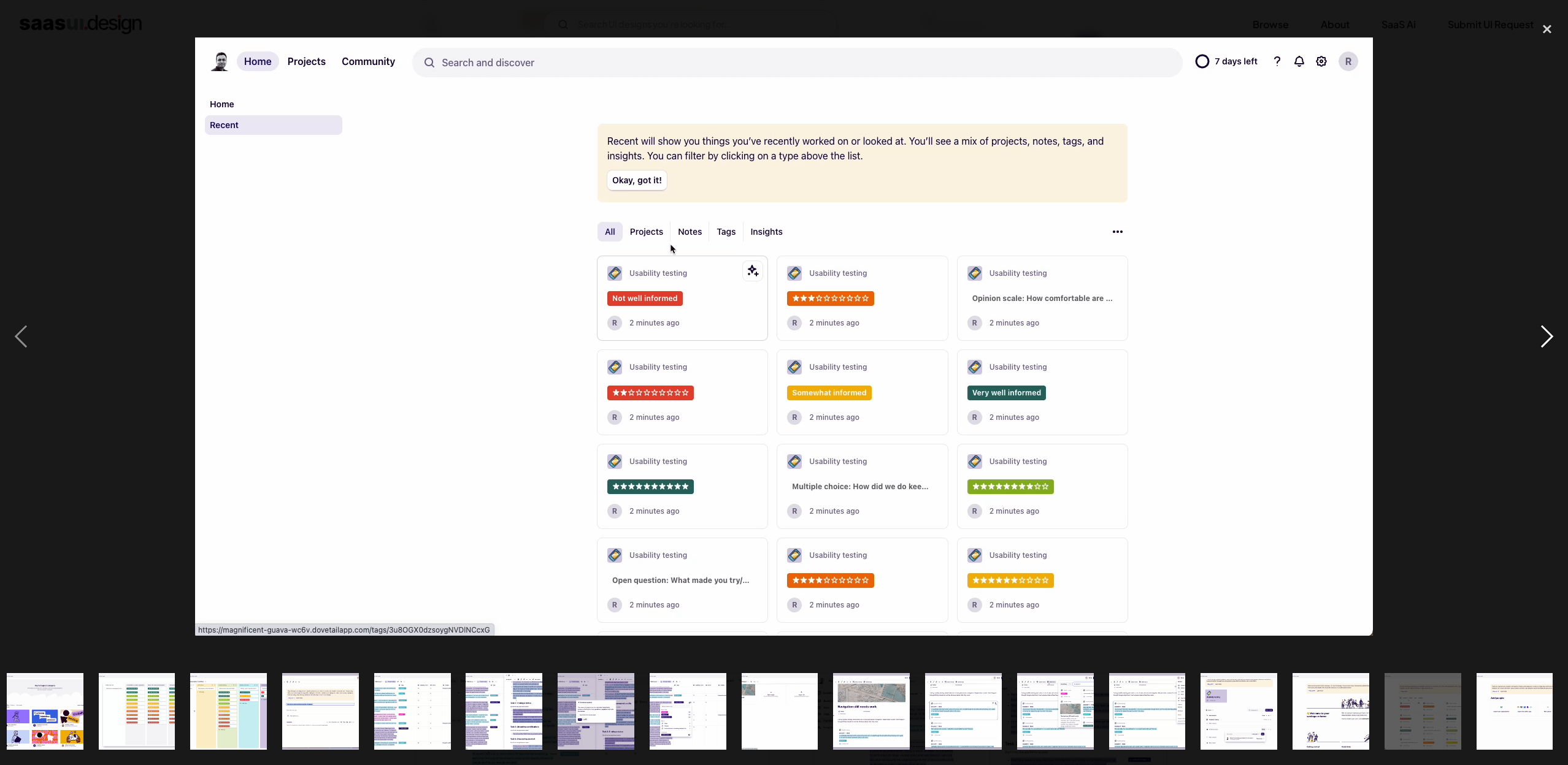
click at [1558, 375] on div "next image" at bounding box center [1547, 336] width 42 height 642
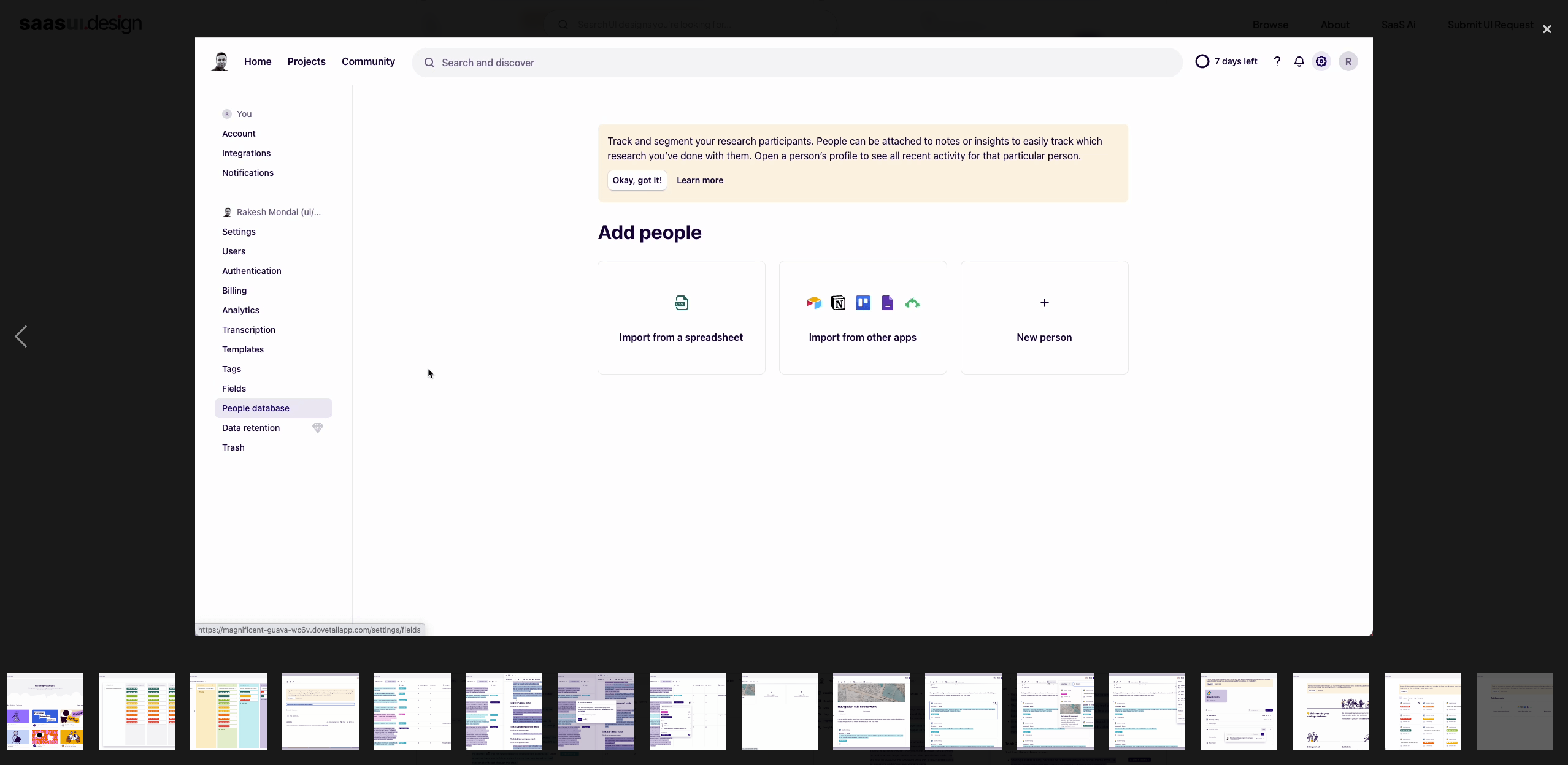
click at [1558, 375] on div "next image" at bounding box center [1547, 336] width 42 height 642
drag, startPoint x: 1520, startPoint y: 367, endPoint x: 1519, endPoint y: 358, distance: 9.1
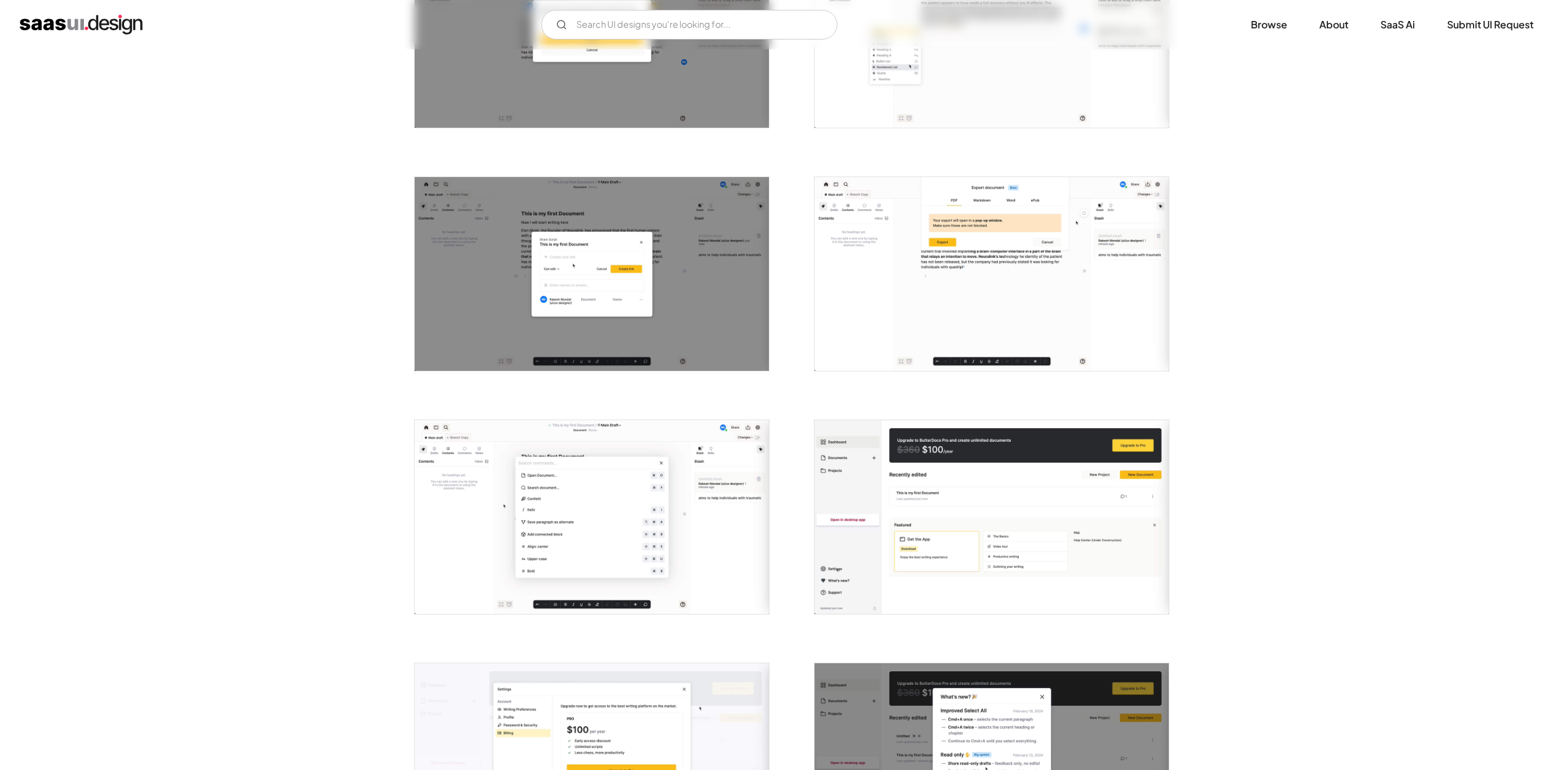
scroll to position [1605, 0]
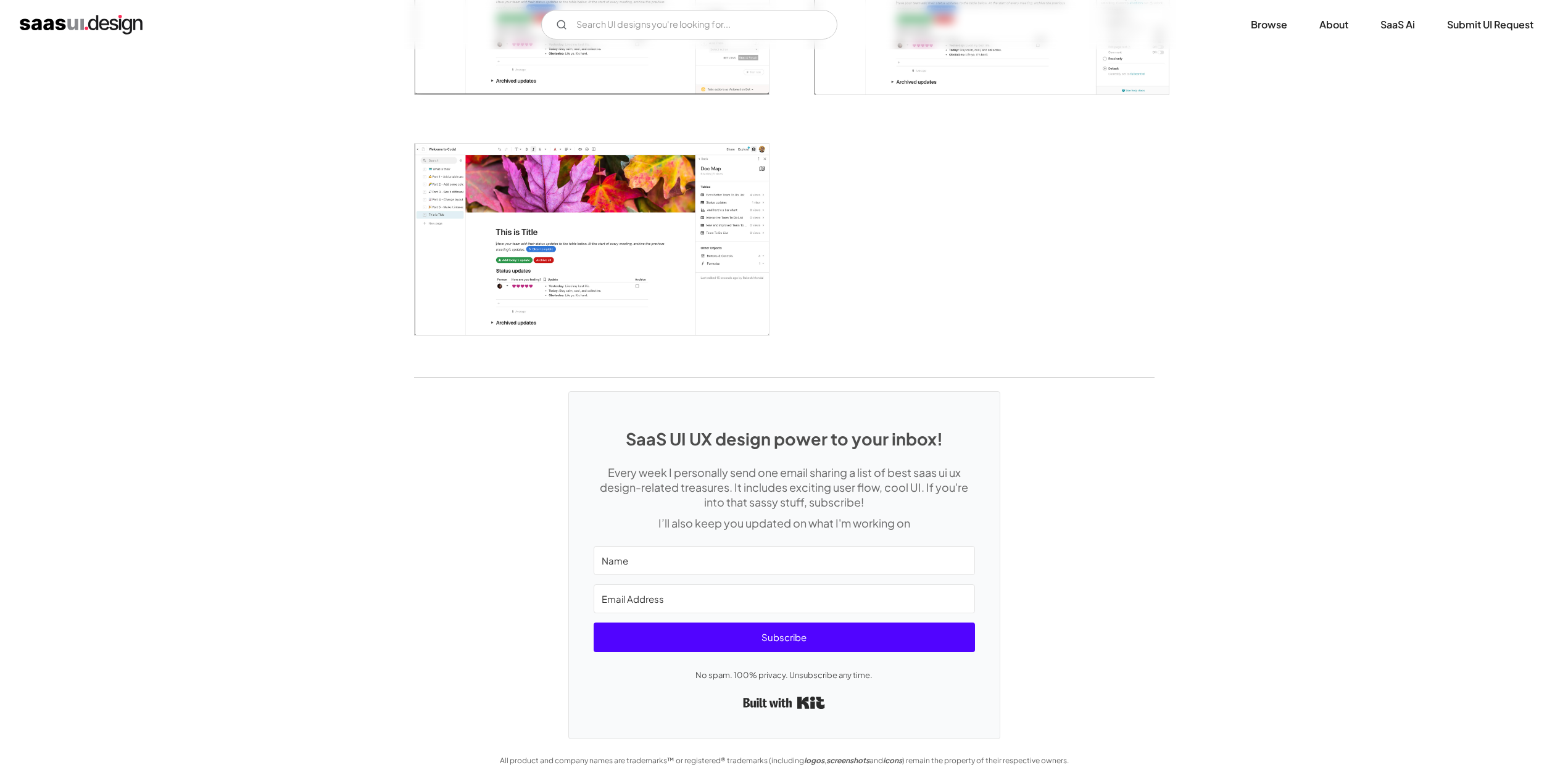
scroll to position [3041, 0]
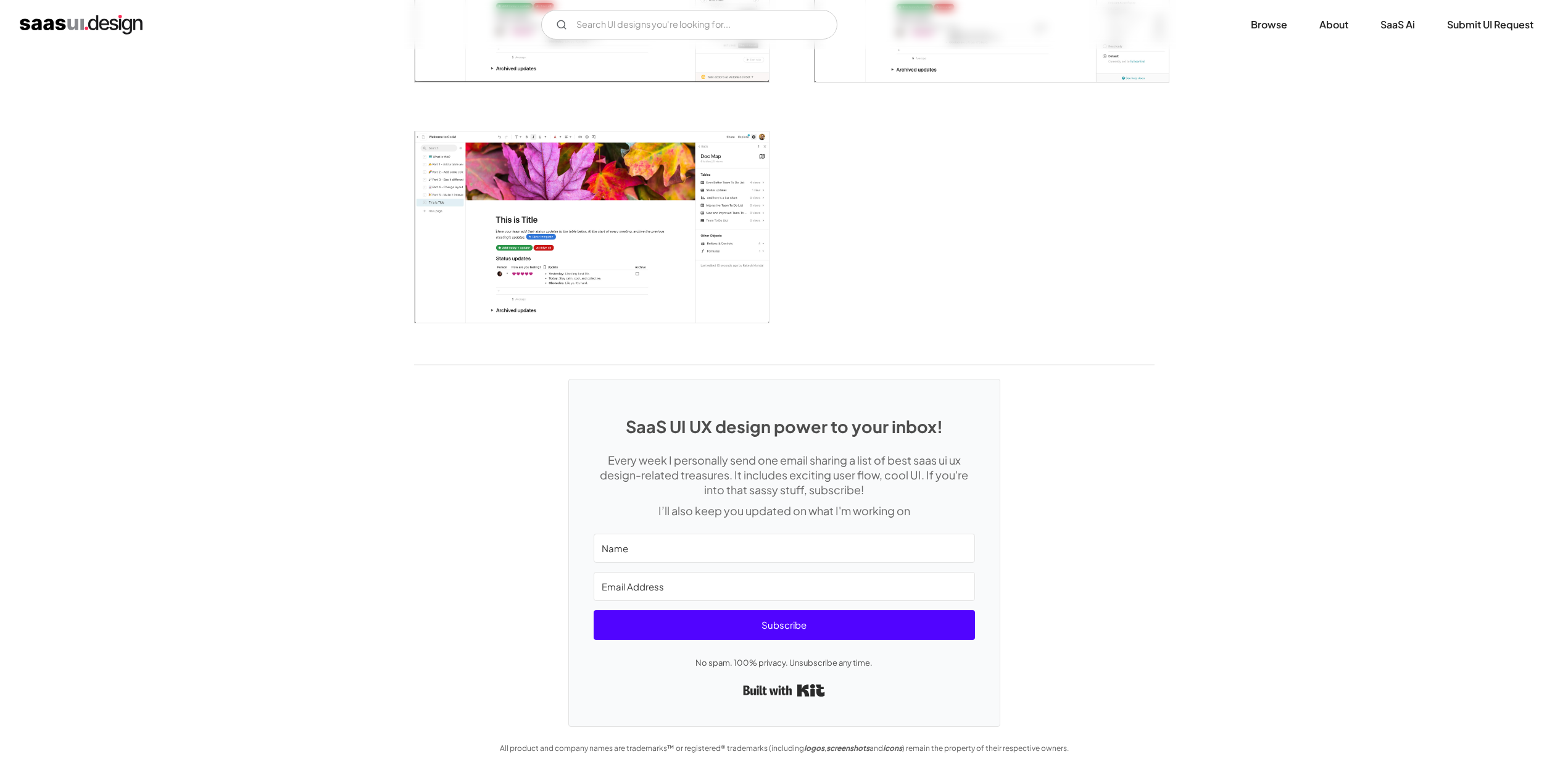
drag, startPoint x: 716, startPoint y: 606, endPoint x: 718, endPoint y: 600, distance: 6.3
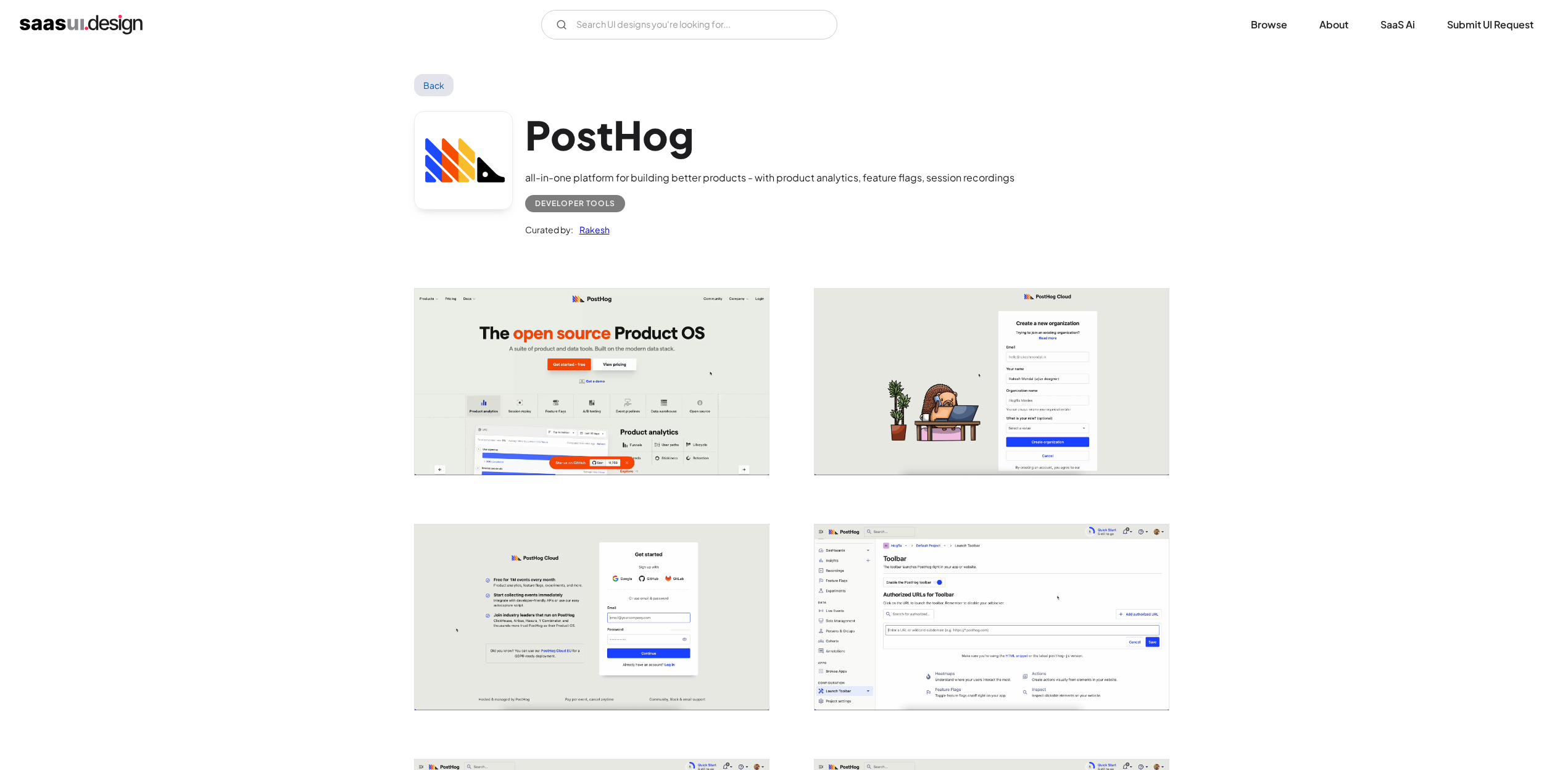
click at [820, 550] on img "open lightbox" at bounding box center [991, 617] width 354 height 187
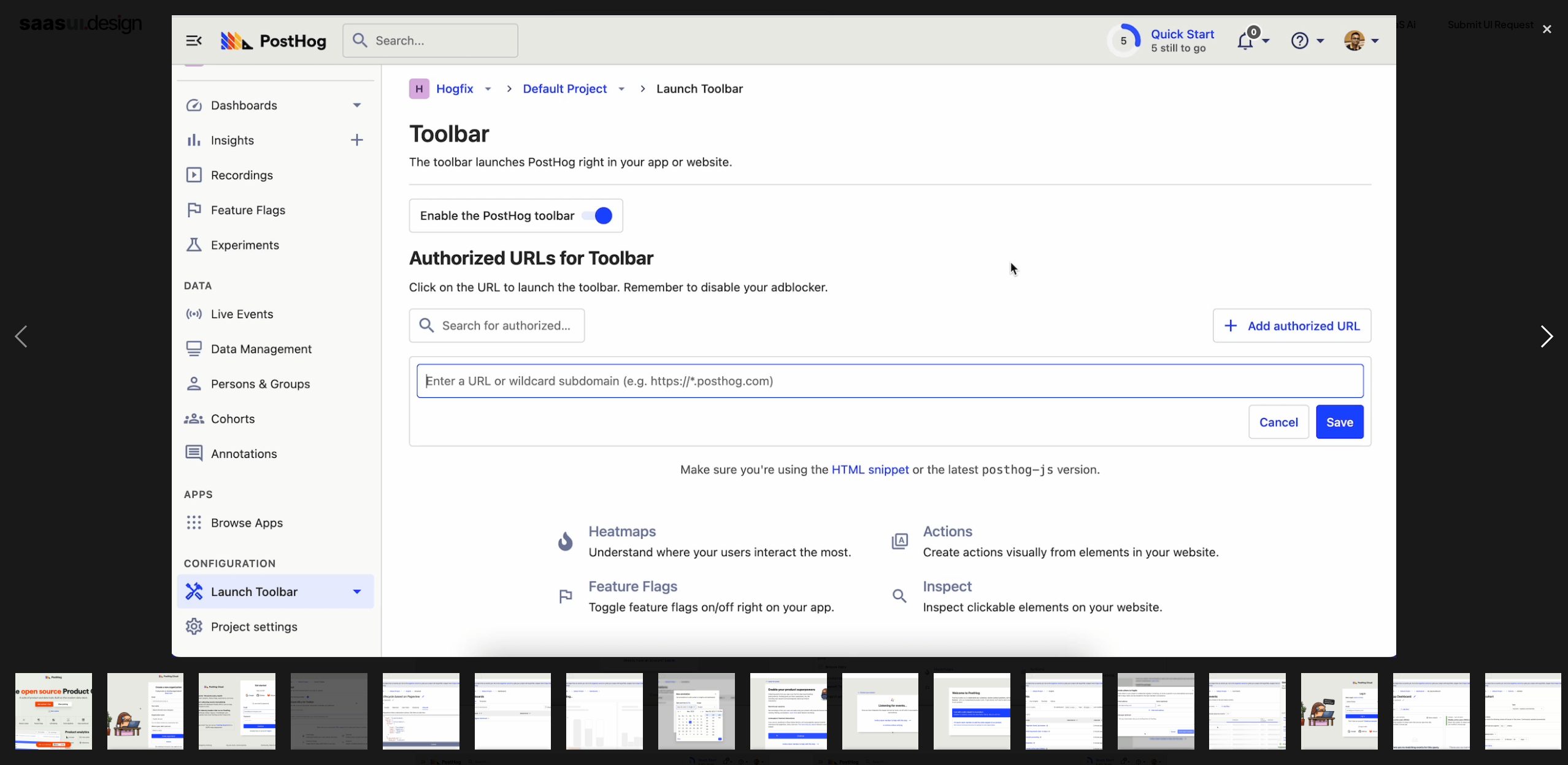
click at [1542, 339] on div "next image" at bounding box center [1547, 336] width 42 height 642
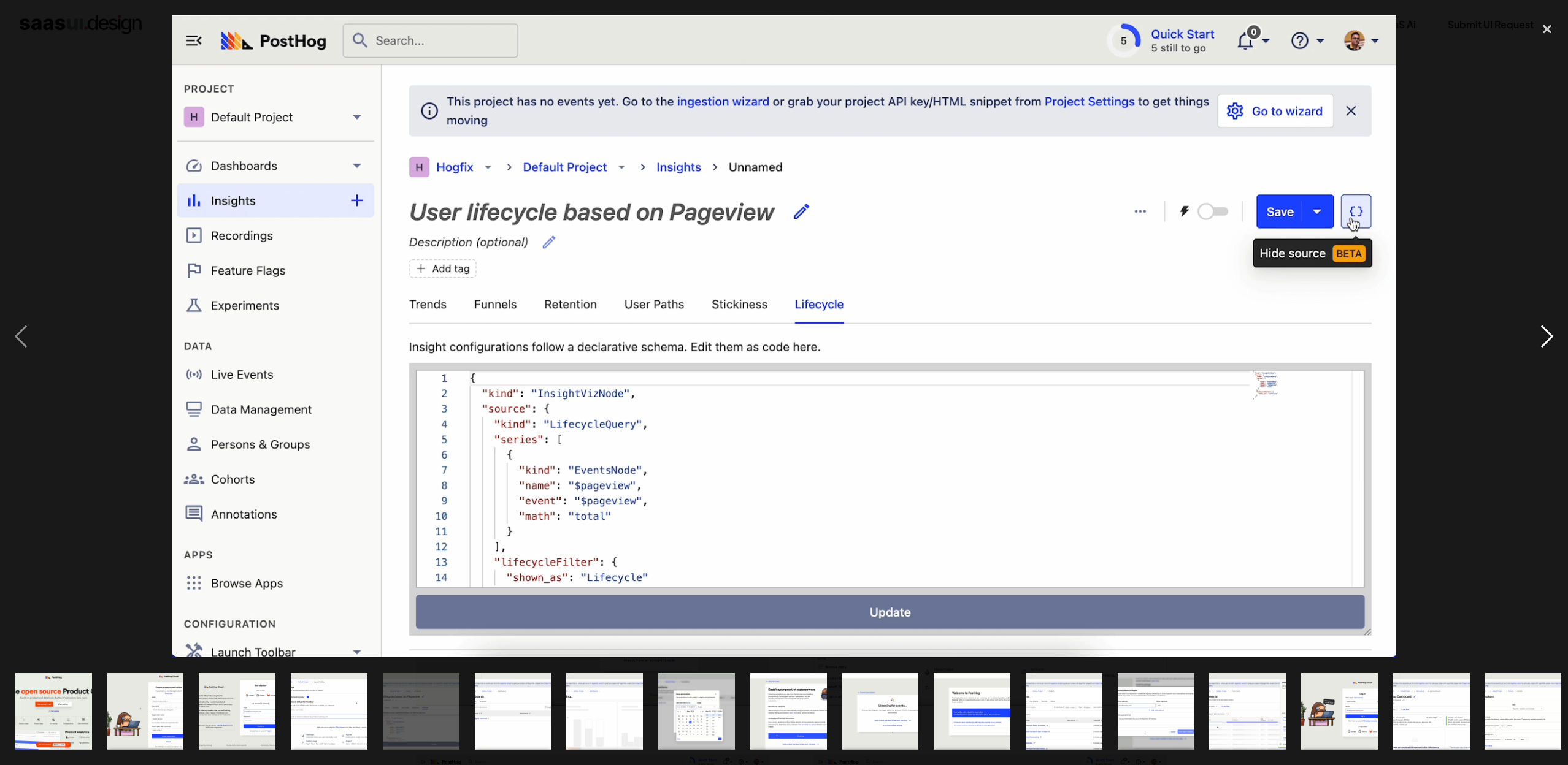
click at [1542, 339] on div "next image" at bounding box center [1547, 336] width 42 height 642
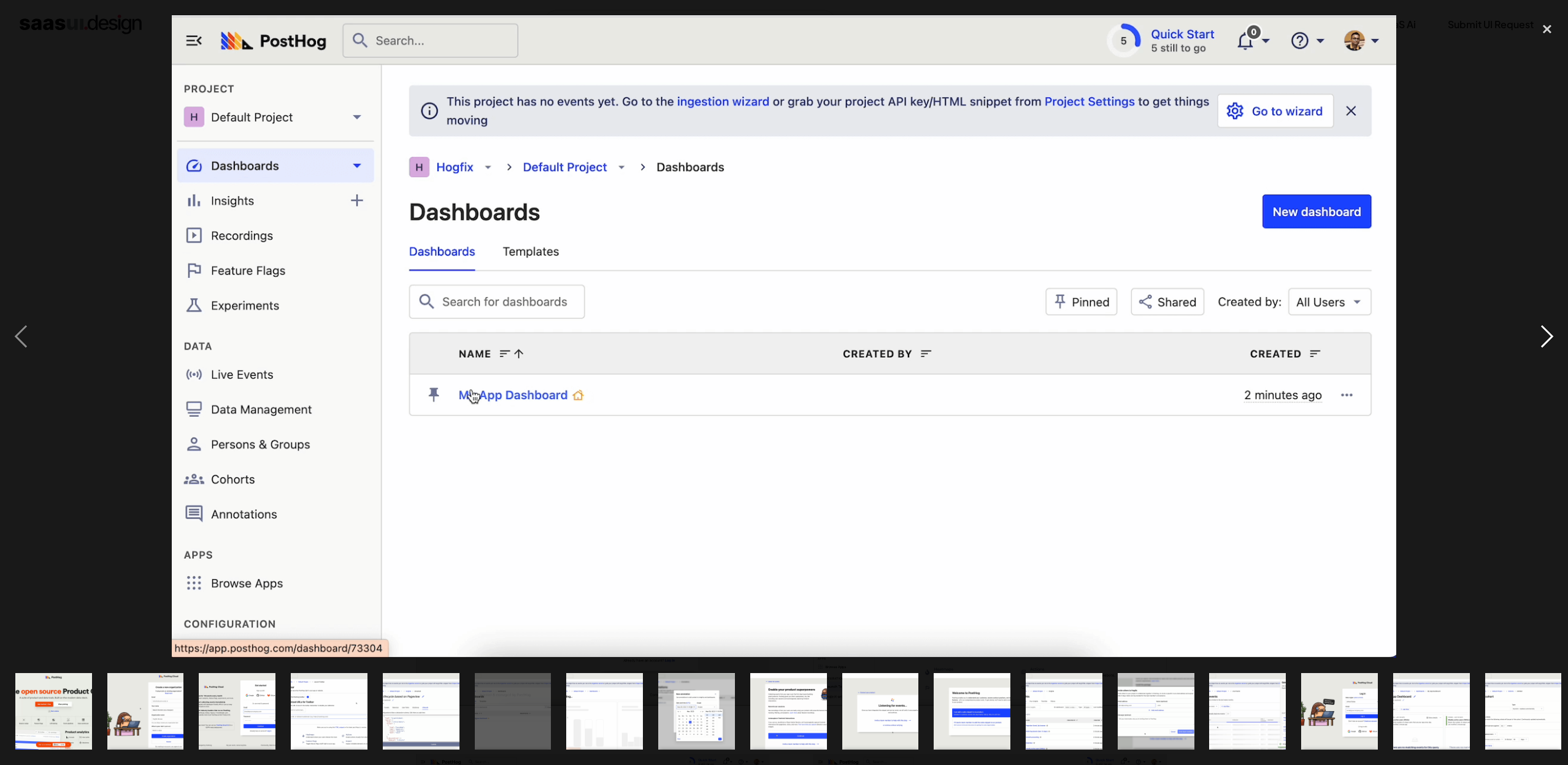
click at [1542, 339] on div "next image" at bounding box center [1547, 336] width 42 height 642
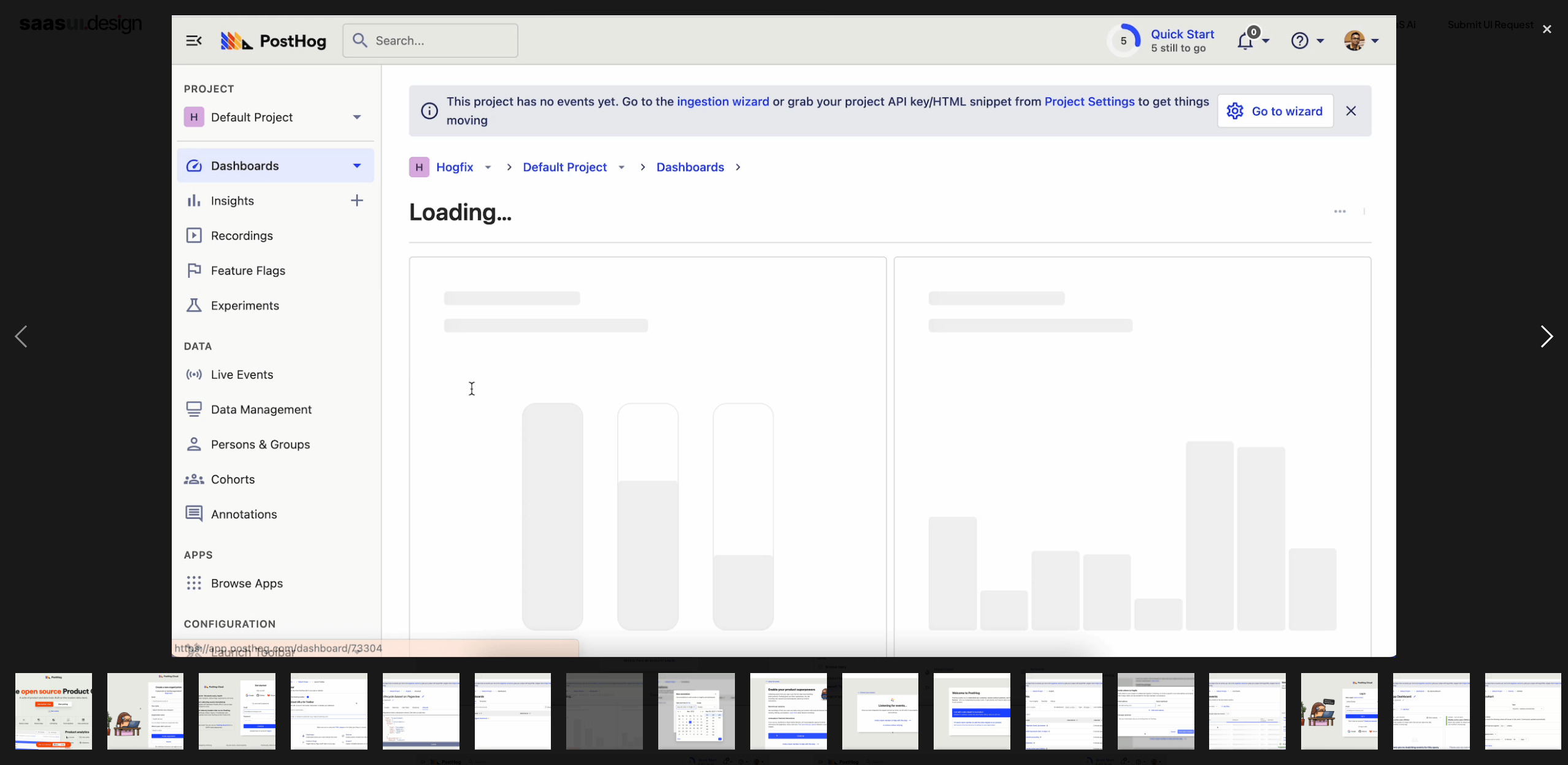
click at [1542, 339] on div "next image" at bounding box center [1547, 336] width 42 height 642
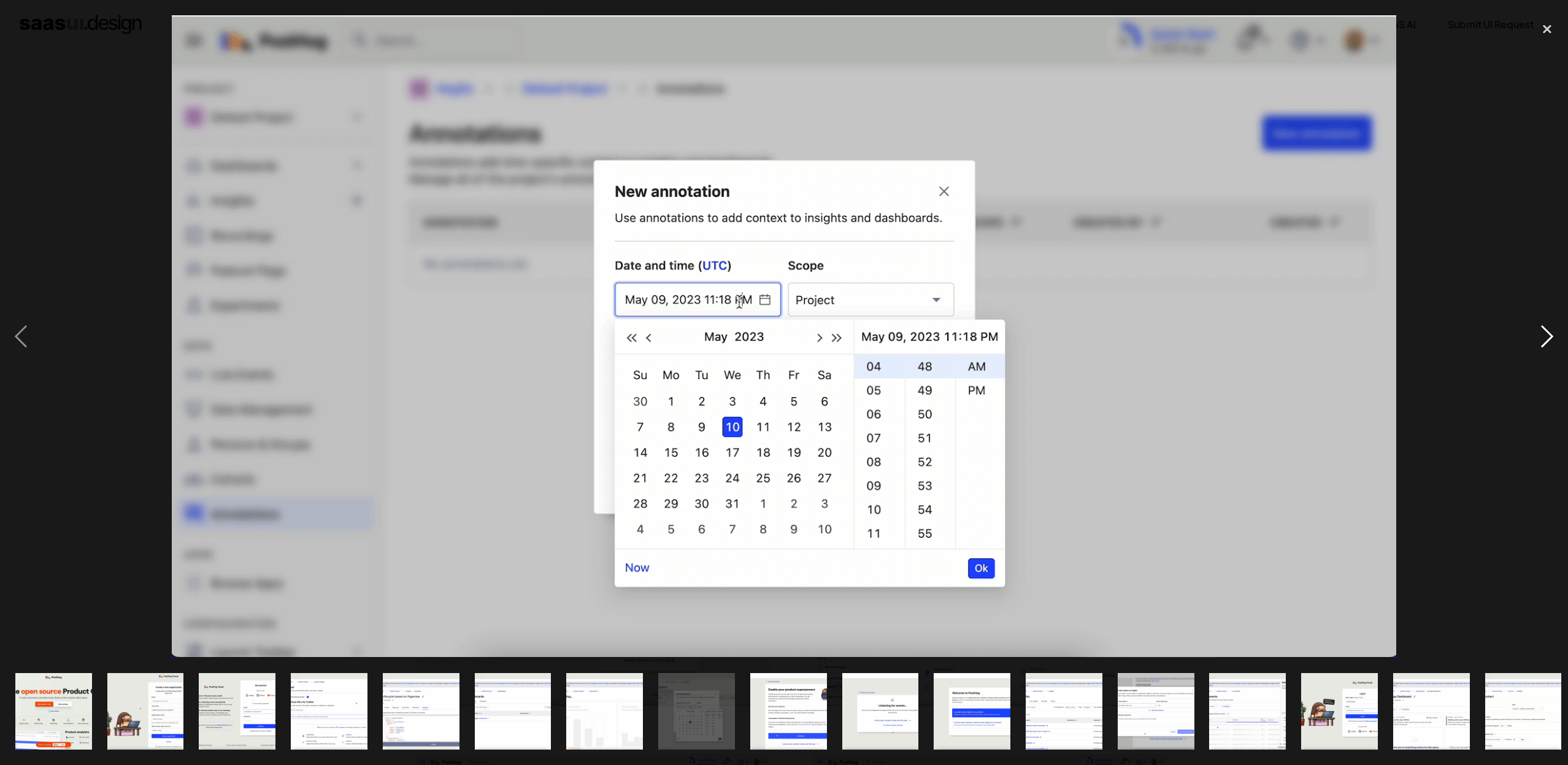
click at [1542, 339] on div "next image" at bounding box center [1547, 336] width 42 height 642
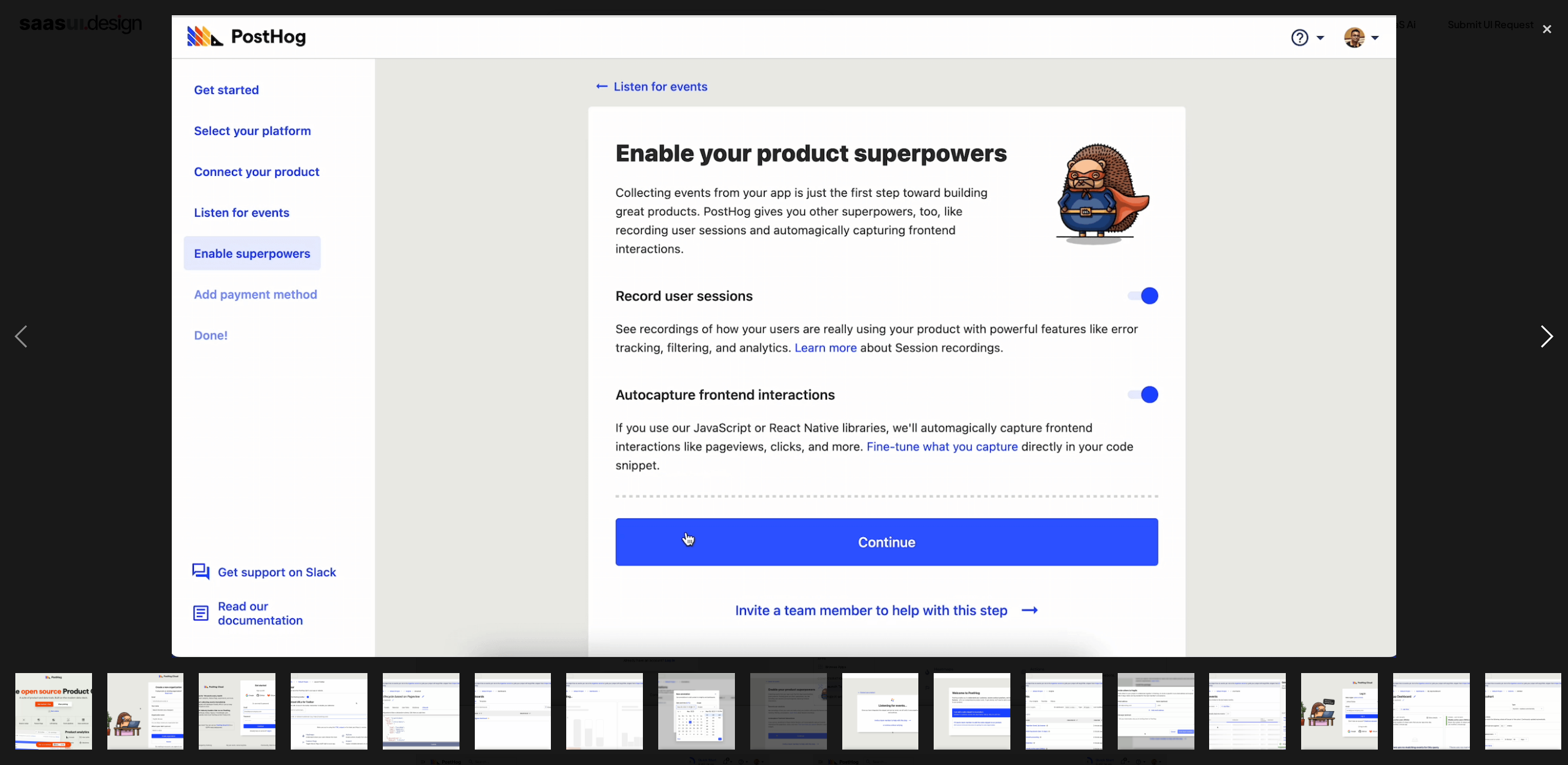
click at [1542, 339] on div "next image" at bounding box center [1547, 336] width 42 height 642
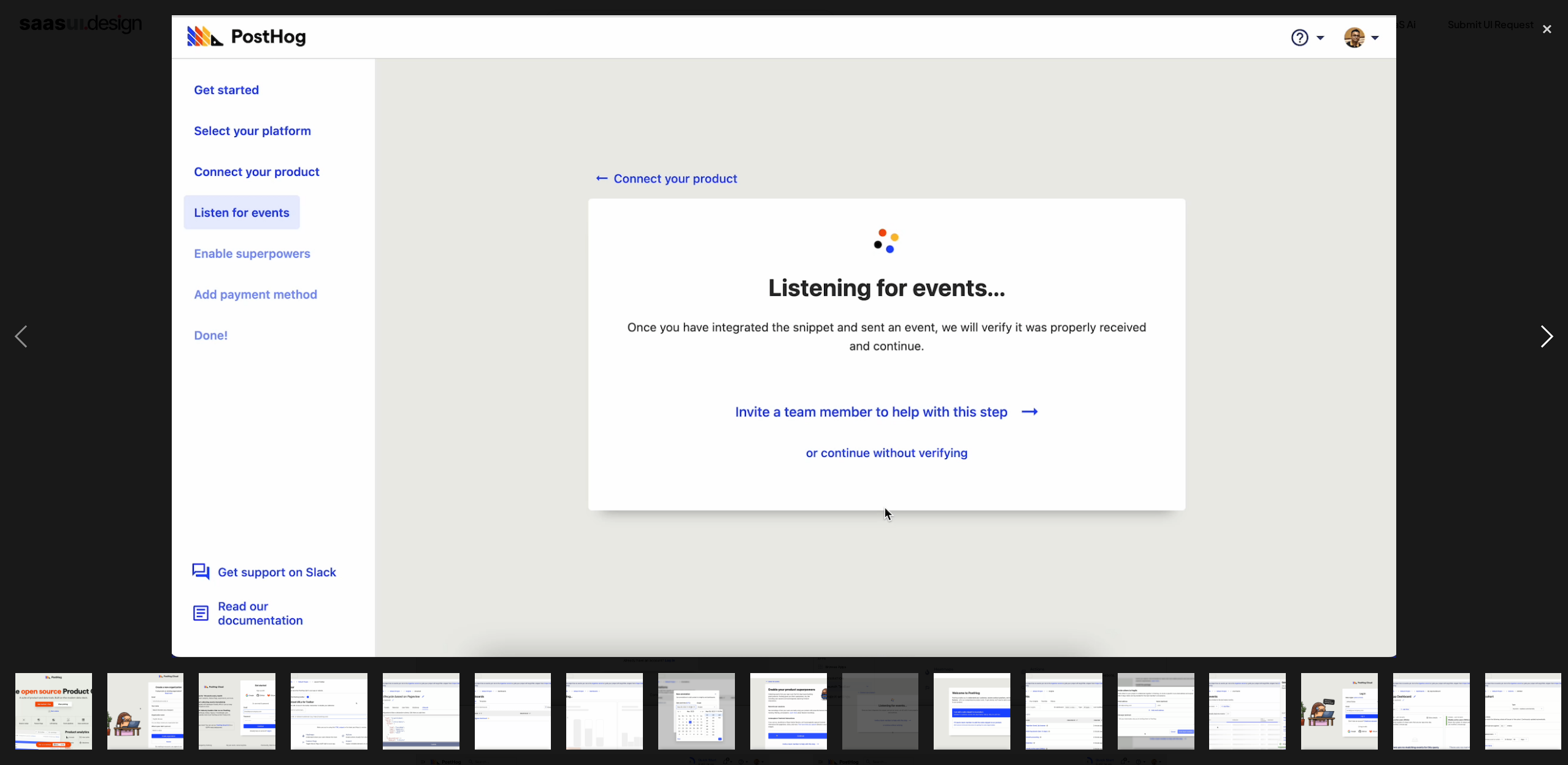
click at [1542, 339] on div "next image" at bounding box center [1547, 336] width 42 height 642
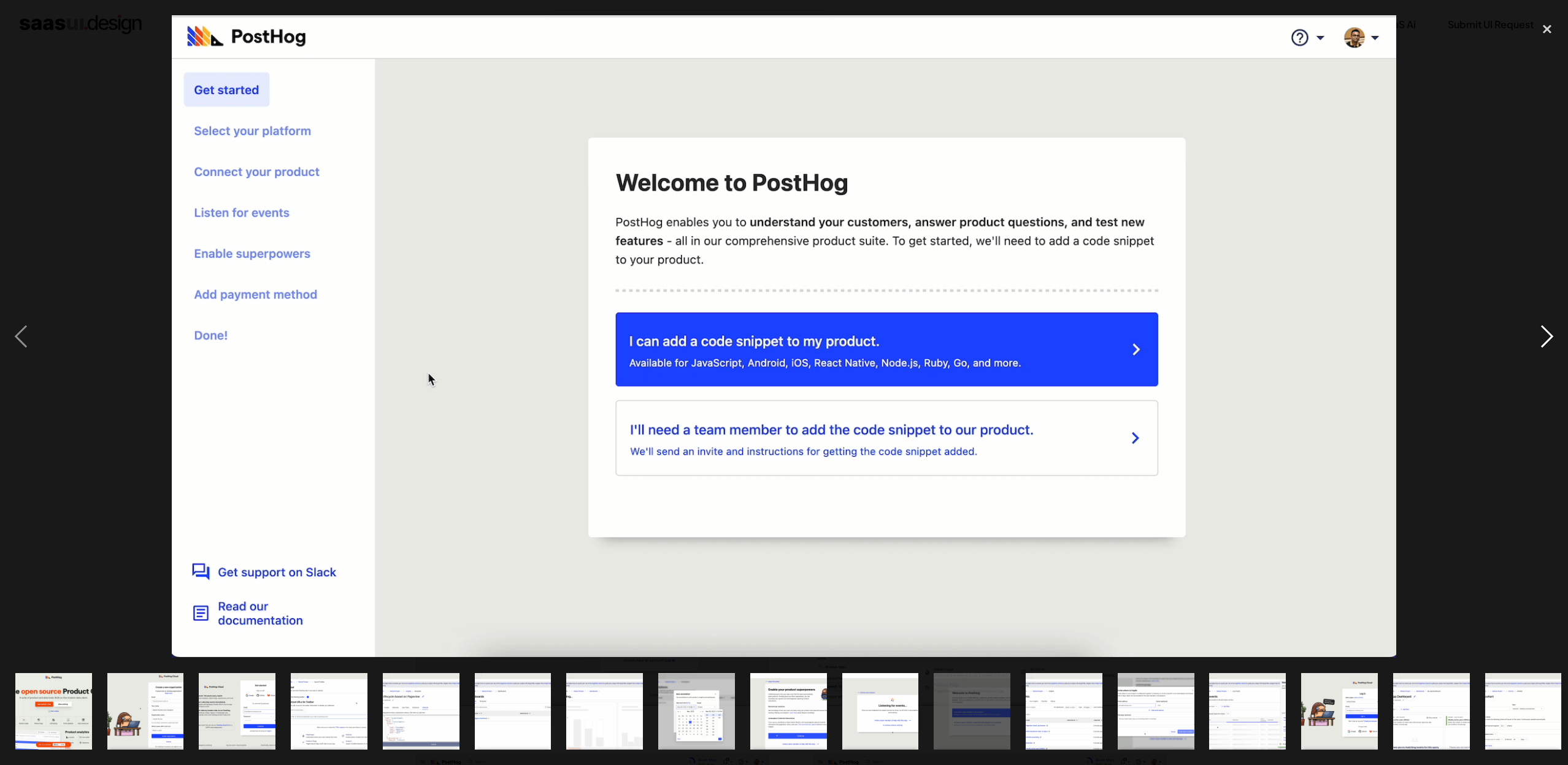
click at [1542, 339] on div "next image" at bounding box center [1547, 336] width 42 height 642
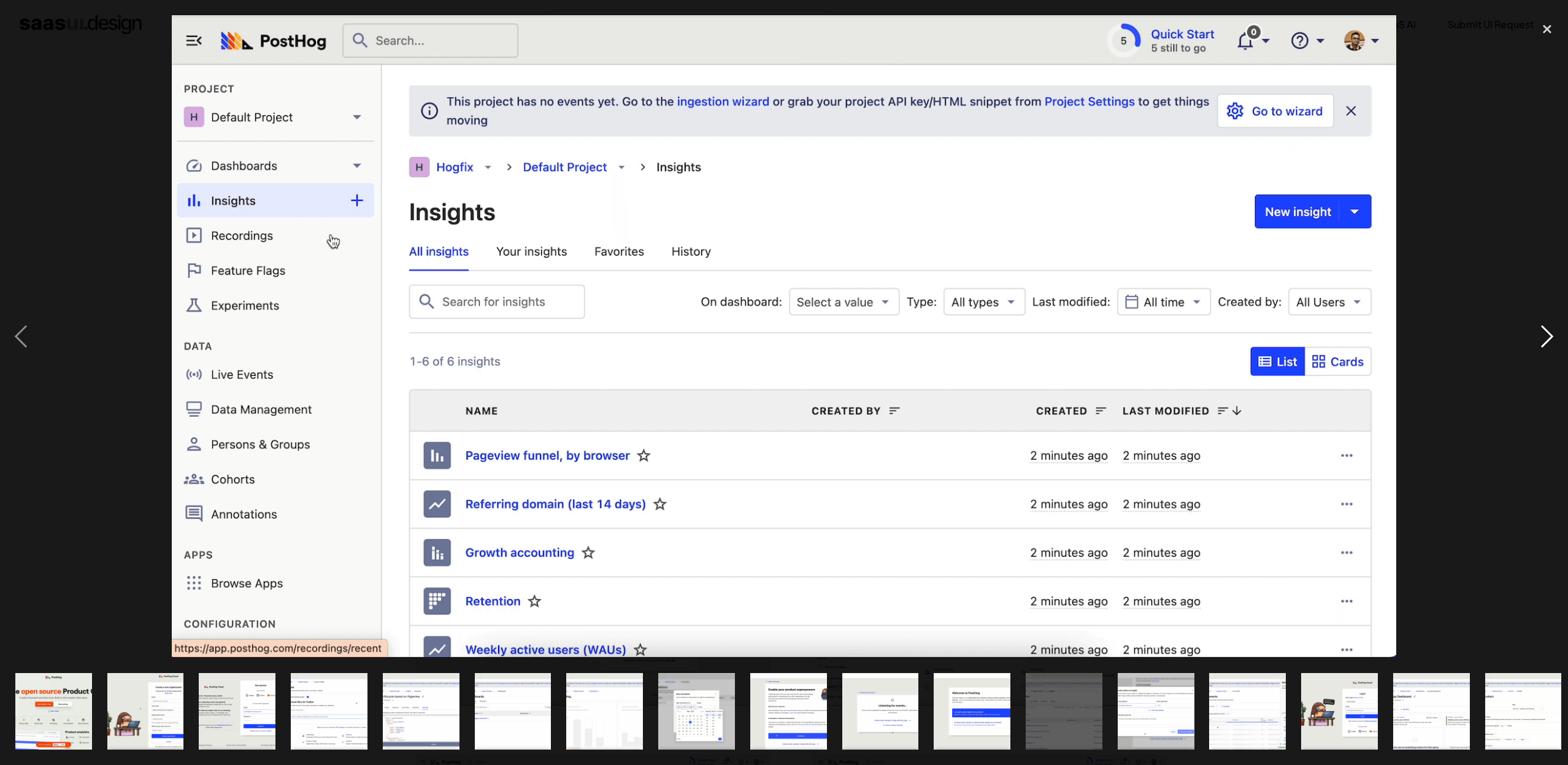
click at [1542, 339] on div "next image" at bounding box center [1547, 336] width 42 height 642
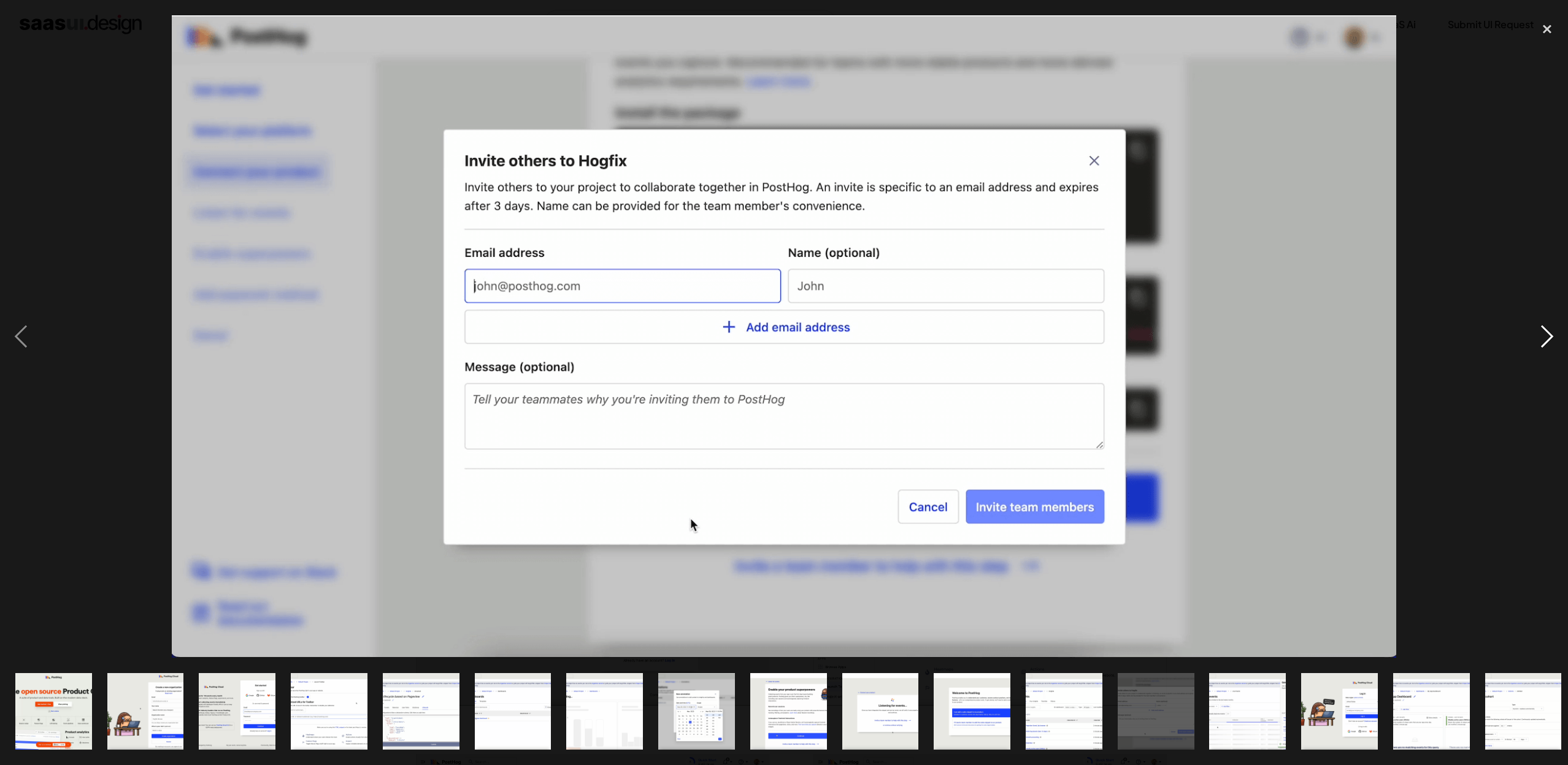
click at [1542, 339] on div "next image" at bounding box center [1547, 336] width 42 height 642
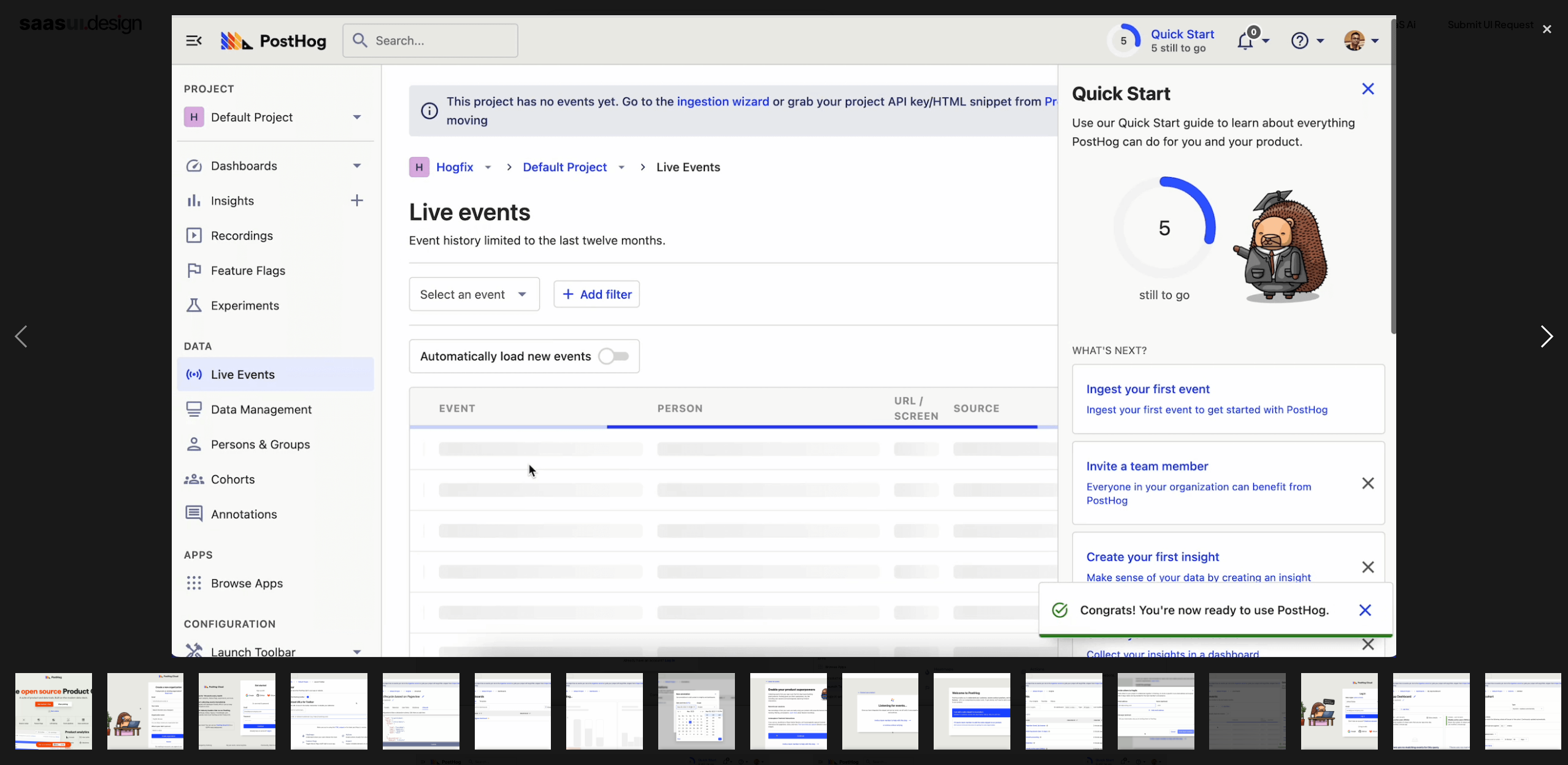
click at [1542, 339] on div "next image" at bounding box center [1547, 336] width 42 height 642
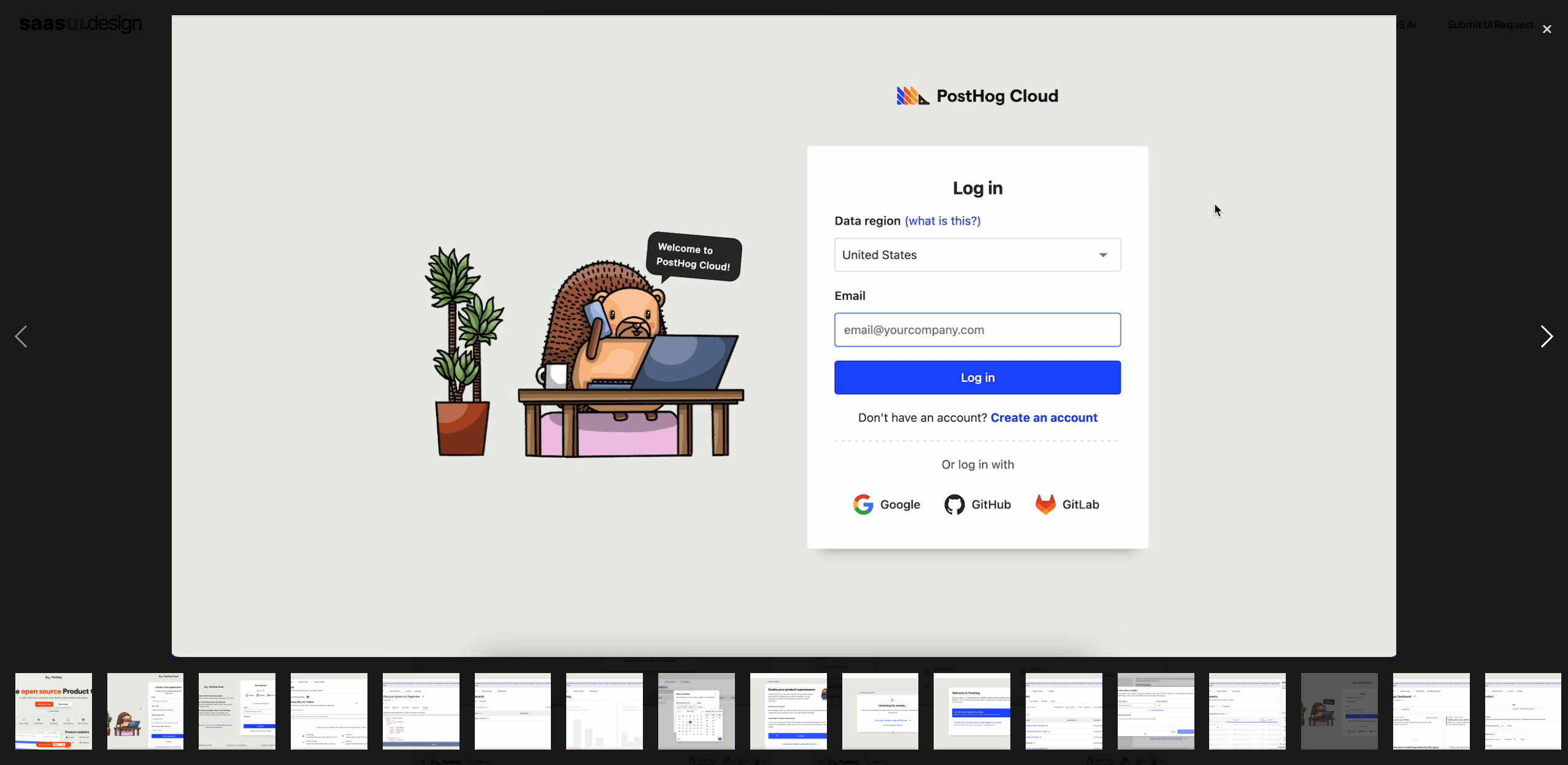
click at [1542, 339] on div "next image" at bounding box center [1547, 336] width 42 height 642
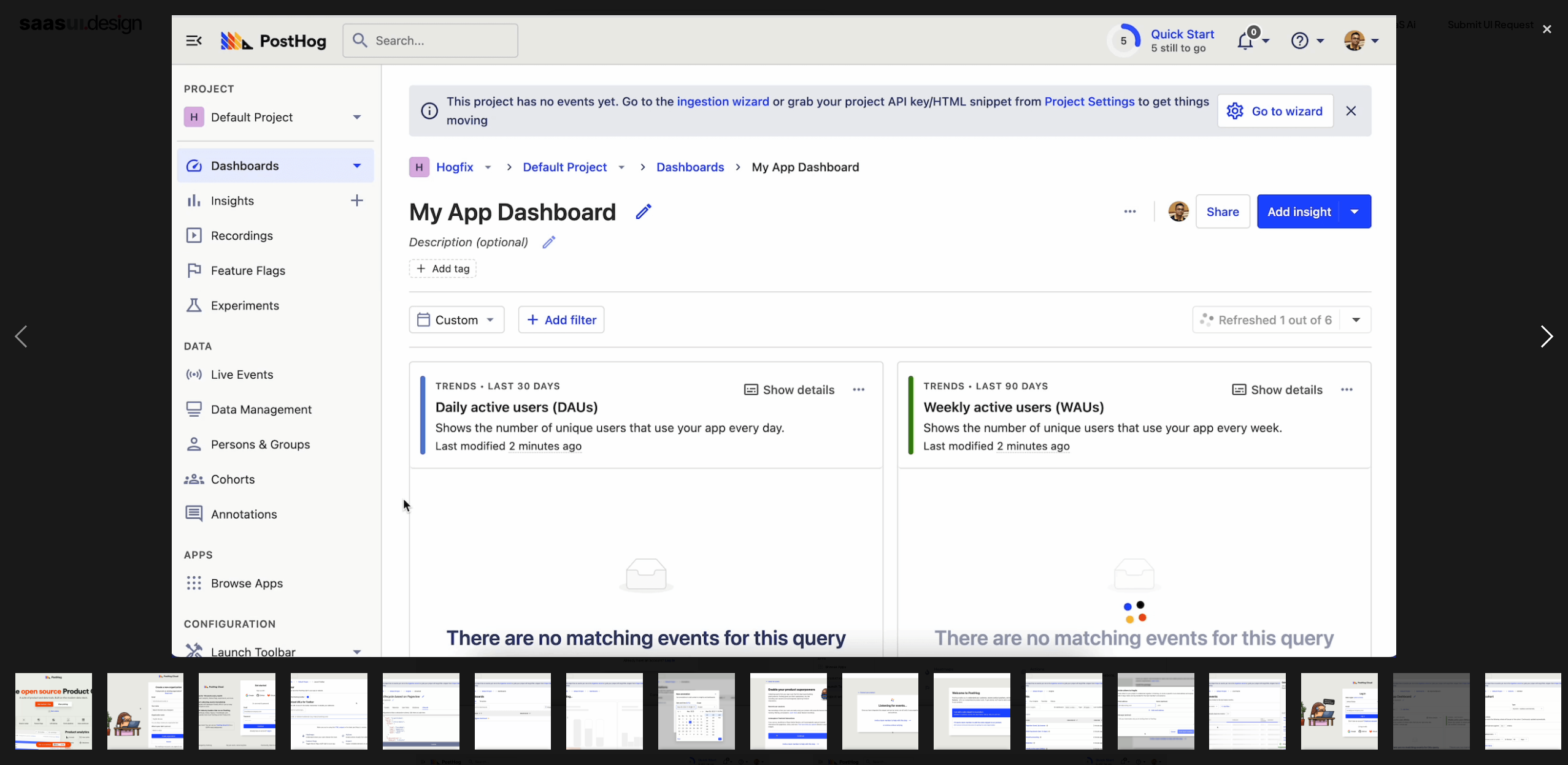
click at [1542, 339] on div "next image" at bounding box center [1547, 336] width 42 height 642
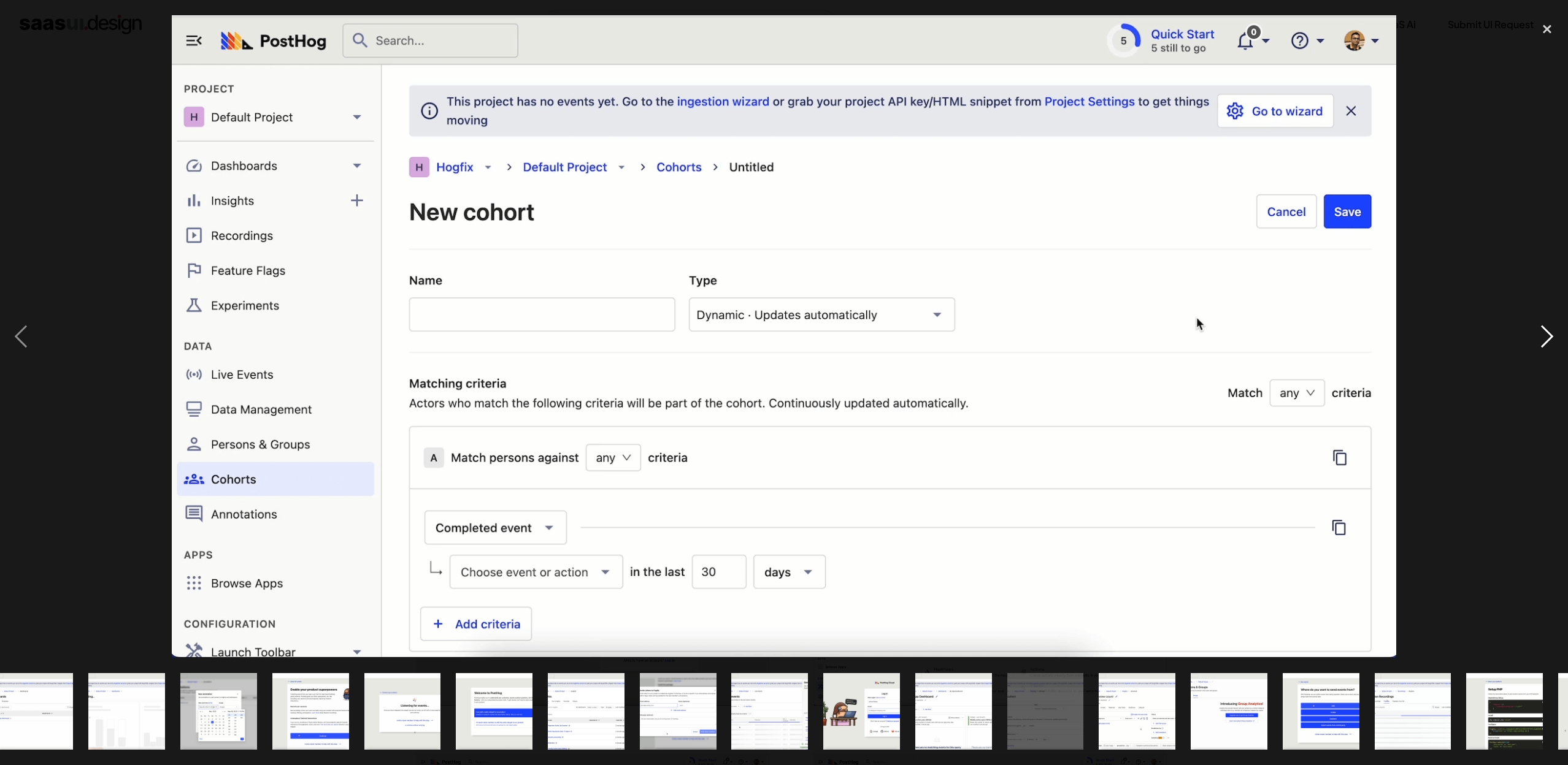
click at [1542, 339] on div "next image" at bounding box center [1547, 336] width 42 height 642
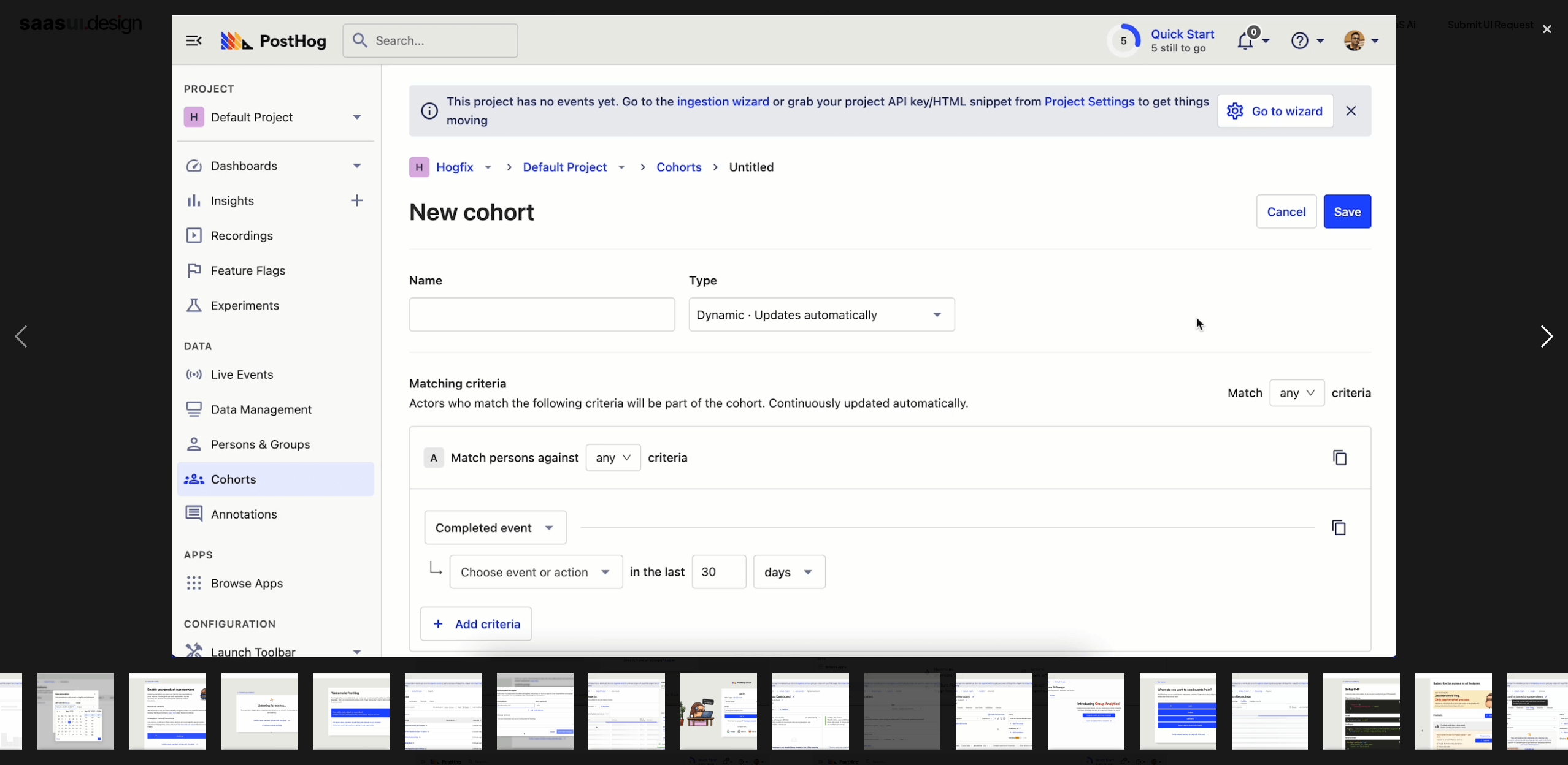
click at [1542, 339] on div "next image" at bounding box center [1547, 336] width 42 height 642
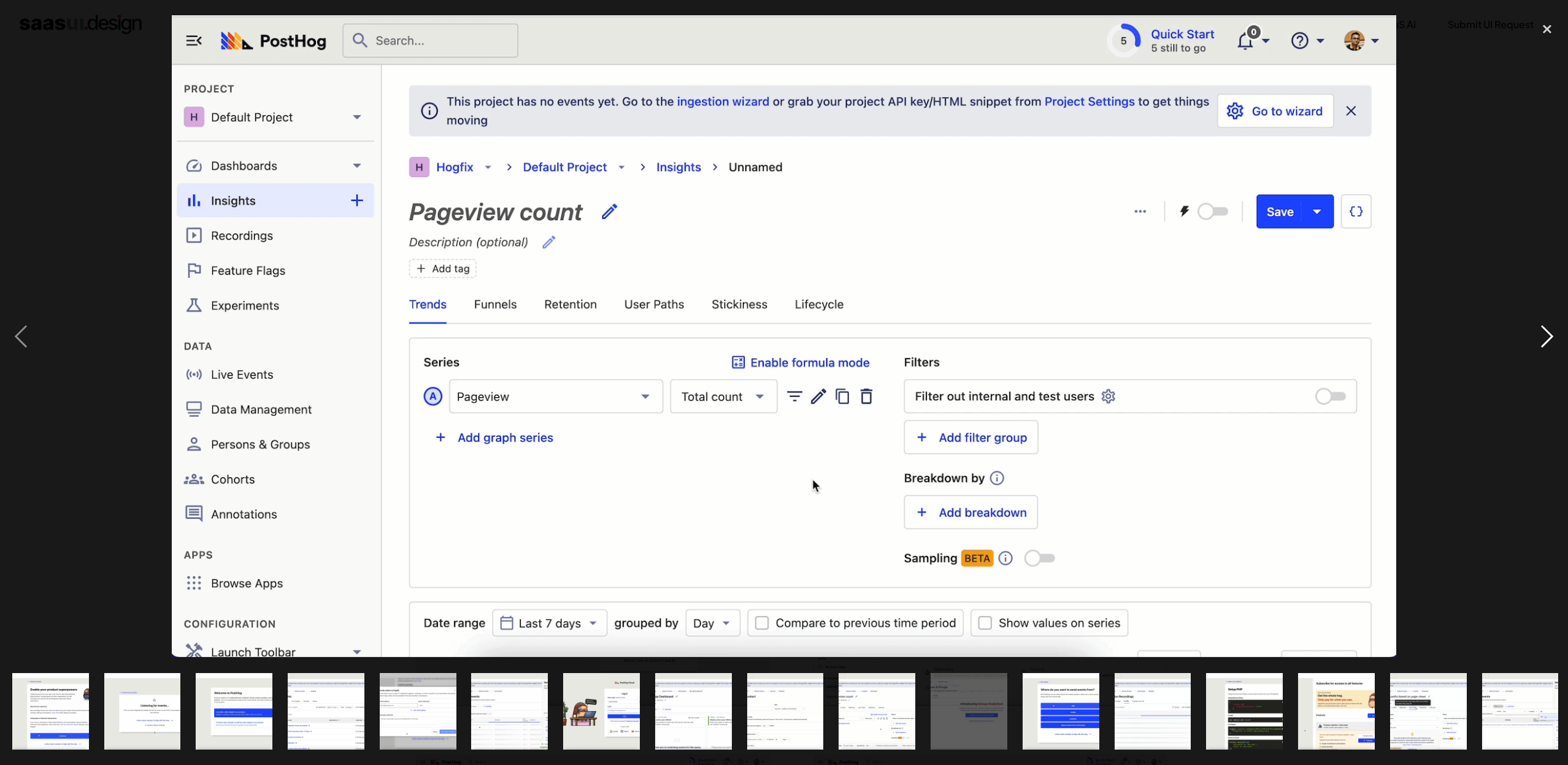
click at [1542, 339] on div "next image" at bounding box center [1547, 336] width 42 height 642
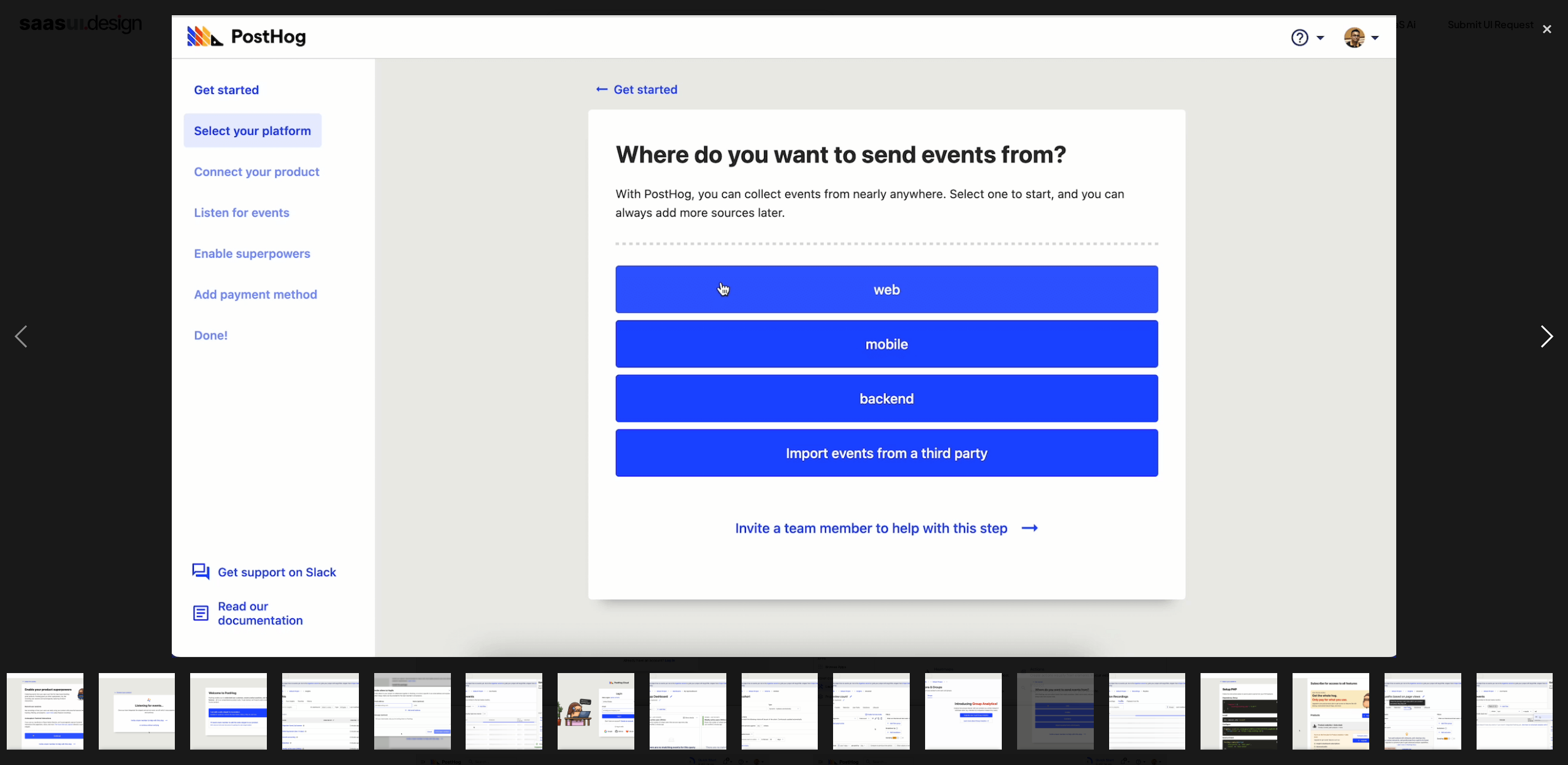
click at [1542, 339] on div "next image" at bounding box center [1547, 336] width 42 height 642
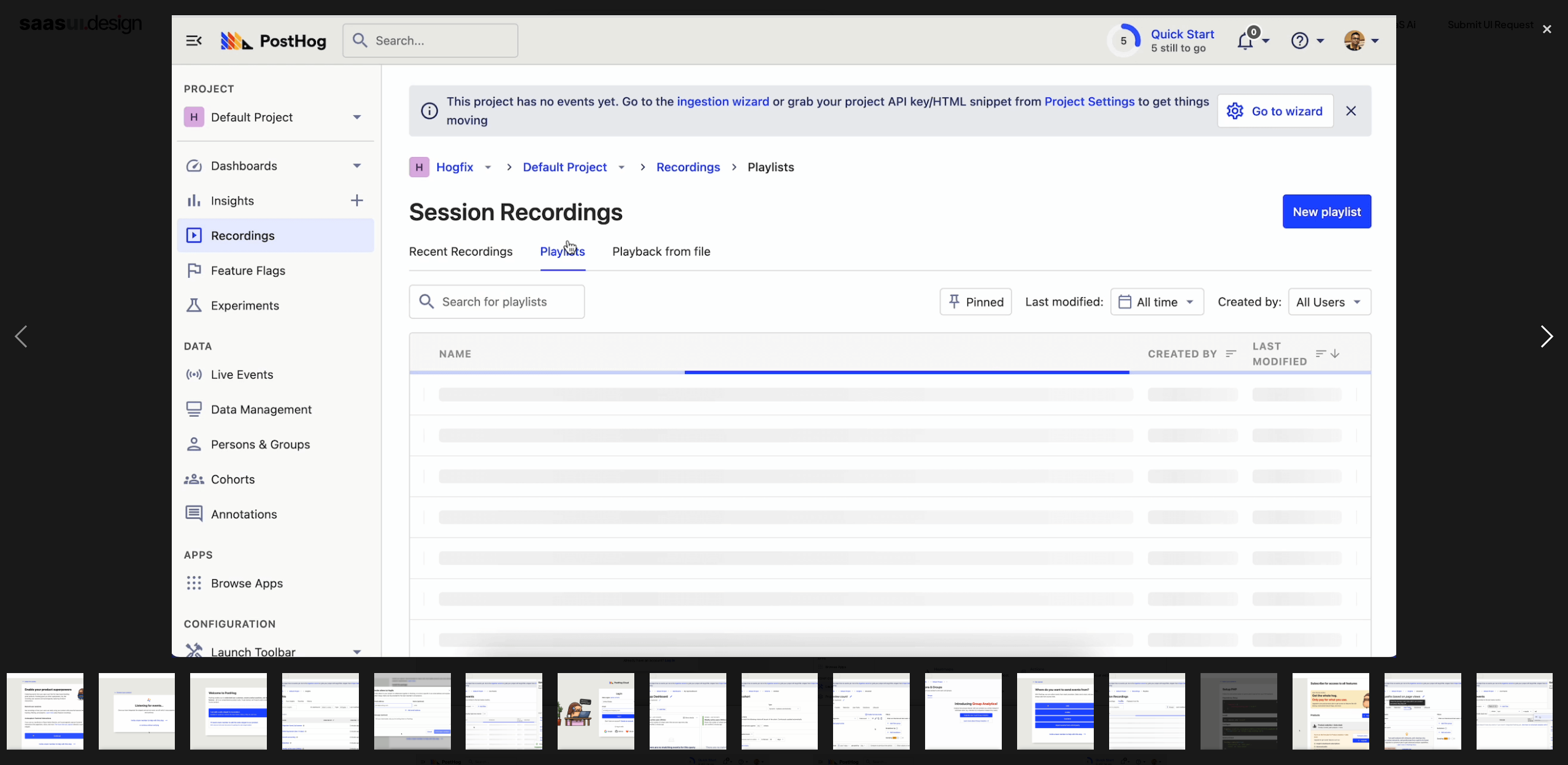
click at [1542, 339] on div "next image" at bounding box center [1547, 336] width 42 height 642
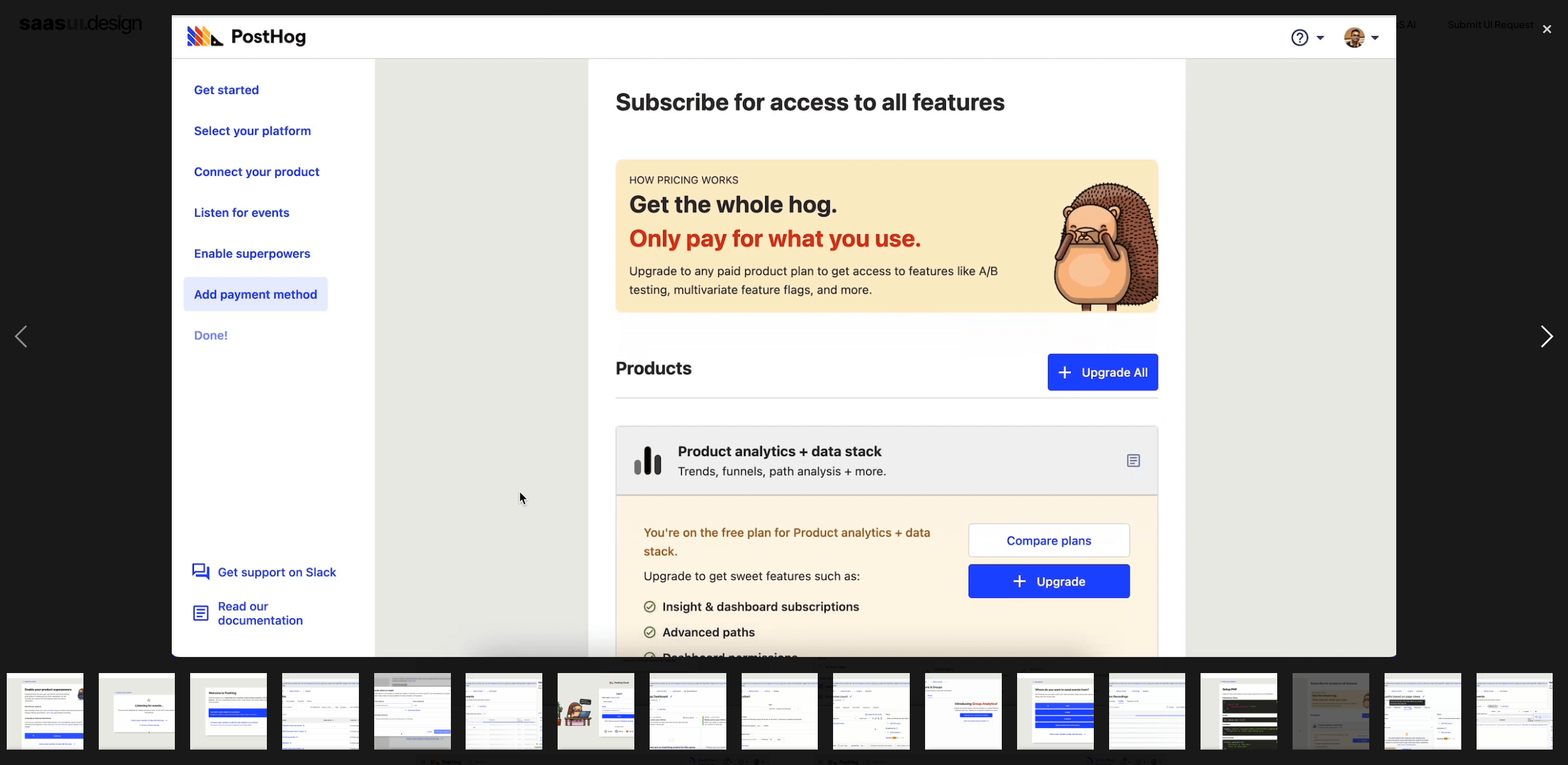
click at [1542, 339] on div "next image" at bounding box center [1547, 336] width 42 height 642
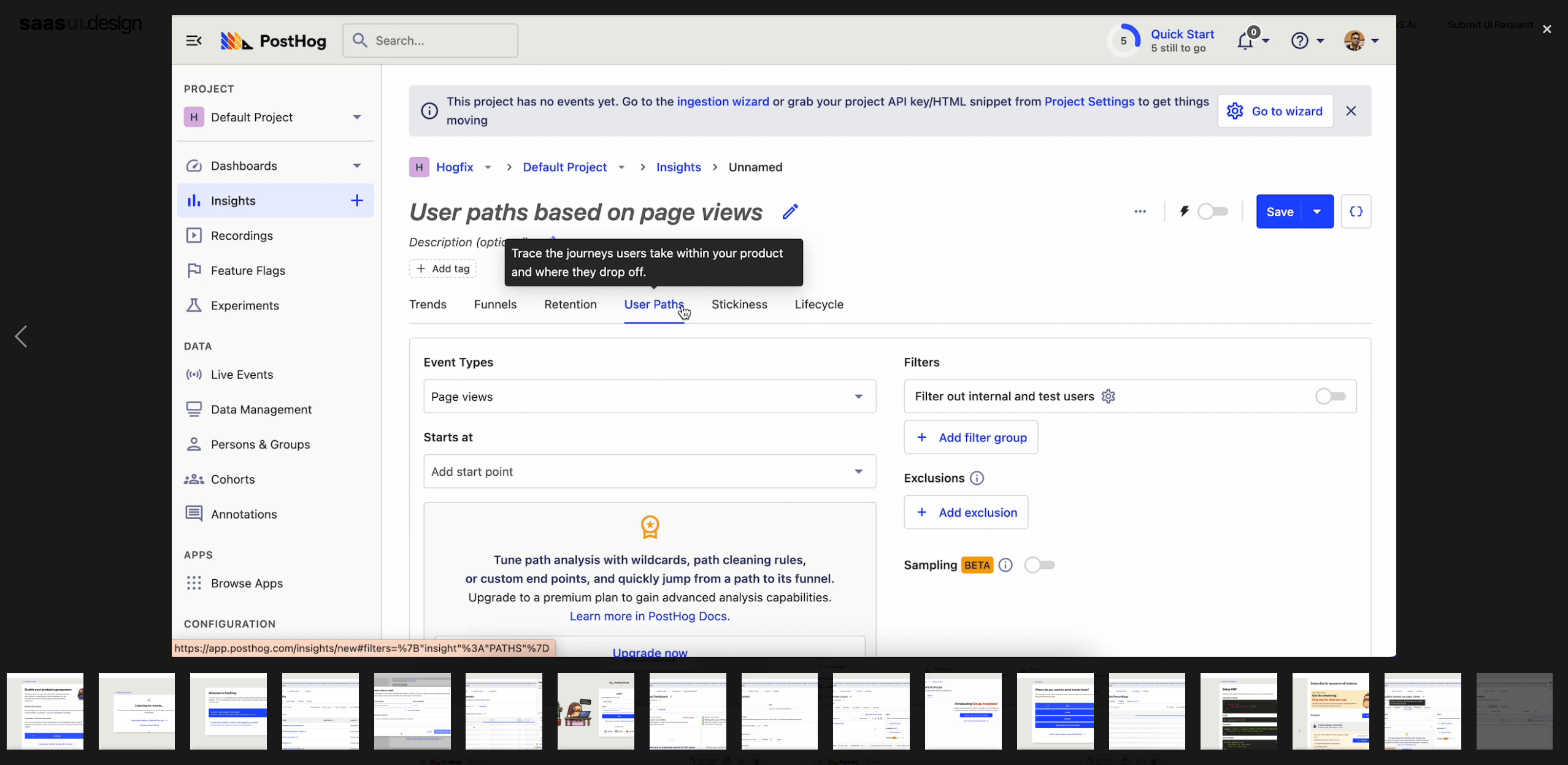
click at [1542, 339] on div "next image" at bounding box center [1547, 336] width 42 height 642
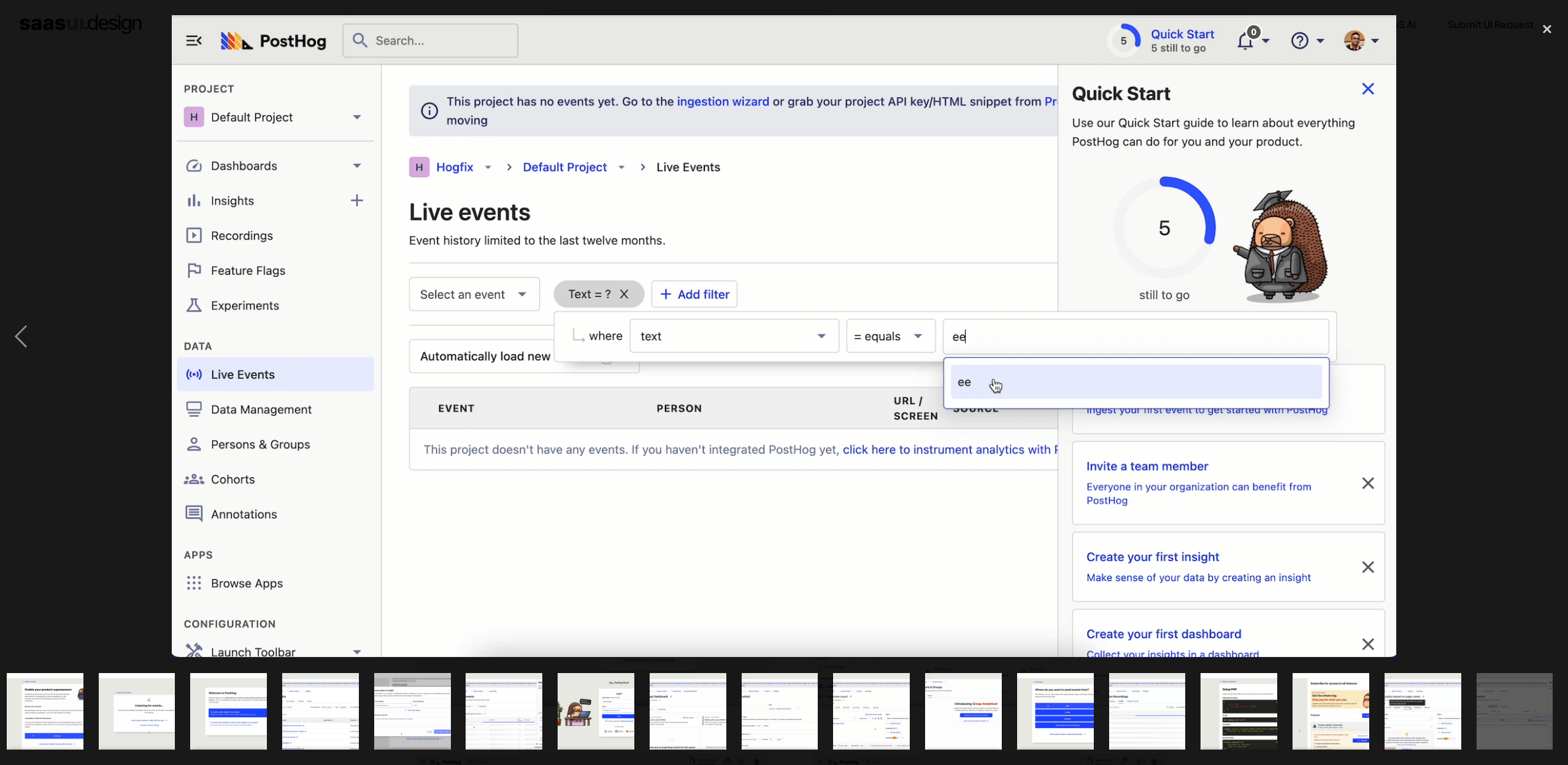
click at [1542, 339] on div "next image" at bounding box center [1547, 336] width 42 height 642
drag, startPoint x: 1500, startPoint y: 336, endPoint x: 1495, endPoint y: 331, distance: 7.1
